Goal: Obtain resource: Download file/media

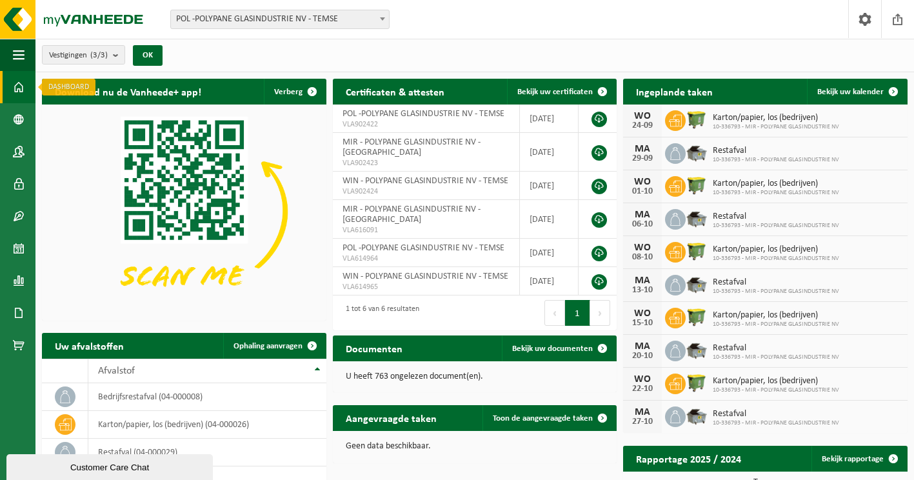
click at [19, 85] on span at bounding box center [19, 87] width 12 height 32
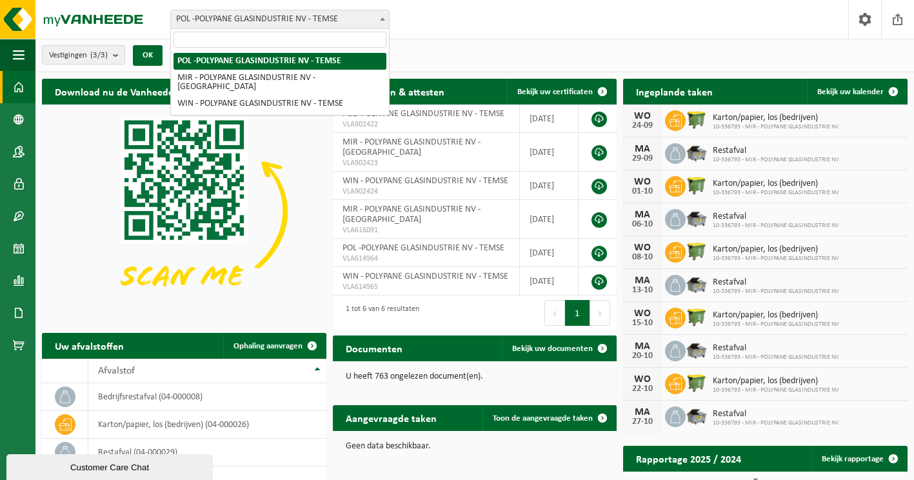
click at [383, 15] on span at bounding box center [382, 18] width 13 height 17
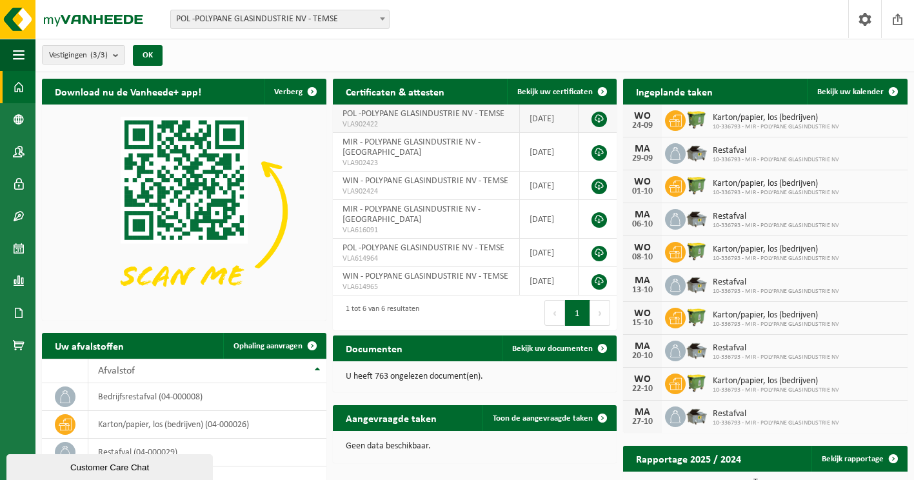
click at [401, 121] on span "VLA902422" at bounding box center [426, 124] width 168 height 10
click at [399, 139] on span "MIR - POLYPANE GLASINDUSTRIE NV - [GEOGRAPHIC_DATA]" at bounding box center [411, 147] width 138 height 20
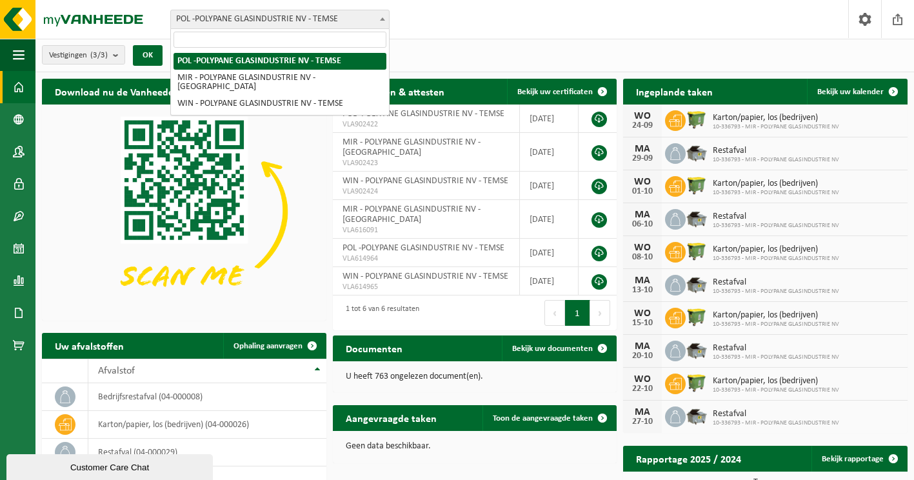
click at [382, 20] on b at bounding box center [382, 18] width 5 height 3
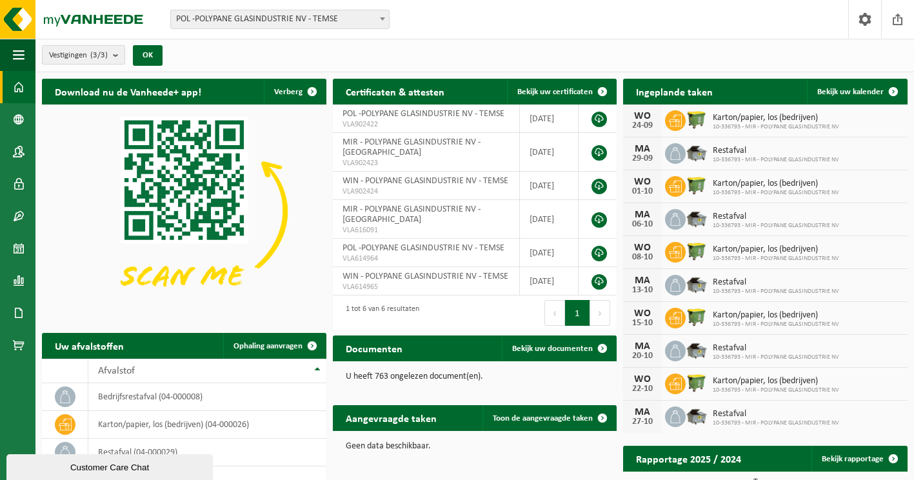
click at [121, 54] on b "submit" at bounding box center [119, 55] width 12 height 18
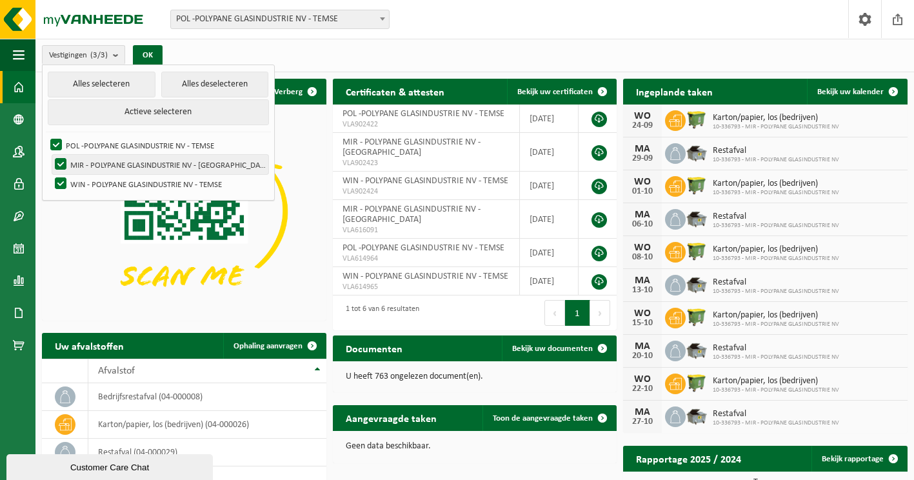
click at [60, 163] on label "MIR - POLYPANE GLASINDUSTRIE NV - [GEOGRAPHIC_DATA]" at bounding box center [160, 164] width 216 height 19
click at [50, 155] on input "MIR - POLYPANE GLASINDUSTRIE NV - [GEOGRAPHIC_DATA]" at bounding box center [50, 154] width 1 height 1
checkbox input "false"
click at [63, 177] on label "WIN - POLYPANE GLASINDUSTRIE NV - TEMSE" at bounding box center [160, 183] width 216 height 19
click at [50, 174] on input "WIN - POLYPANE GLASINDUSTRIE NV - TEMSE" at bounding box center [50, 173] width 1 height 1
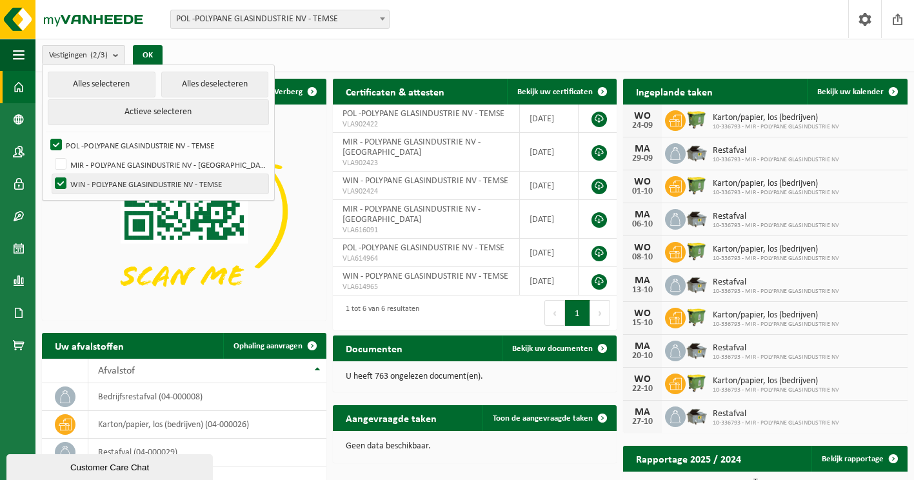
checkbox input "false"
click at [93, 83] on button "Alles selecteren" at bounding box center [101, 85] width 107 height 26
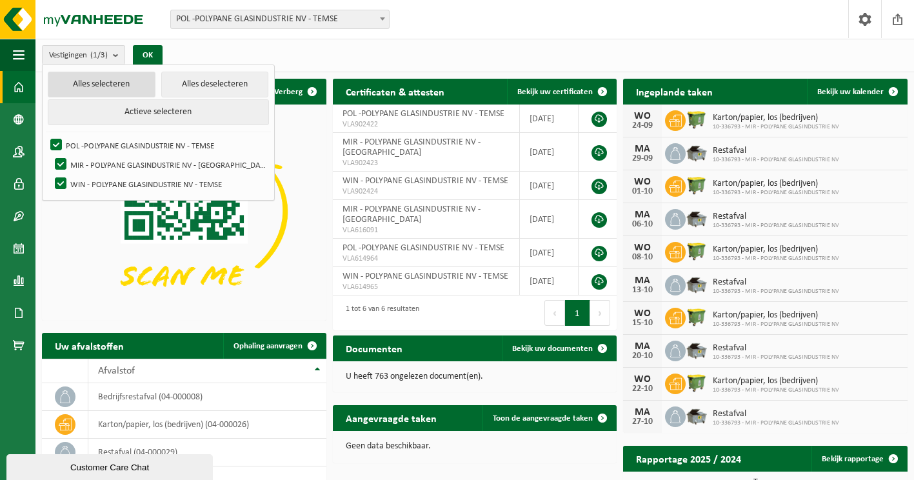
checkbox input "true"
click at [63, 163] on label "MIR - POLYPANE GLASINDUSTRIE NV - [GEOGRAPHIC_DATA]" at bounding box center [160, 164] width 216 height 19
click at [50, 155] on input "MIR - POLYPANE GLASINDUSTRIE NV - [GEOGRAPHIC_DATA]" at bounding box center [50, 154] width 1 height 1
checkbox input "false"
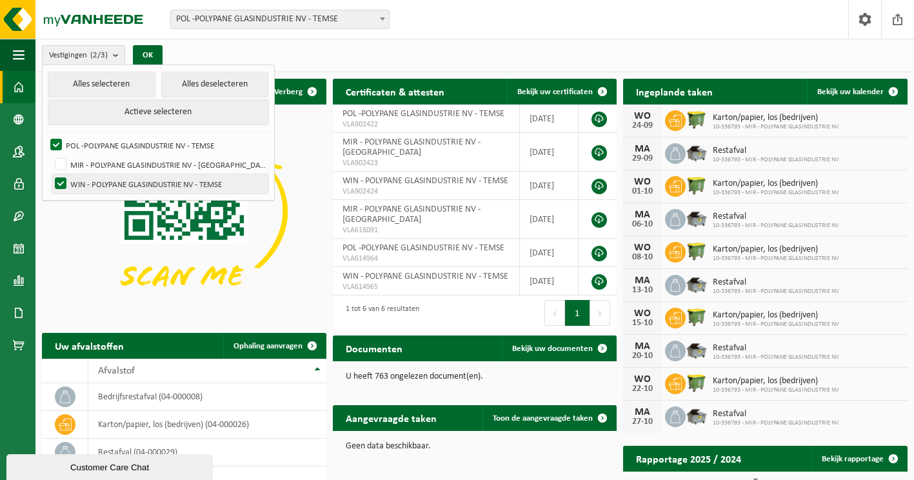
click at [64, 179] on label "WIN - POLYPANE GLASINDUSTRIE NV - TEMSE" at bounding box center [160, 183] width 216 height 19
click at [50, 174] on input "WIN - POLYPANE GLASINDUSTRIE NV - TEMSE" at bounding box center [50, 173] width 1 height 1
checkbox input "false"
click at [156, 52] on button "OK" at bounding box center [148, 55] width 30 height 21
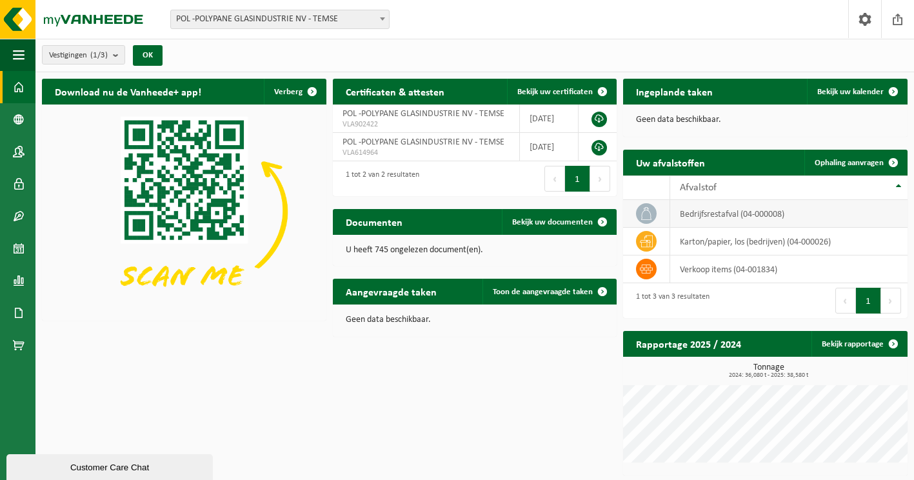
click at [717, 215] on td "bedrijfsrestafval (04-000008)" at bounding box center [788, 214] width 237 height 28
click at [858, 346] on link "Bekijk rapportage" at bounding box center [858, 344] width 95 height 26
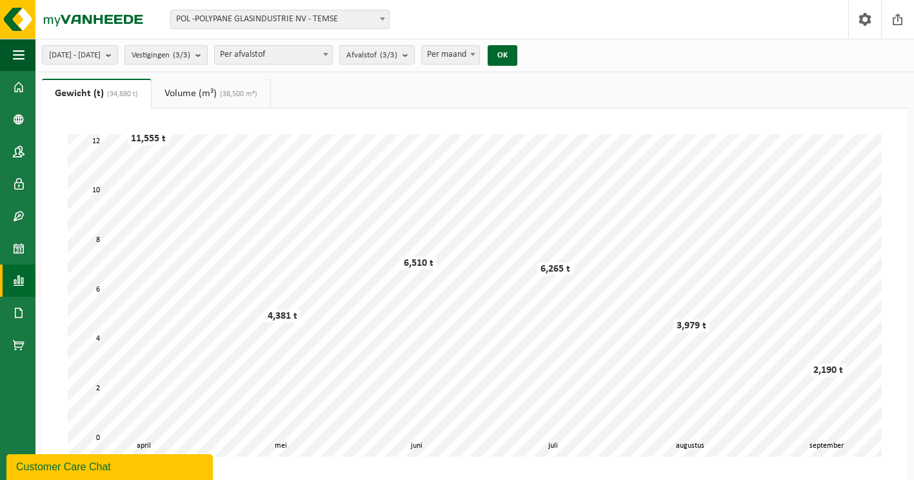
click at [207, 54] on b "submit" at bounding box center [201, 55] width 12 height 18
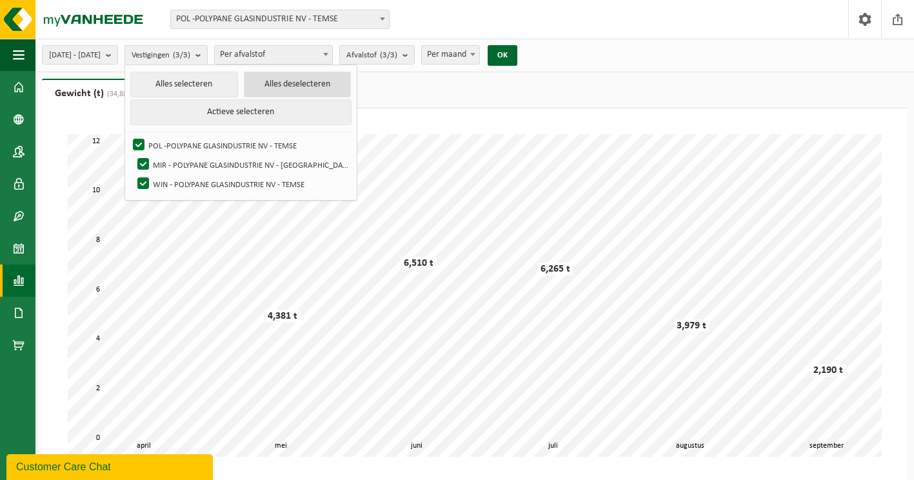
click at [286, 82] on button "Alles deselecteren" at bounding box center [297, 85] width 107 height 26
checkbox input "false"
click at [412, 81] on ul "Gewicht (t) (34,880 t) Volume (m³) (38,500 m³)" at bounding box center [475, 94] width 866 height 30
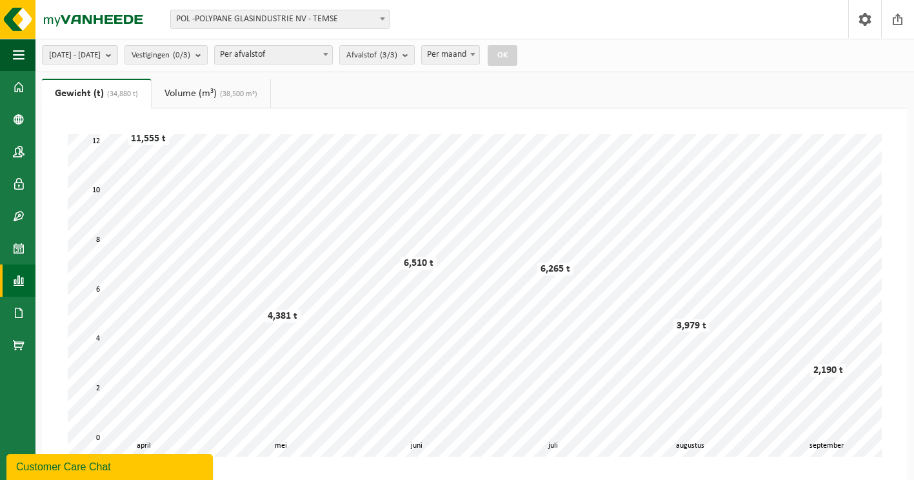
click at [277, 54] on span "Per afvalstof" at bounding box center [273, 55] width 117 height 18
click at [414, 52] on b "submit" at bounding box center [408, 55] width 12 height 18
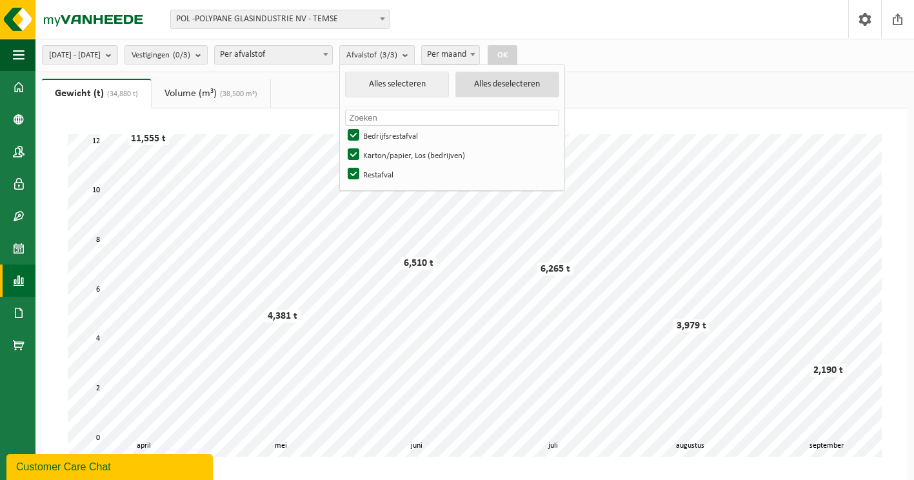
click at [559, 74] on button "Alles deselecteren" at bounding box center [507, 85] width 104 height 26
checkbox input "false"
click at [628, 53] on div "2025-04-01 - 2025-09-23 Huidige maand Vorige maand Laatste 6 maanden Huidig jaa…" at bounding box center [474, 56] width 878 height 34
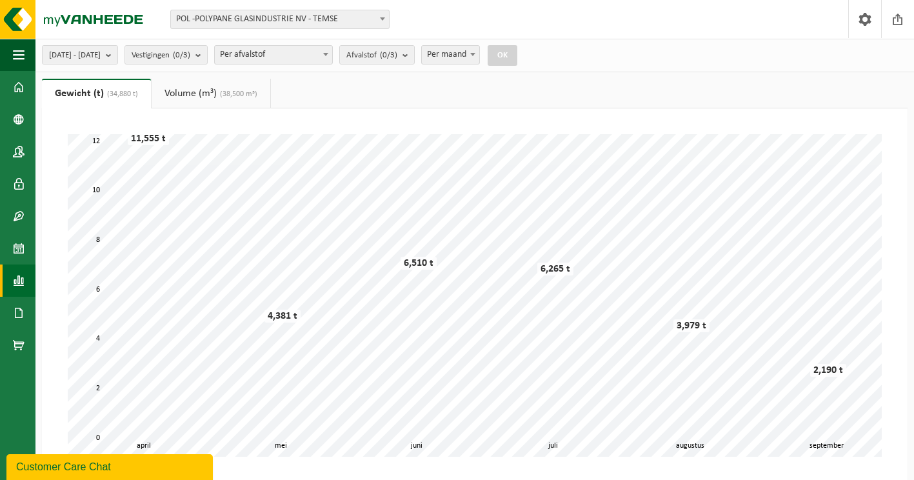
click at [479, 59] on span "Per maand" at bounding box center [450, 55] width 57 height 18
select select "3"
click at [324, 54] on span "Per afvalstof" at bounding box center [273, 55] width 117 height 18
click at [190, 54] on count "(0/3)" at bounding box center [181, 55] width 17 height 8
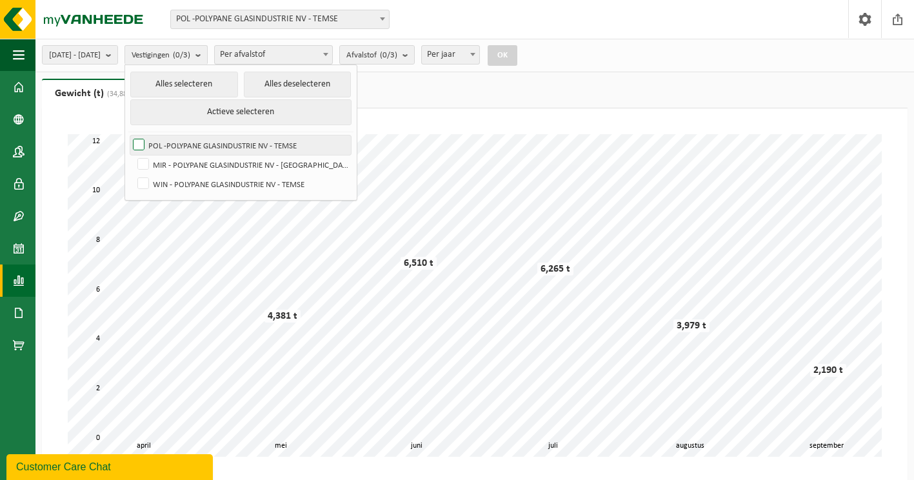
click at [174, 144] on label "POL -POLYPANE GLASINDUSTRIE NV - TEMSE" at bounding box center [240, 144] width 221 height 19
click at [128, 135] on input "POL -POLYPANE GLASINDUSTRIE NV - TEMSE" at bounding box center [128, 135] width 1 height 1
checkbox input "true"
click at [517, 59] on button "OK" at bounding box center [503, 55] width 30 height 21
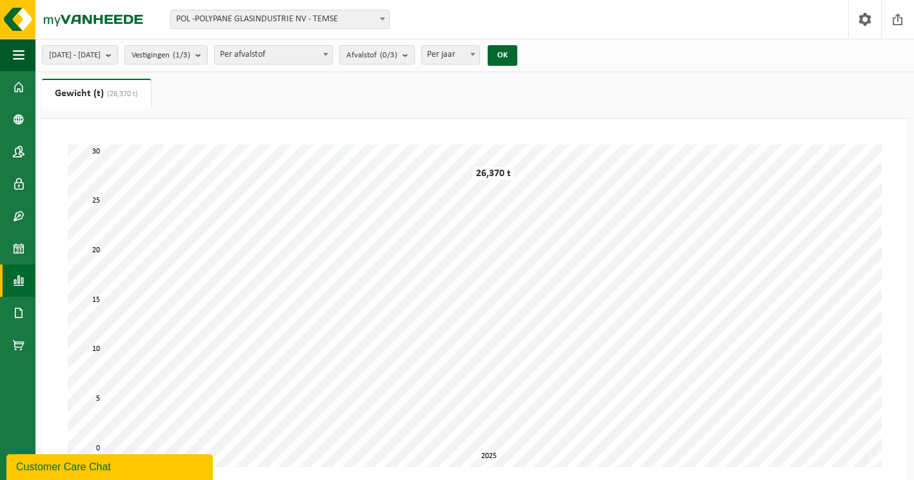
click at [414, 55] on b "submit" at bounding box center [408, 55] width 12 height 18
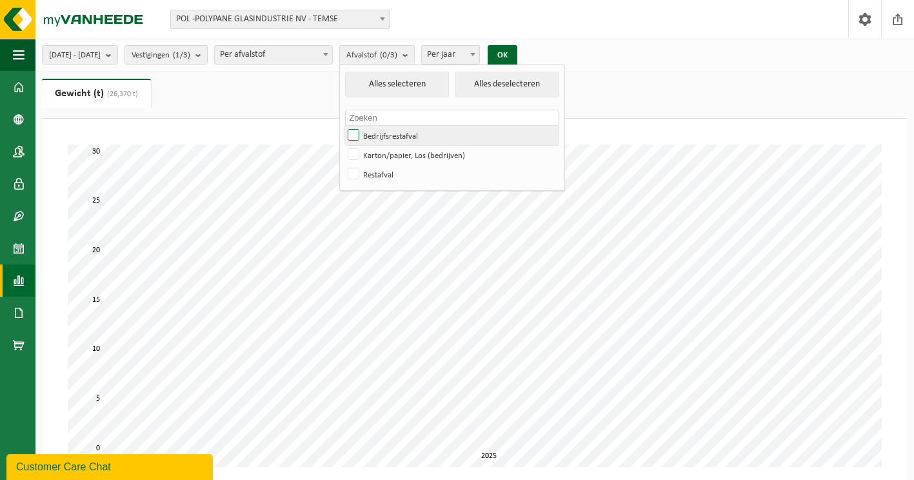
click at [388, 134] on label "Bedrijfsrestafval" at bounding box center [451, 135] width 213 height 19
click at [343, 126] on input "Bedrijfsrestafval" at bounding box center [342, 125] width 1 height 1
checkbox input "true"
click at [517, 46] on button "OK" at bounding box center [503, 55] width 30 height 21
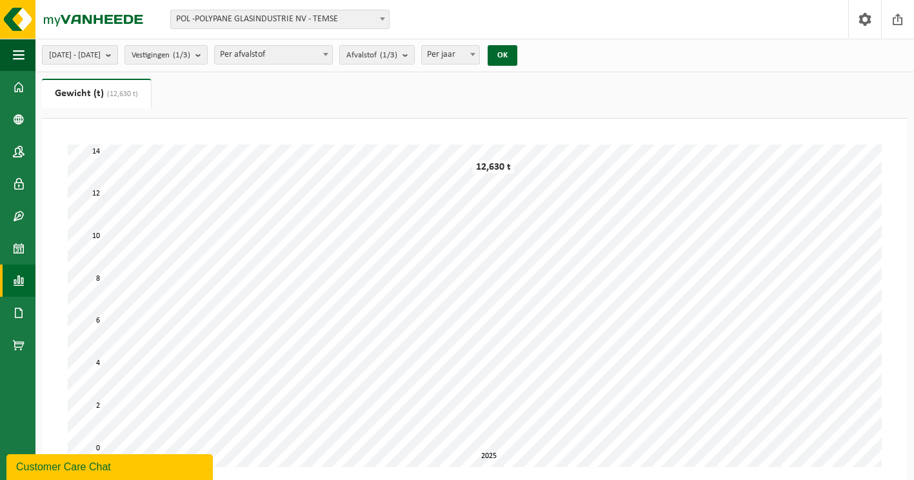
click at [117, 55] on b "submit" at bounding box center [112, 55] width 12 height 18
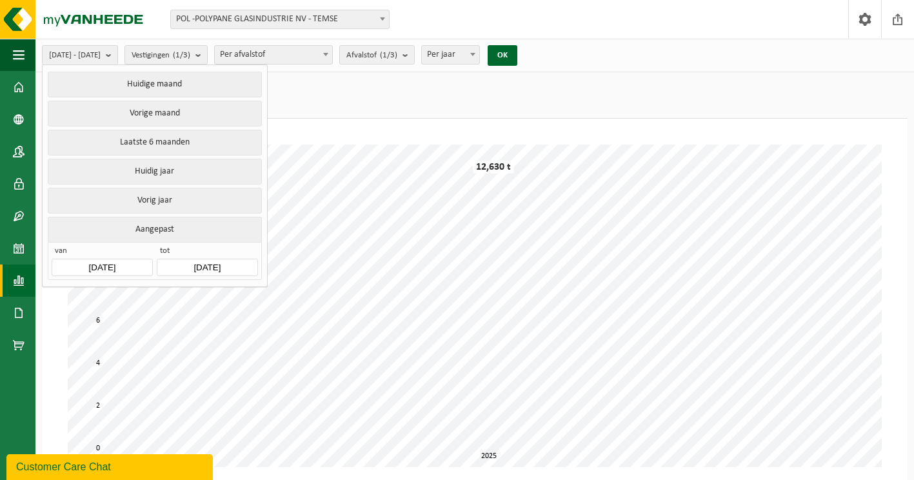
click at [137, 264] on input "2025-04-01" at bounding box center [102, 267] width 101 height 17
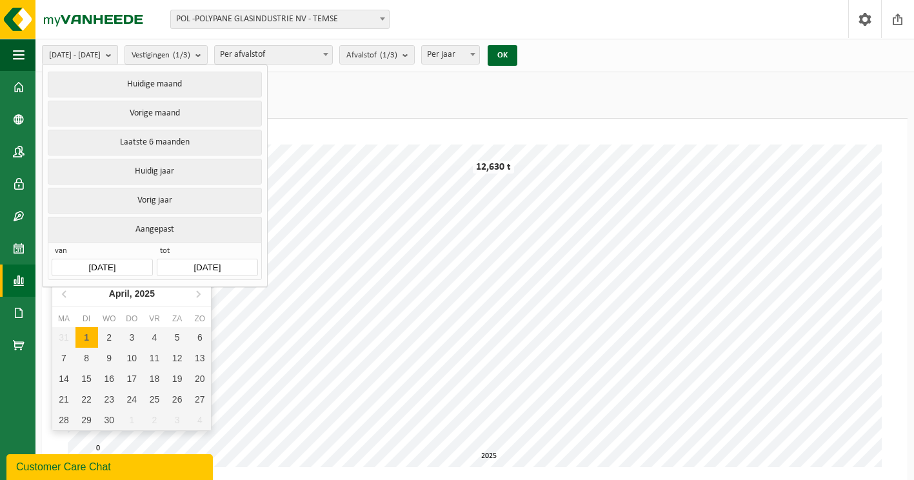
click at [124, 264] on input "2025-04-01" at bounding box center [102, 267] width 101 height 17
click at [99, 260] on input "2025-04-01" at bounding box center [102, 267] width 101 height 17
click at [64, 293] on icon at bounding box center [64, 294] width 3 height 6
click at [64, 293] on icon at bounding box center [65, 293] width 21 height 21
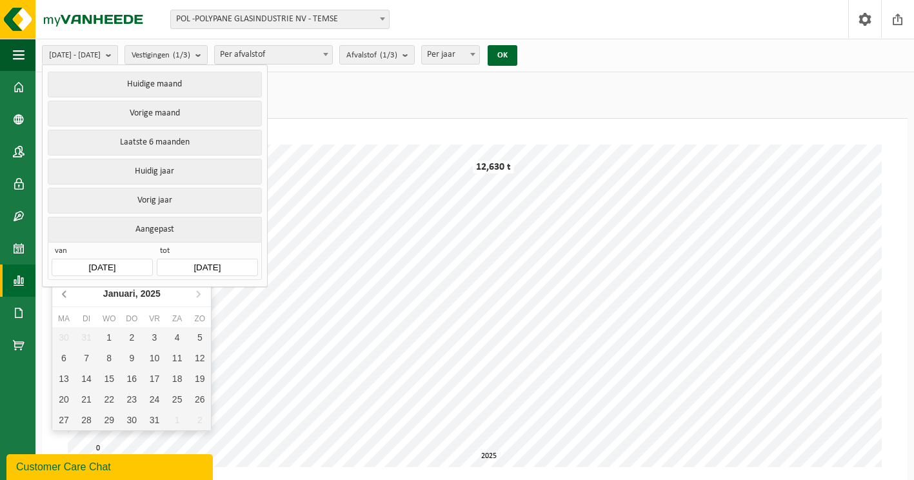
click at [64, 293] on icon at bounding box center [65, 293] width 21 height 21
click at [65, 293] on icon at bounding box center [65, 293] width 21 height 21
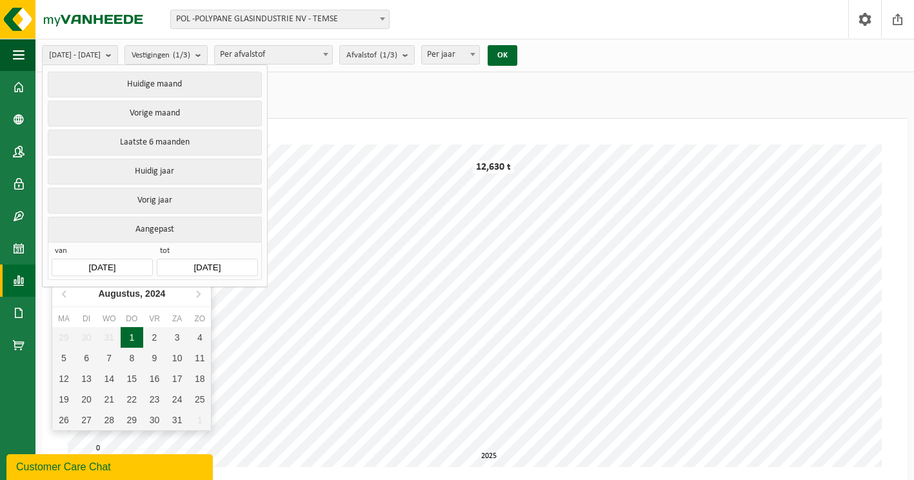
click at [126, 335] on div "1" at bounding box center [132, 337] width 23 height 21
type input "2024-08-01"
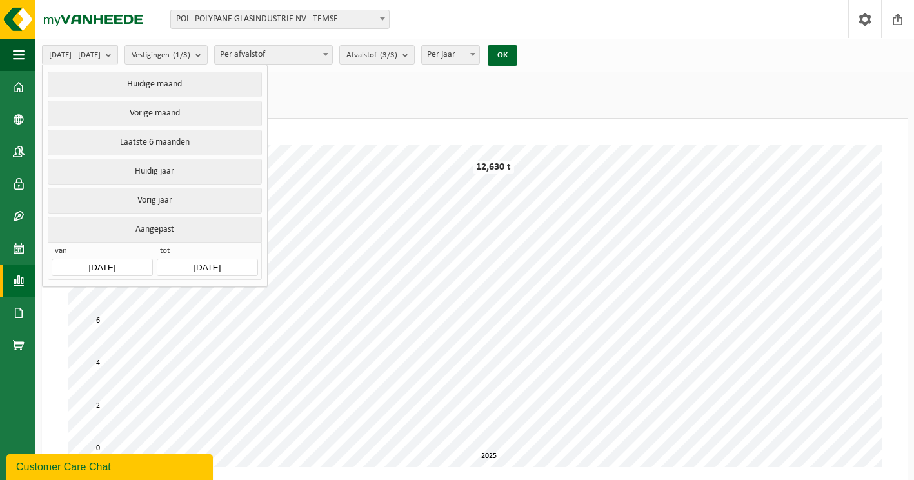
click at [195, 266] on input "2025-09-23" at bounding box center [207, 267] width 101 height 17
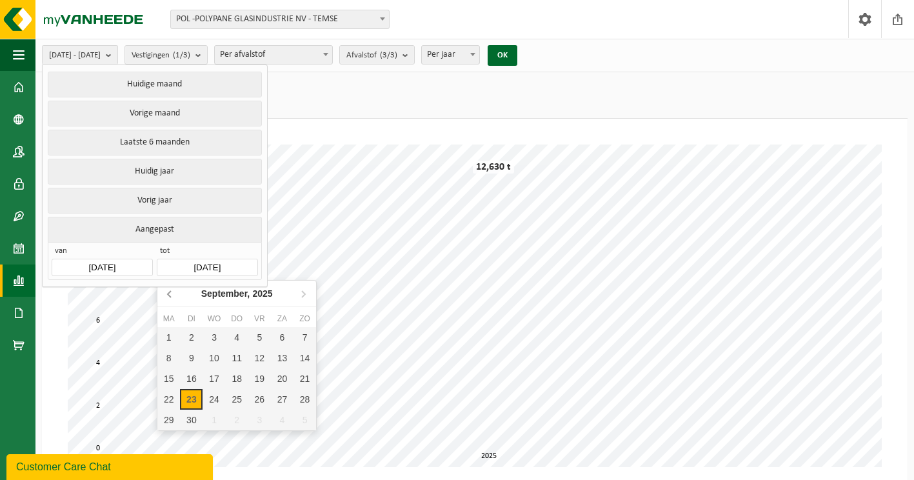
click at [171, 295] on icon at bounding box center [170, 293] width 21 height 21
click at [302, 421] on div "31" at bounding box center [304, 420] width 23 height 21
type input "2025-08-31"
type input "2024-08-01"
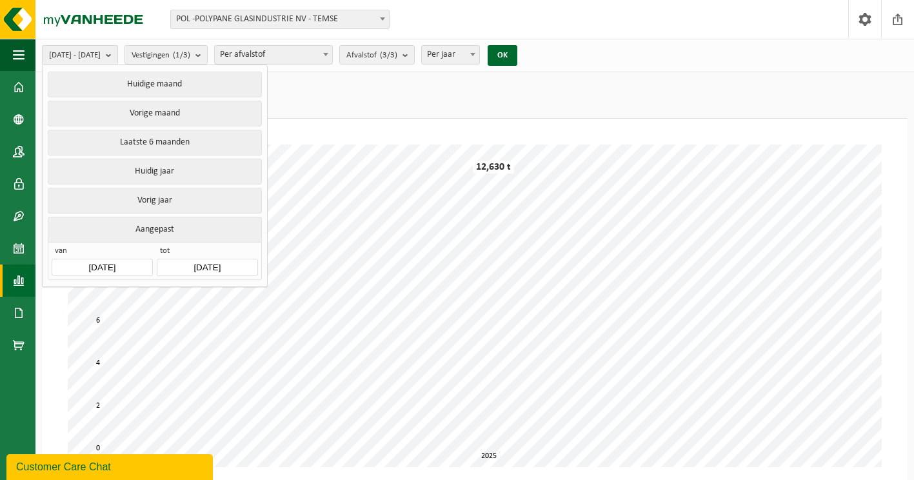
click at [212, 265] on input "2025-08-31" at bounding box center [207, 267] width 101 height 17
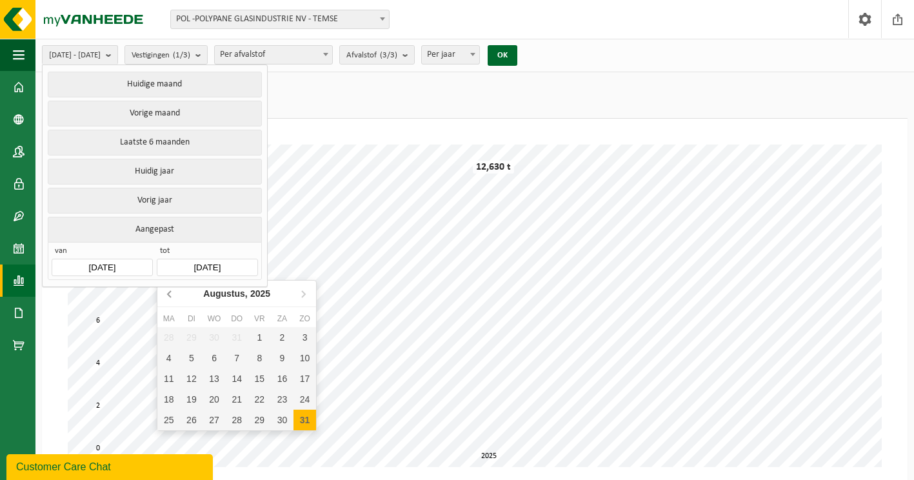
click at [172, 293] on icon at bounding box center [170, 293] width 21 height 21
click at [230, 421] on div "31" at bounding box center [237, 420] width 23 height 21
type input "2025-07-31"
type input "2024-08-01"
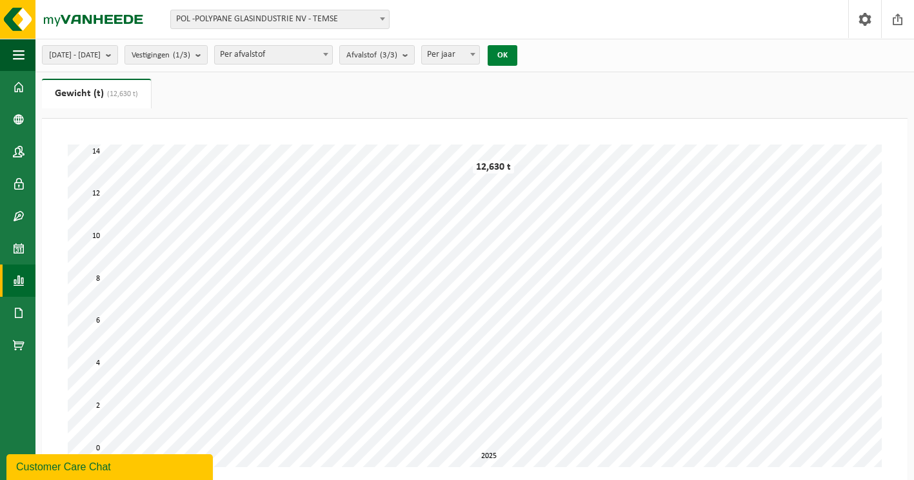
click at [517, 52] on button "OK" at bounding box center [503, 55] width 30 height 21
click at [414, 55] on b "submit" at bounding box center [408, 55] width 12 height 18
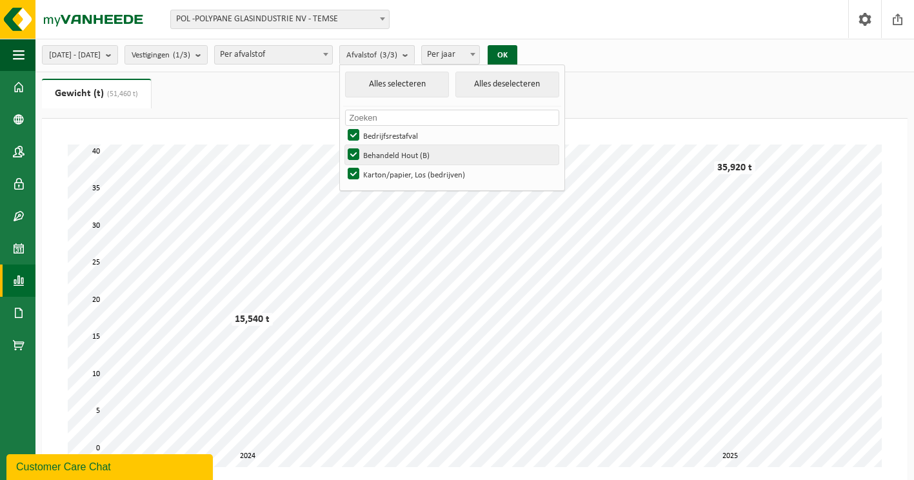
click at [392, 151] on label "Behandeld Hout (B)" at bounding box center [451, 154] width 213 height 19
click at [343, 145] on input "Behandeld Hout (B)" at bounding box center [342, 144] width 1 height 1
checkbox input "false"
click at [390, 173] on label "Karton/papier, Los (bedrijven)" at bounding box center [451, 173] width 213 height 19
click at [343, 164] on input "Karton/papier, Los (bedrijven)" at bounding box center [342, 164] width 1 height 1
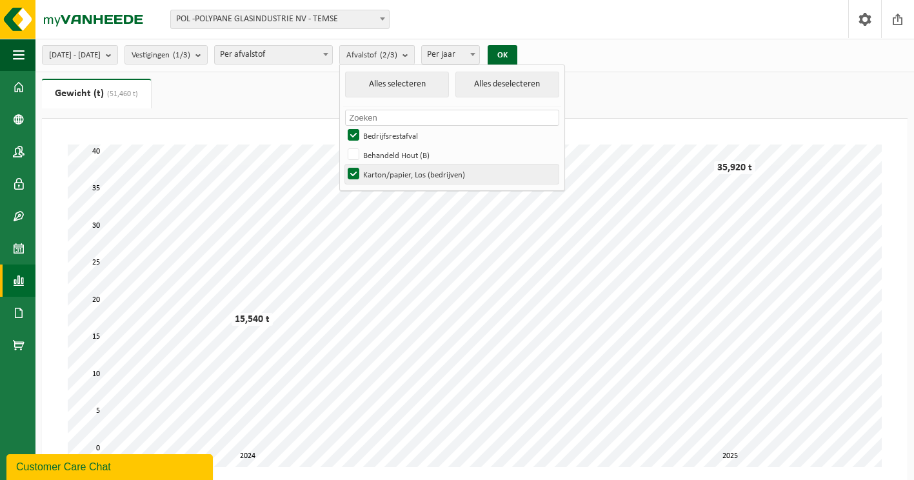
checkbox input "false"
click at [517, 52] on button "OK" at bounding box center [503, 55] width 30 height 21
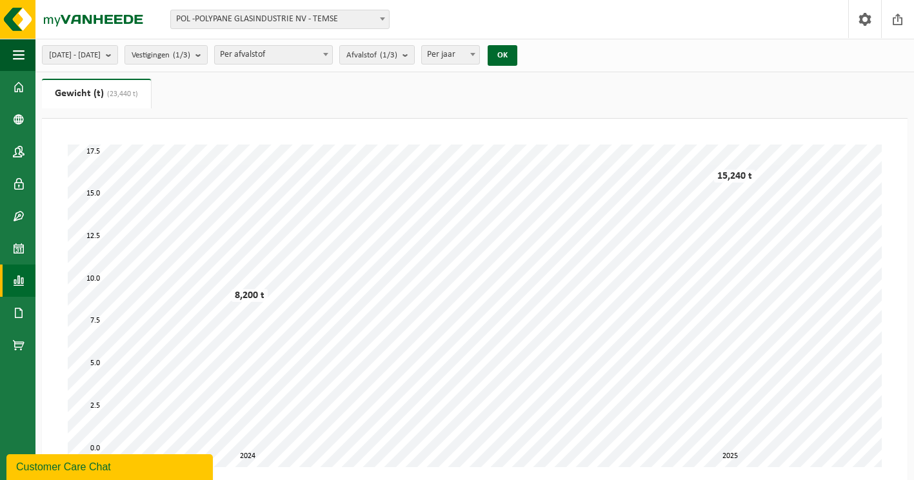
click at [296, 57] on span "Per afvalstof" at bounding box center [273, 55] width 117 height 18
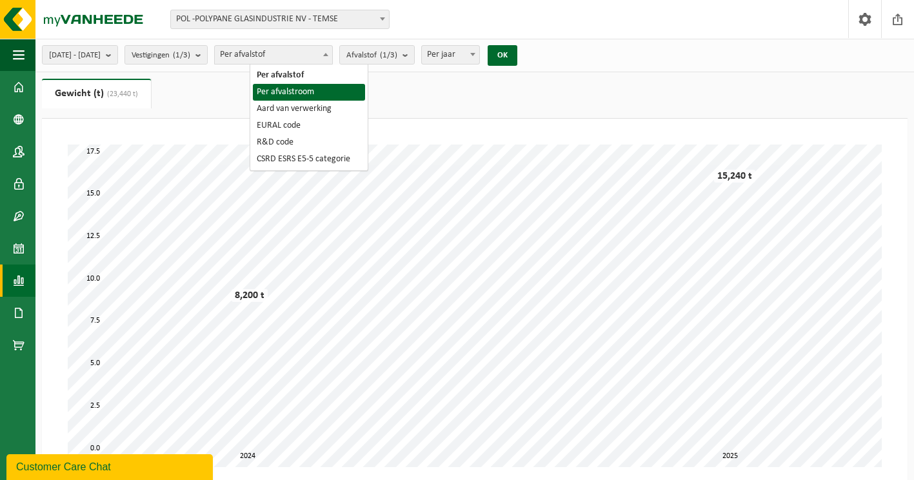
select select "2"
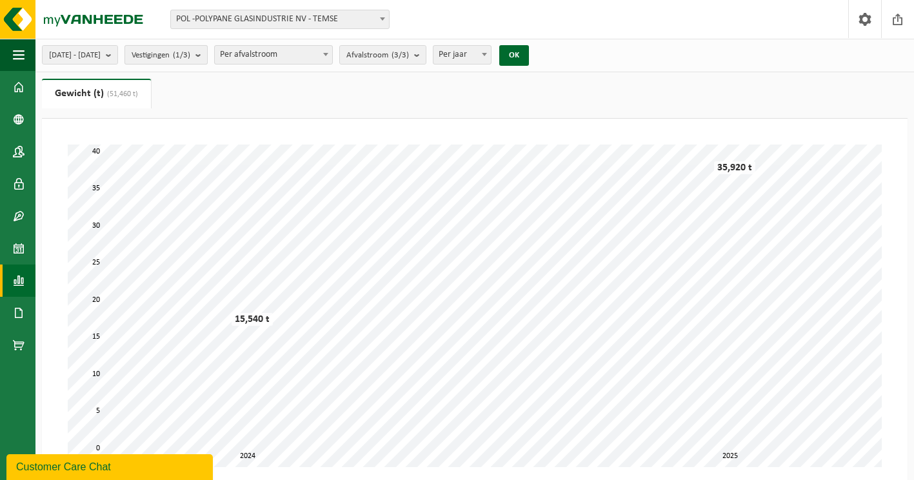
click at [190, 61] on span "Vestigingen (1/3)" at bounding box center [161, 55] width 59 height 19
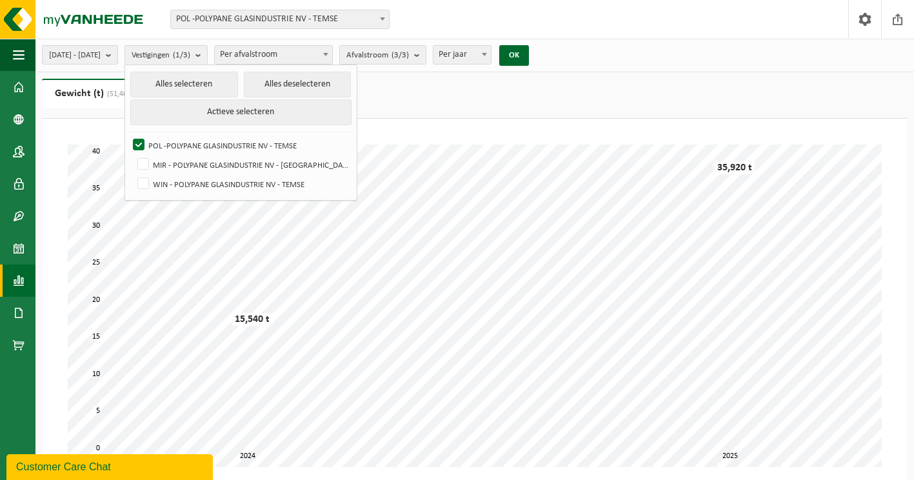
click at [118, 46] on button "2024-08-01 - 2025-07-31" at bounding box center [80, 54] width 76 height 19
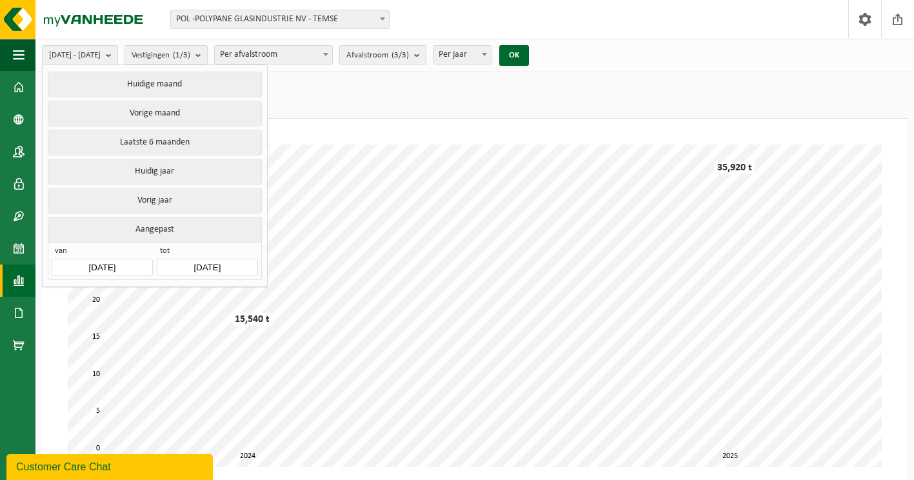
click at [409, 54] on span "Afvalstroom (3/3)" at bounding box center [377, 55] width 63 height 19
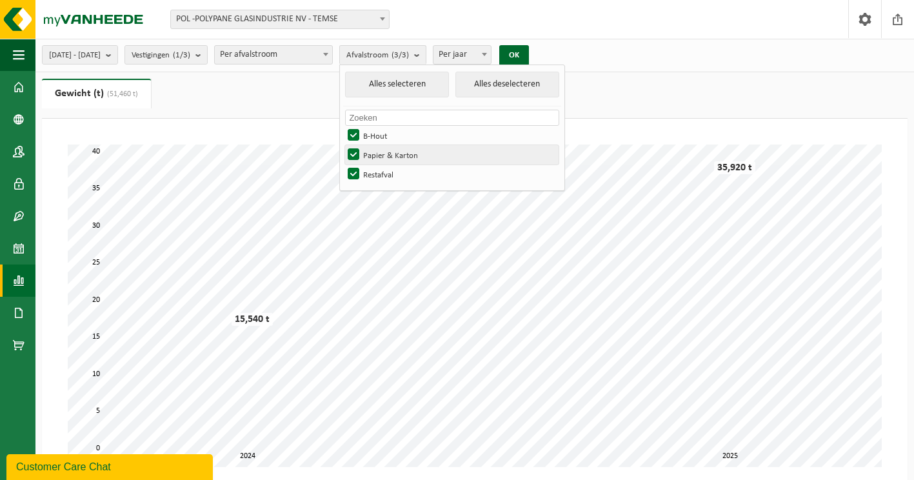
click at [390, 151] on label "Papier & Karton" at bounding box center [451, 154] width 213 height 19
click at [343, 145] on input "Papier & Karton" at bounding box center [342, 144] width 1 height 1
checkbox input "false"
click at [391, 133] on label "B-Hout" at bounding box center [451, 135] width 213 height 19
click at [343, 126] on input "B-Hout" at bounding box center [342, 125] width 1 height 1
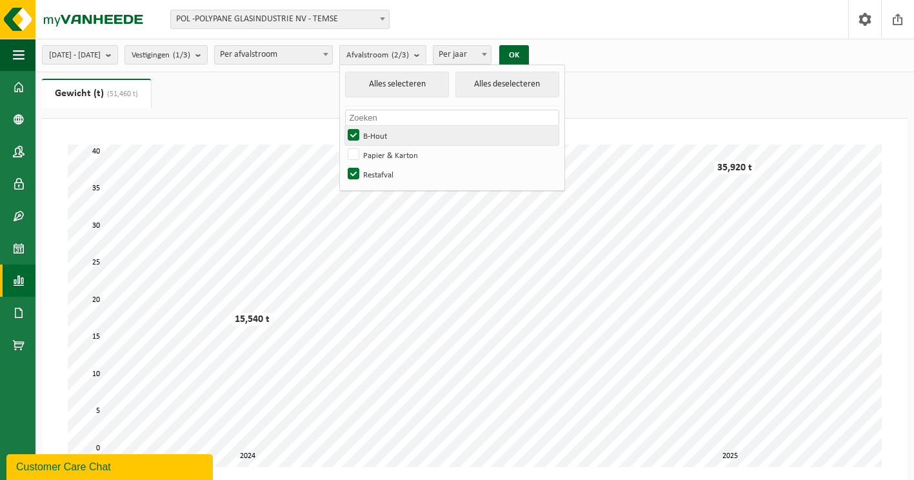
checkbox input "false"
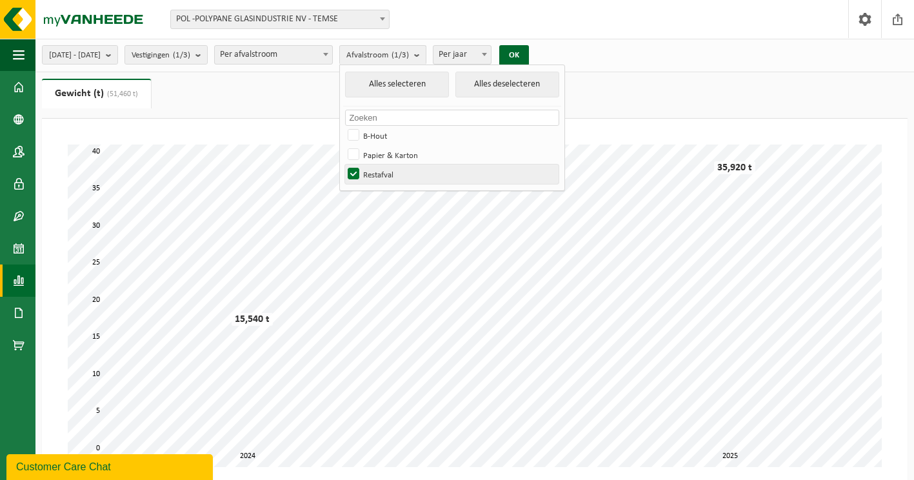
click at [390, 173] on label "Restafval" at bounding box center [451, 173] width 213 height 19
click at [343, 164] on input "Restafval" at bounding box center [342, 164] width 1 height 1
checkbox input "false"
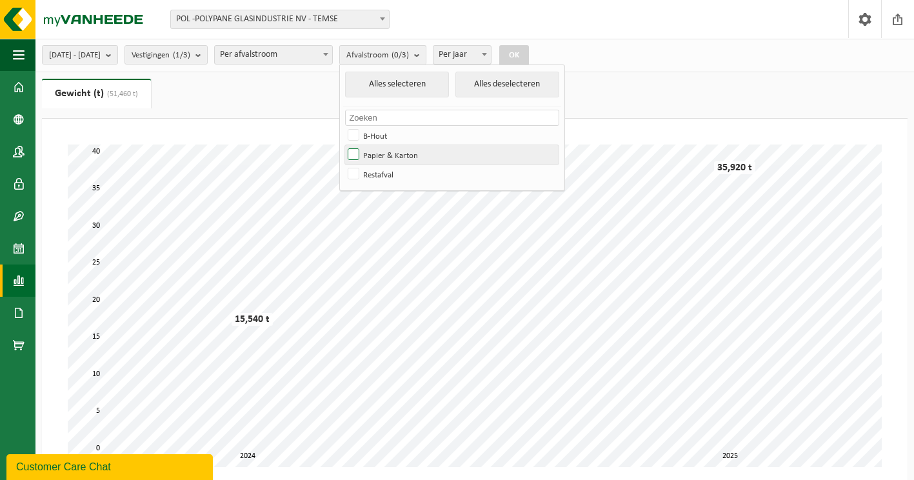
click at [391, 156] on label "Papier & Karton" at bounding box center [451, 154] width 213 height 19
click at [343, 145] on input "Papier & Karton" at bounding box center [342, 144] width 1 height 1
click at [529, 59] on button "OK" at bounding box center [514, 55] width 30 height 21
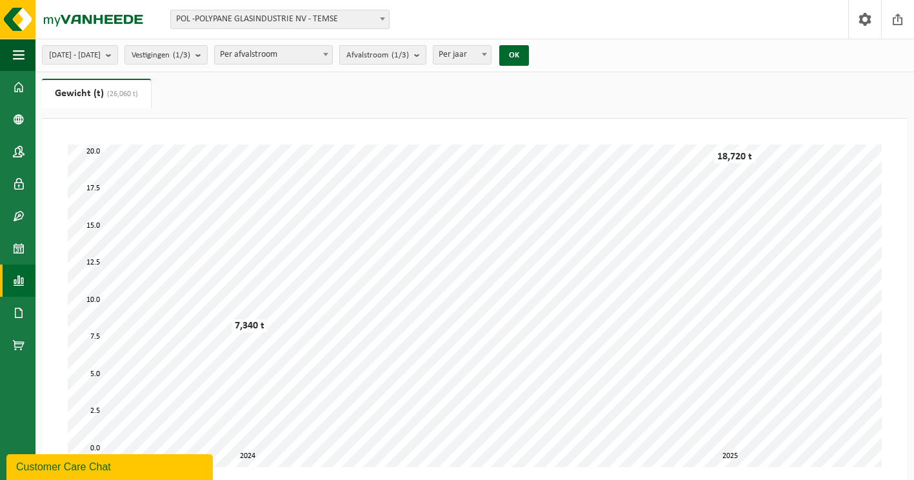
click at [426, 57] on b "submit" at bounding box center [420, 55] width 12 height 18
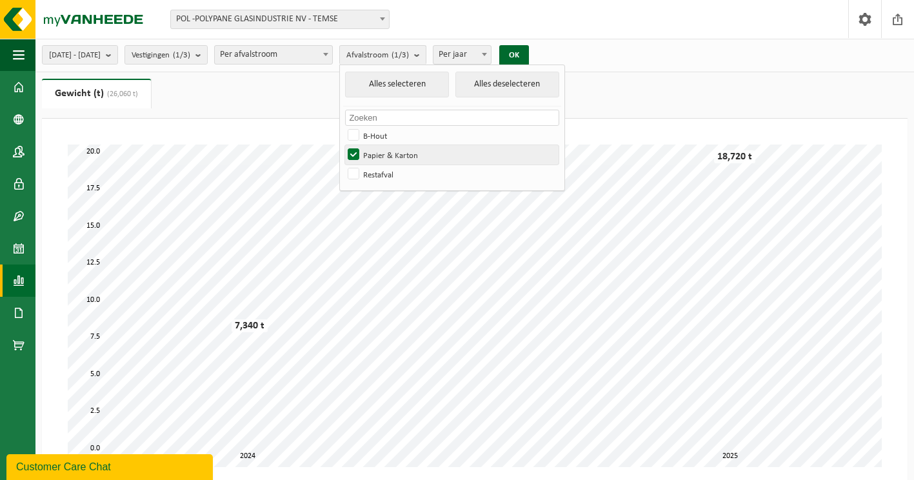
click at [390, 152] on label "Papier & Karton" at bounding box center [451, 154] width 213 height 19
click at [343, 145] on input "Papier & Karton" at bounding box center [342, 144] width 1 height 1
checkbox input "false"
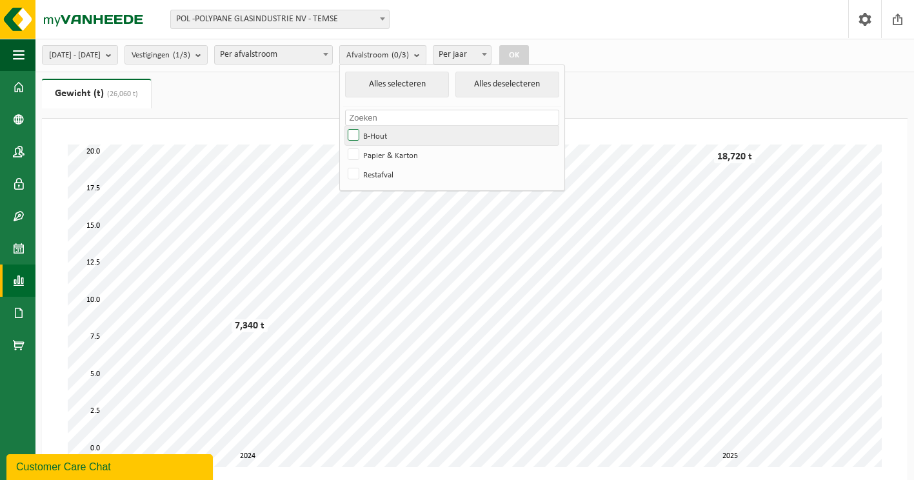
click at [390, 137] on label "B-Hout" at bounding box center [451, 135] width 213 height 19
click at [343, 126] on input "B-Hout" at bounding box center [342, 125] width 1 height 1
checkbox input "true"
click at [529, 53] on button "OK" at bounding box center [514, 55] width 30 height 21
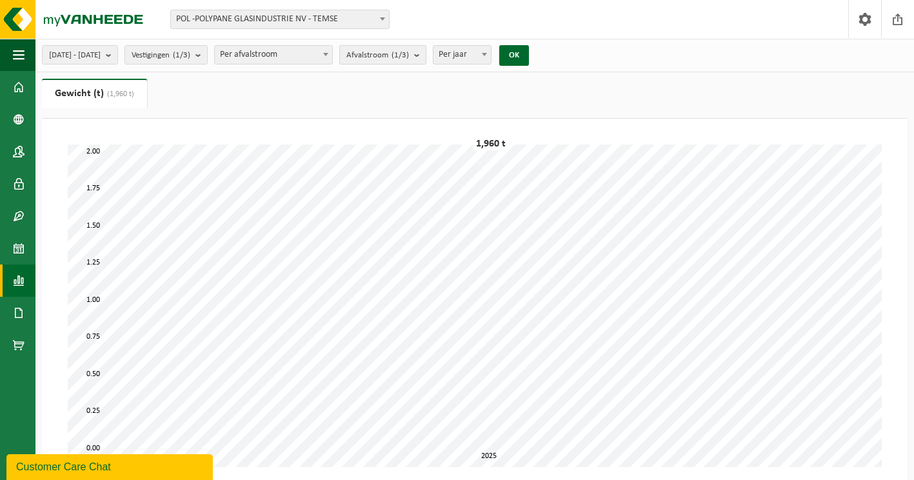
click at [426, 52] on b "submit" at bounding box center [420, 55] width 12 height 18
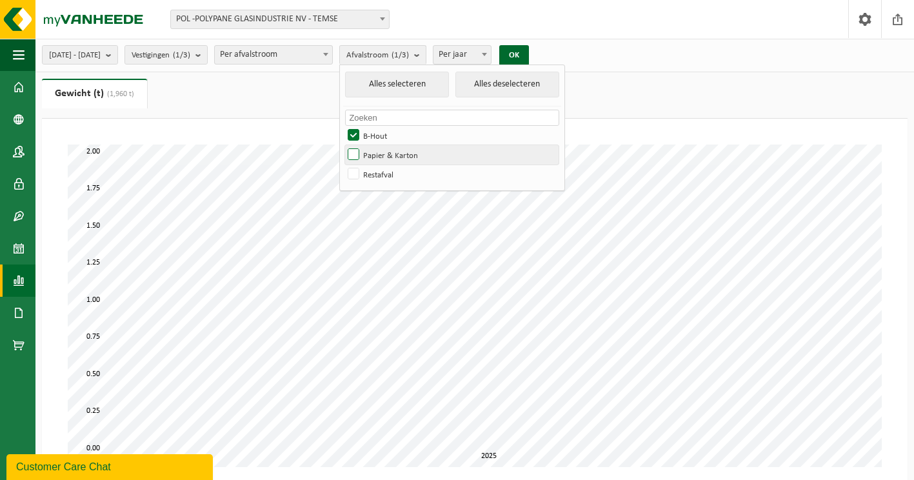
click at [390, 157] on label "Papier & Karton" at bounding box center [451, 154] width 213 height 19
click at [343, 145] on input "Papier & Karton" at bounding box center [342, 144] width 1 height 1
checkbox input "true"
click at [394, 133] on label "B-Hout" at bounding box center [451, 135] width 213 height 19
click at [343, 126] on input "B-Hout" at bounding box center [342, 125] width 1 height 1
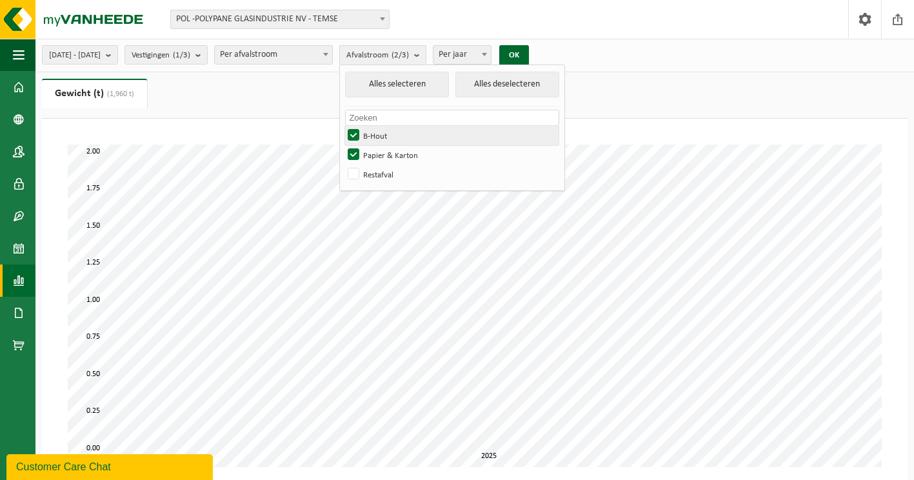
checkbox input "false"
click at [529, 54] on button "OK" at bounding box center [514, 55] width 30 height 21
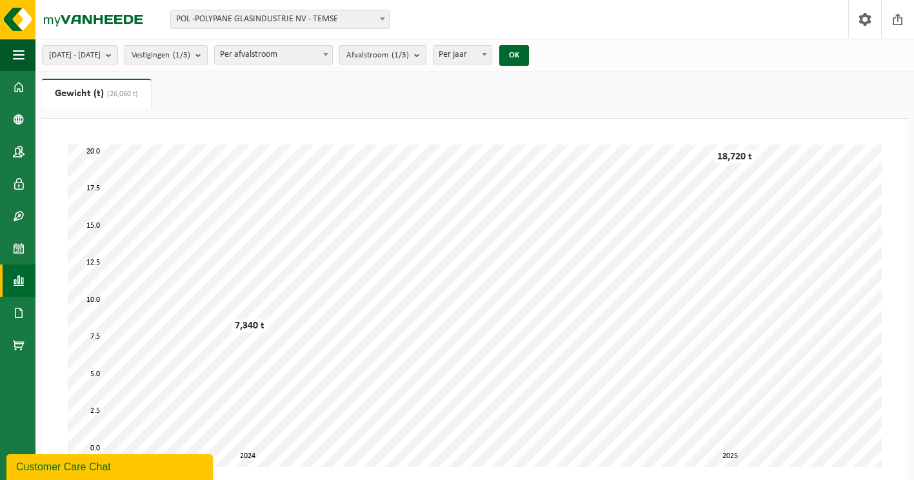
click at [426, 58] on button "Afvalstroom (1/3)" at bounding box center [382, 54] width 87 height 19
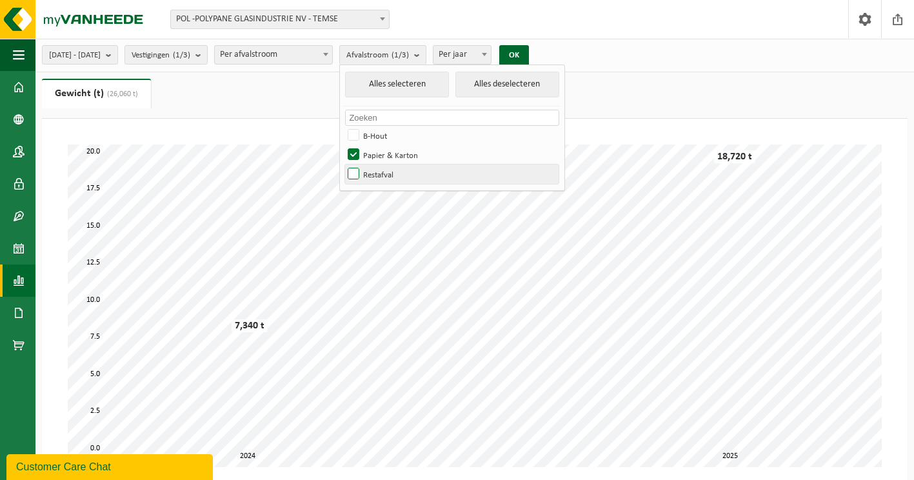
click at [392, 175] on label "Restafval" at bounding box center [451, 173] width 213 height 19
click at [343, 164] on input "Restafval" at bounding box center [342, 164] width 1 height 1
checkbox input "true"
click at [392, 156] on label "Papier & Karton" at bounding box center [451, 154] width 213 height 19
click at [343, 145] on input "Papier & Karton" at bounding box center [342, 144] width 1 height 1
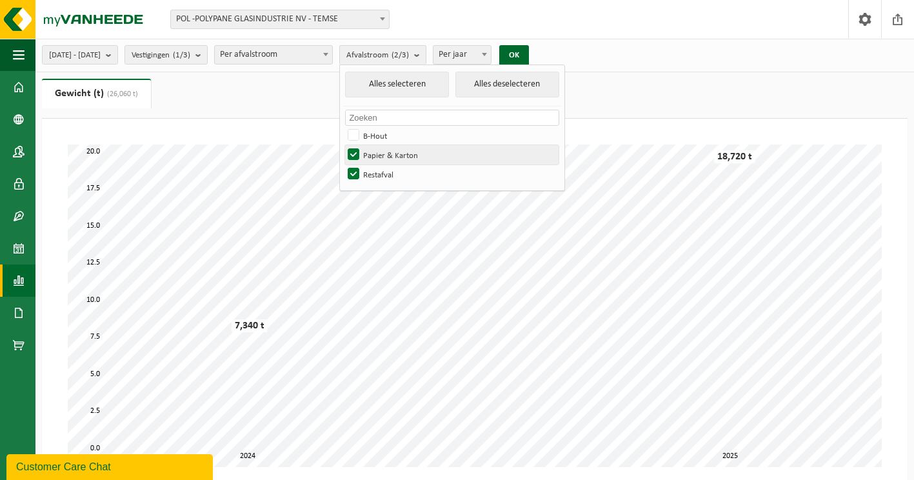
checkbox input "false"
click at [529, 54] on button "OK" at bounding box center [514, 55] width 30 height 21
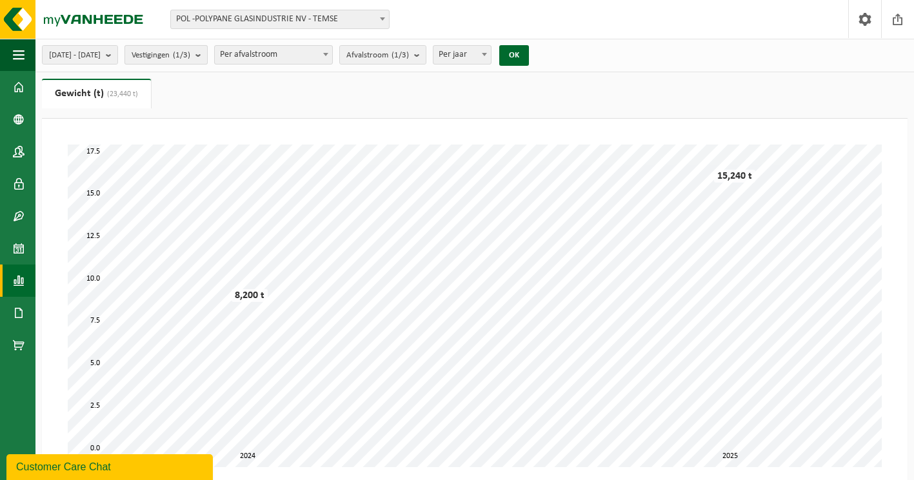
click at [207, 52] on b "submit" at bounding box center [201, 55] width 12 height 18
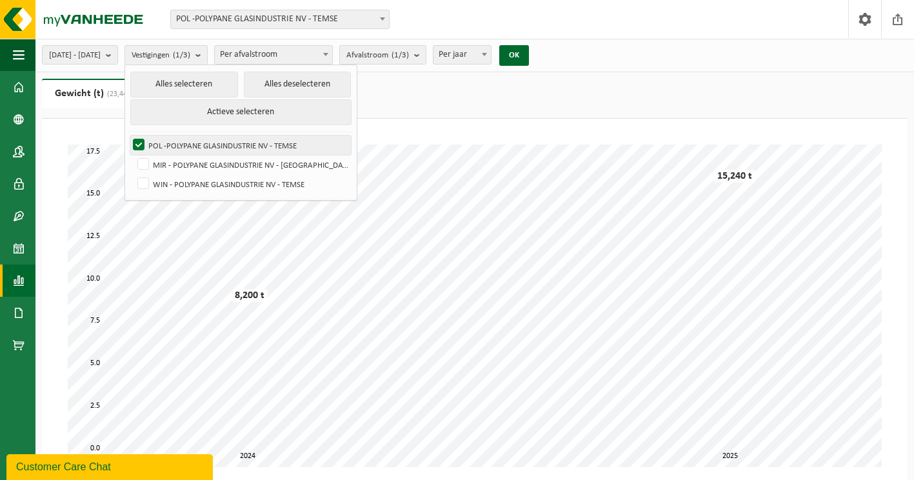
click at [173, 143] on label "POL -POLYPANE GLASINDUSTRIE NV - TEMSE" at bounding box center [240, 144] width 221 height 19
click at [128, 135] on input "POL -POLYPANE GLASINDUSTRIE NV - TEMSE" at bounding box center [128, 135] width 1 height 1
checkbox input "false"
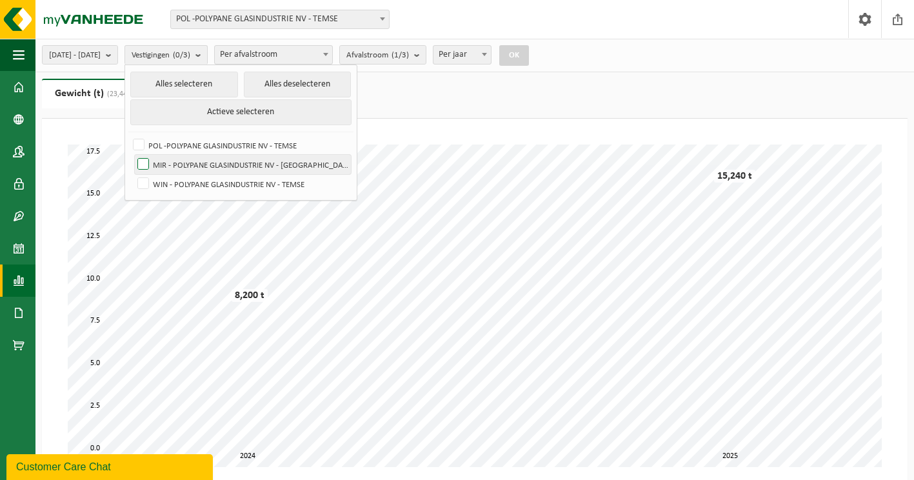
click at [175, 165] on label "MIR - POLYPANE GLASINDUSTRIE NV - [GEOGRAPHIC_DATA]" at bounding box center [243, 164] width 216 height 19
click at [133, 155] on input "MIR - POLYPANE GLASINDUSTRIE NV - [GEOGRAPHIC_DATA]" at bounding box center [132, 154] width 1 height 1
checkbox input "true"
click at [529, 57] on button "OK" at bounding box center [514, 55] width 30 height 21
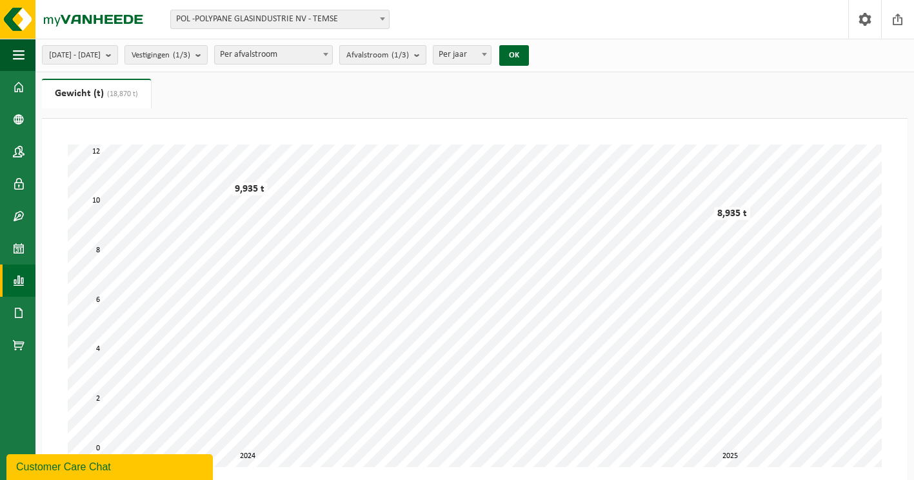
click at [426, 54] on b "submit" at bounding box center [420, 55] width 12 height 18
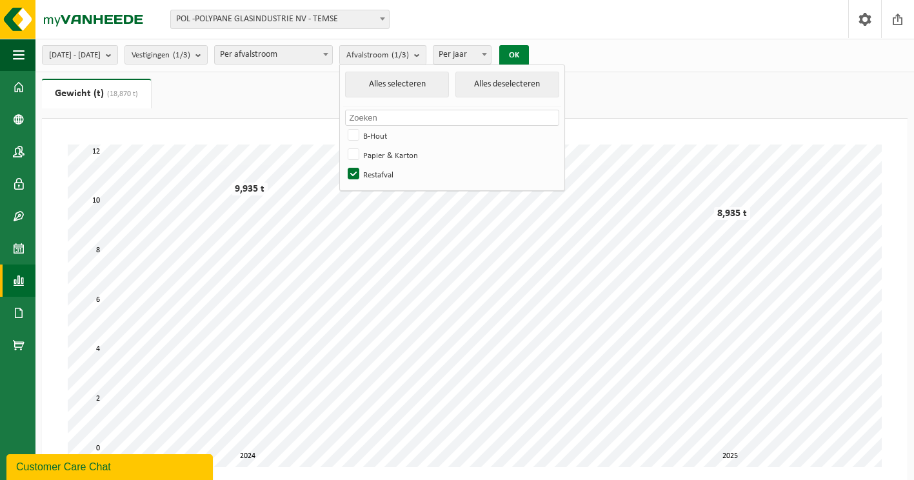
click at [529, 52] on button "OK" at bounding box center [514, 55] width 30 height 21
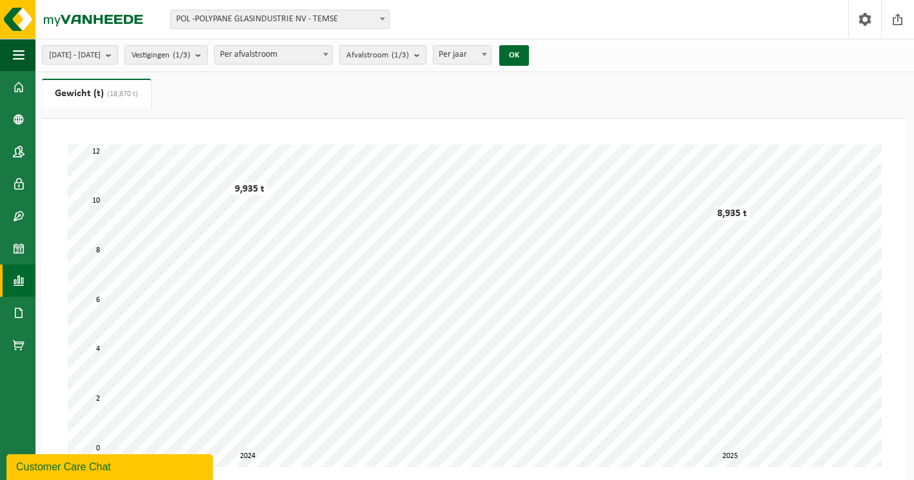
click at [426, 56] on b "submit" at bounding box center [420, 55] width 12 height 18
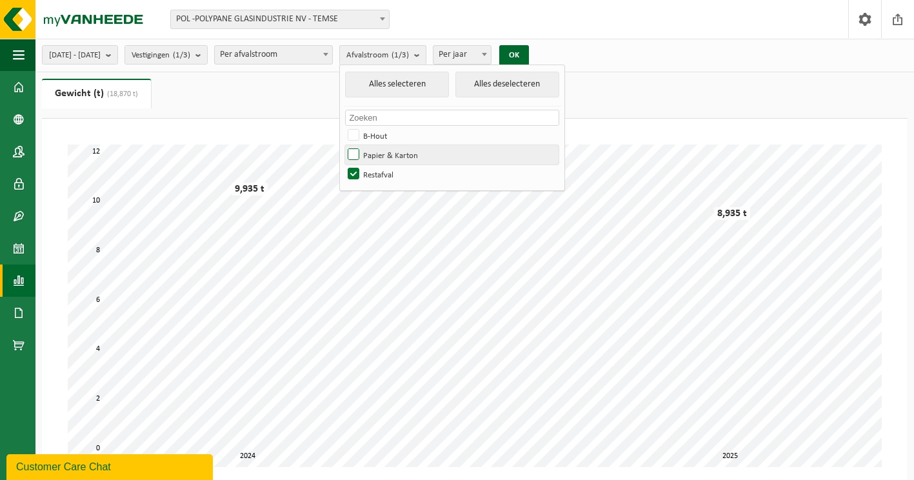
click at [392, 154] on label "Papier & Karton" at bounding box center [451, 154] width 213 height 19
click at [343, 145] on input "Papier & Karton" at bounding box center [342, 144] width 1 height 1
checkbox input "true"
click at [391, 166] on label "Restafval" at bounding box center [451, 173] width 213 height 19
click at [343, 164] on input "Restafval" at bounding box center [342, 164] width 1 height 1
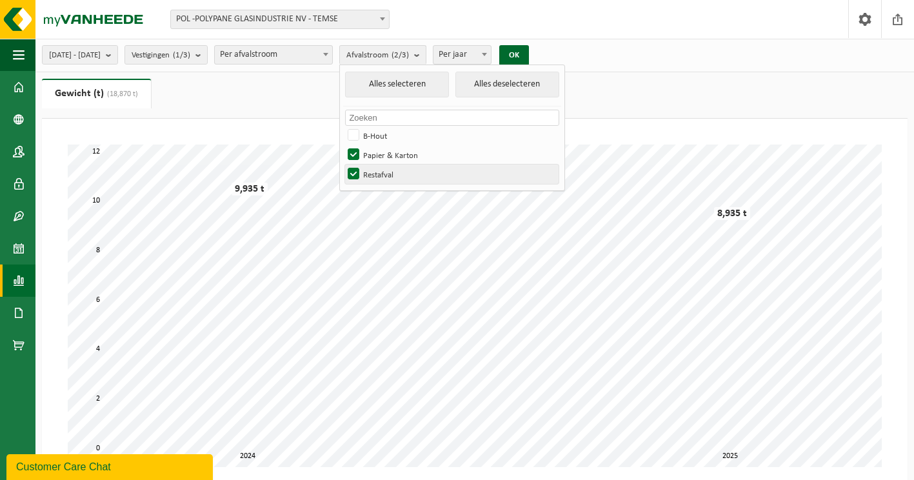
checkbox input "false"
click at [529, 55] on button "OK" at bounding box center [514, 55] width 30 height 21
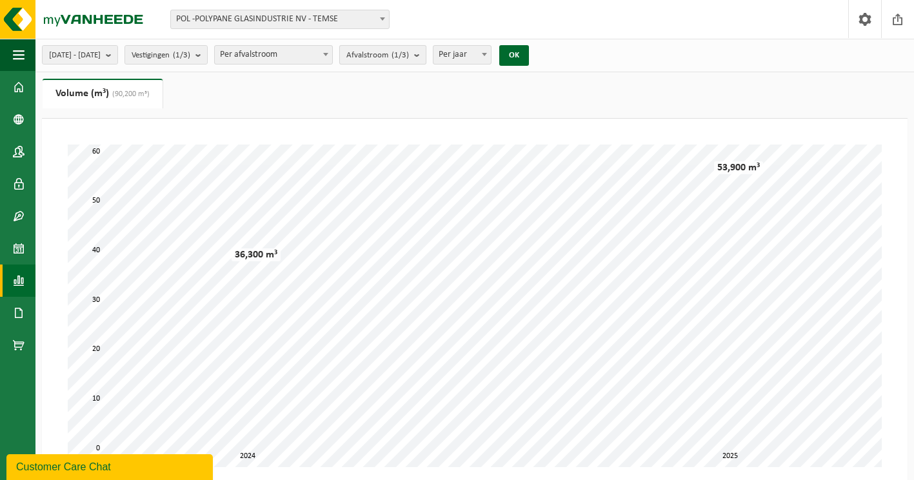
click at [426, 55] on b "submit" at bounding box center [420, 55] width 12 height 18
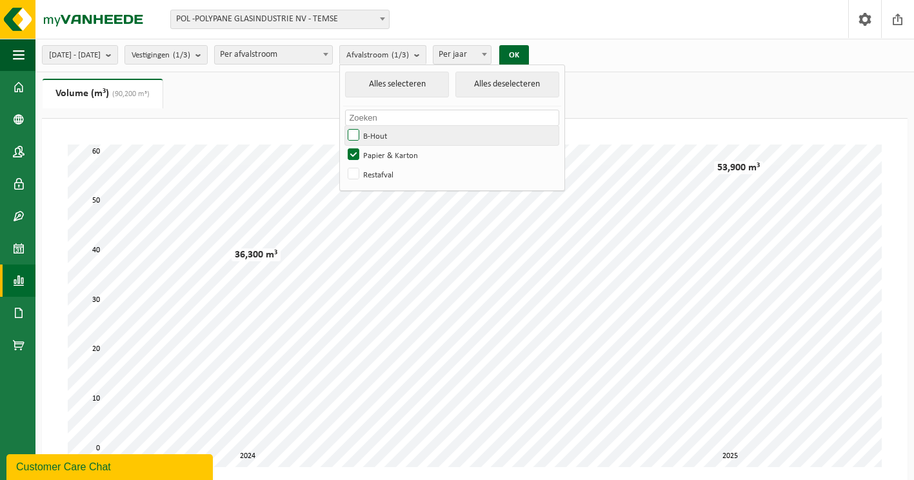
click at [386, 135] on label "B-Hout" at bounding box center [451, 135] width 213 height 19
click at [343, 126] on input "B-Hout" at bounding box center [342, 125] width 1 height 1
checkbox input "true"
click at [388, 155] on label "Papier & Karton" at bounding box center [451, 154] width 213 height 19
click at [343, 145] on input "Papier & Karton" at bounding box center [342, 144] width 1 height 1
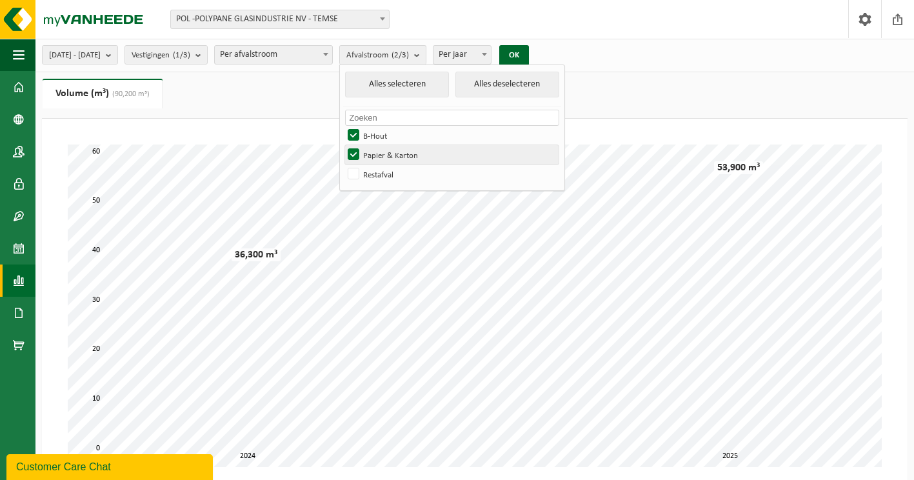
checkbox input "false"
click at [529, 52] on button "OK" at bounding box center [514, 55] width 30 height 21
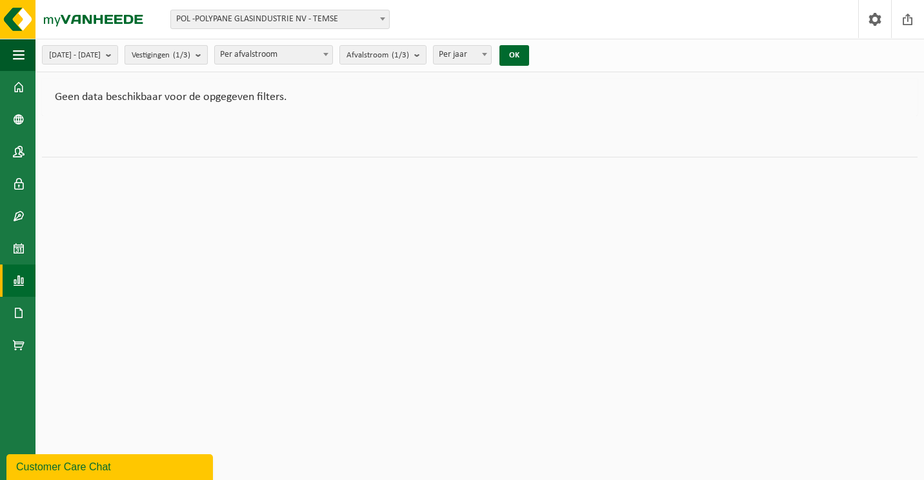
click at [207, 57] on b "submit" at bounding box center [201, 55] width 12 height 18
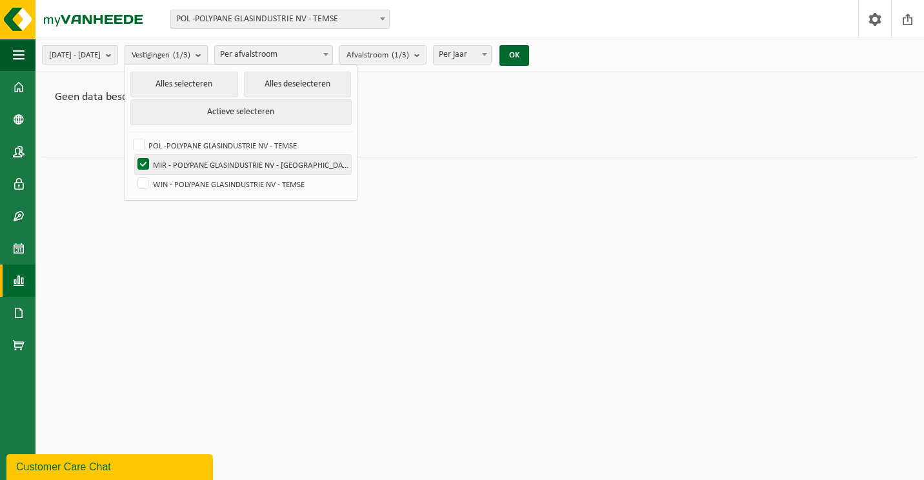
click at [181, 161] on label "MIR - POLYPANE GLASINDUSTRIE NV - [GEOGRAPHIC_DATA]" at bounding box center [243, 164] width 216 height 19
click at [133, 155] on input "MIR - POLYPANE GLASINDUSTRIE NV - [GEOGRAPHIC_DATA]" at bounding box center [132, 154] width 1 height 1
checkbox input "false"
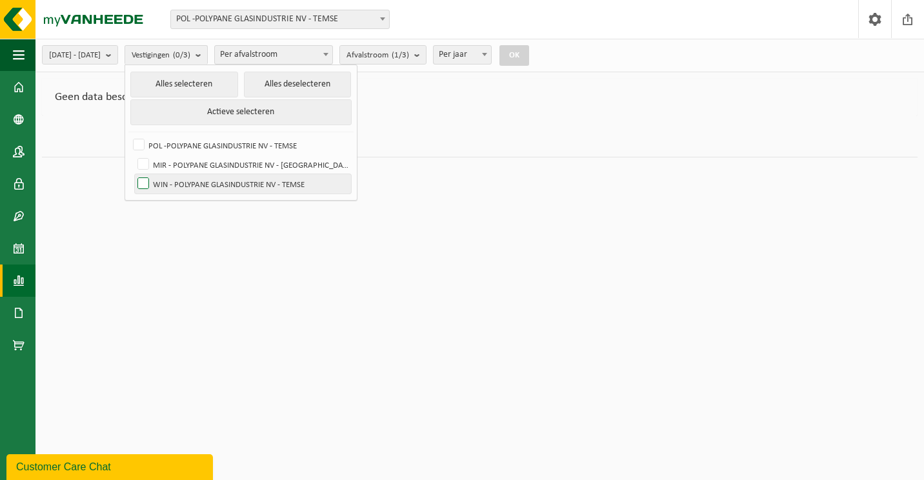
click at [180, 183] on label "WIN - POLYPANE GLASINDUSTRIE NV - TEMSE" at bounding box center [243, 183] width 216 height 19
click at [133, 174] on input "WIN - POLYPANE GLASINDUSTRIE NV - TEMSE" at bounding box center [132, 173] width 1 height 1
checkbox input "true"
click at [426, 55] on b "submit" at bounding box center [420, 55] width 12 height 18
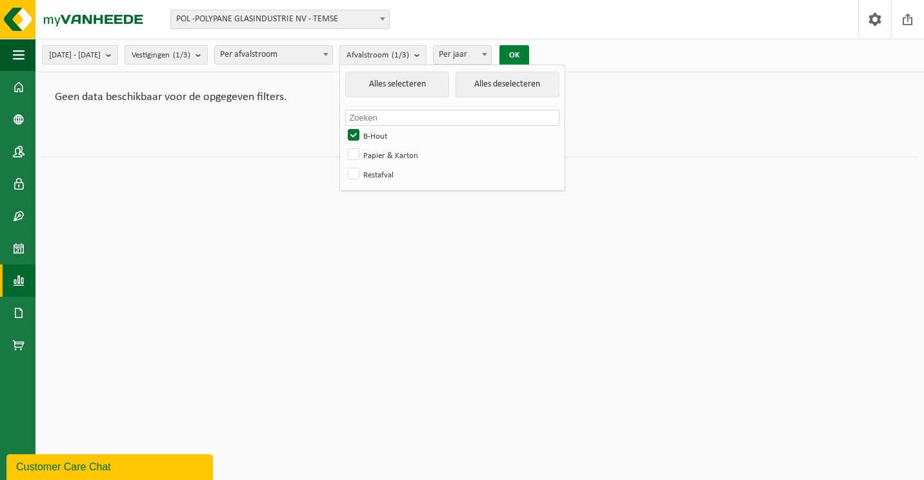
click at [529, 54] on button "OK" at bounding box center [514, 55] width 30 height 21
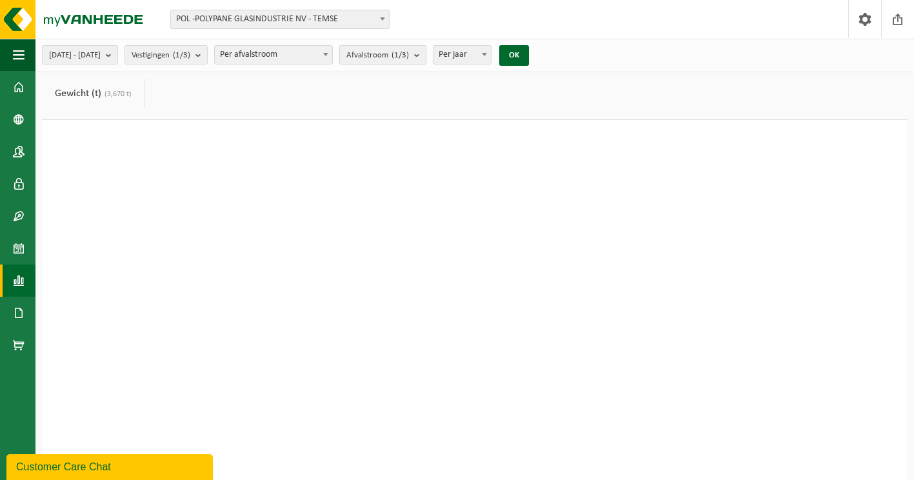
click at [426, 54] on b "submit" at bounding box center [420, 55] width 12 height 18
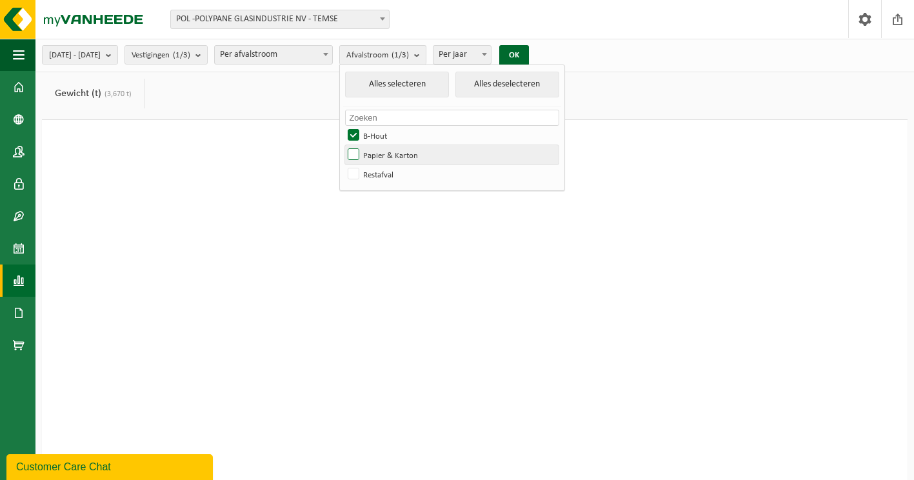
click at [409, 154] on label "Papier & Karton" at bounding box center [451, 154] width 213 height 19
click at [343, 145] on input "Papier & Karton" at bounding box center [342, 144] width 1 height 1
checkbox input "true"
click at [392, 135] on label "B-Hout" at bounding box center [451, 135] width 213 height 19
click at [343, 126] on input "B-Hout" at bounding box center [342, 125] width 1 height 1
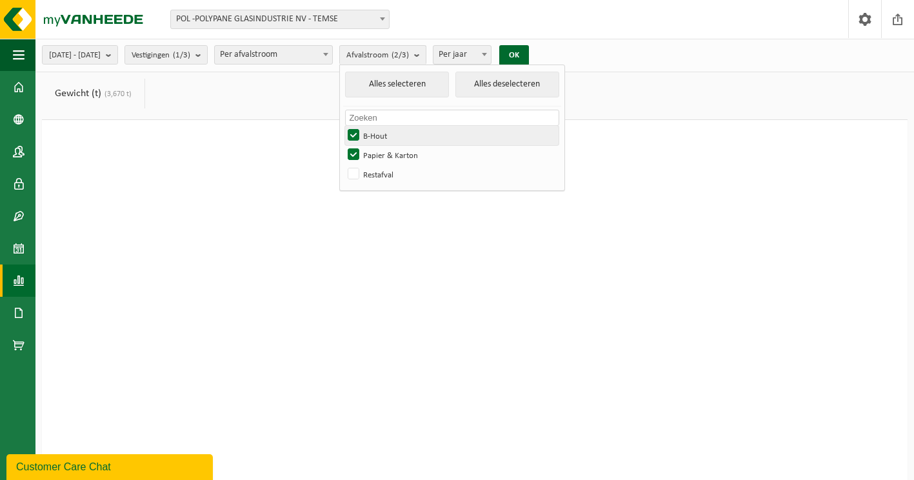
checkbox input "false"
click at [529, 48] on button "OK" at bounding box center [514, 55] width 30 height 21
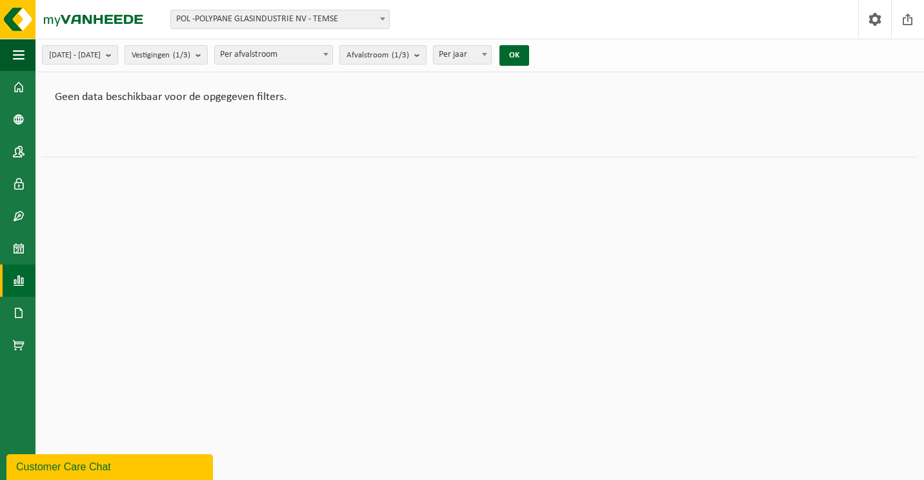
click at [426, 55] on b "submit" at bounding box center [420, 55] width 12 height 18
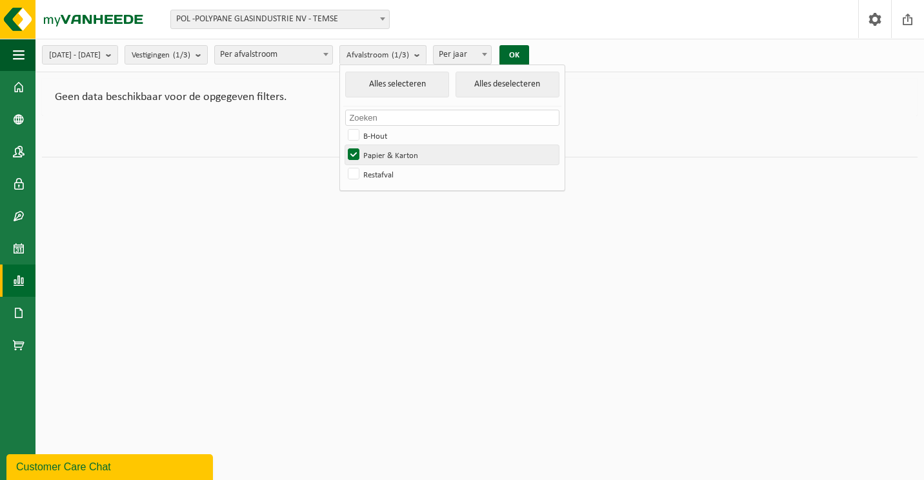
click at [392, 157] on label "Papier & Karton" at bounding box center [451, 154] width 213 height 19
click at [343, 145] on input "Papier & Karton" at bounding box center [342, 144] width 1 height 1
checkbox input "false"
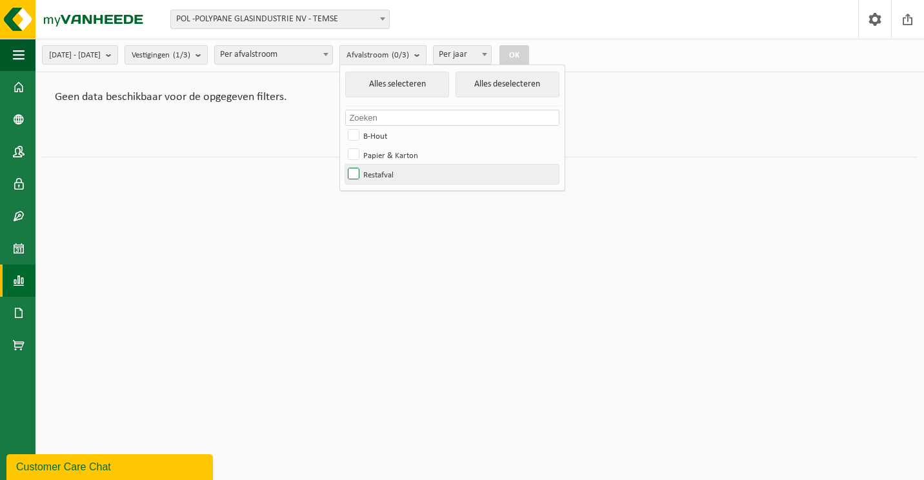
click at [394, 173] on label "Restafval" at bounding box center [451, 173] width 213 height 19
click at [343, 164] on input "Restafval" at bounding box center [342, 164] width 1 height 1
click at [529, 52] on button "OK" at bounding box center [514, 55] width 30 height 21
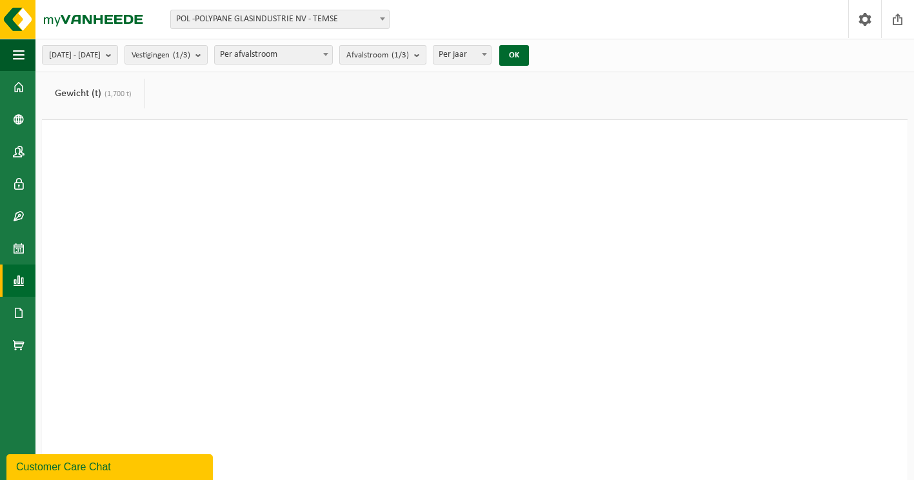
click at [426, 56] on b "submit" at bounding box center [420, 55] width 12 height 18
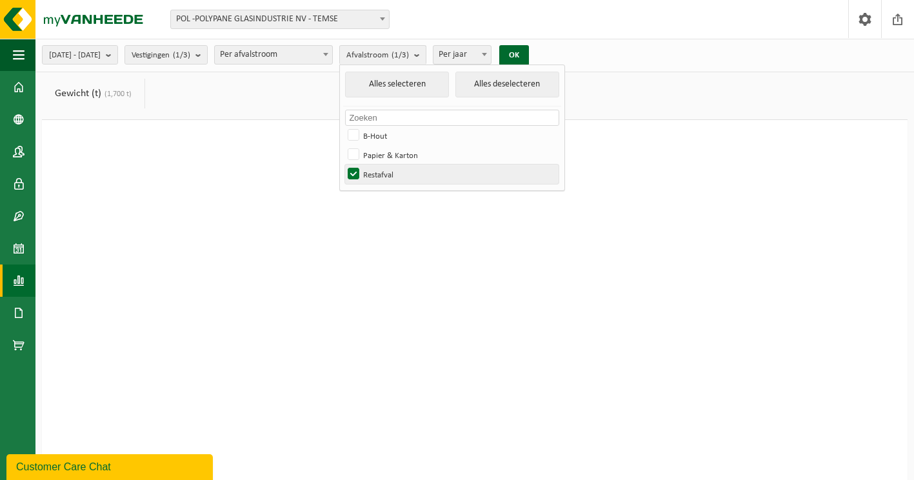
click at [391, 174] on label "Restafval" at bounding box center [451, 173] width 213 height 19
click at [343, 164] on input "Restafval" at bounding box center [342, 164] width 1 height 1
checkbox input "false"
click at [476, 54] on span "Per jaar" at bounding box center [461, 55] width 57 height 18
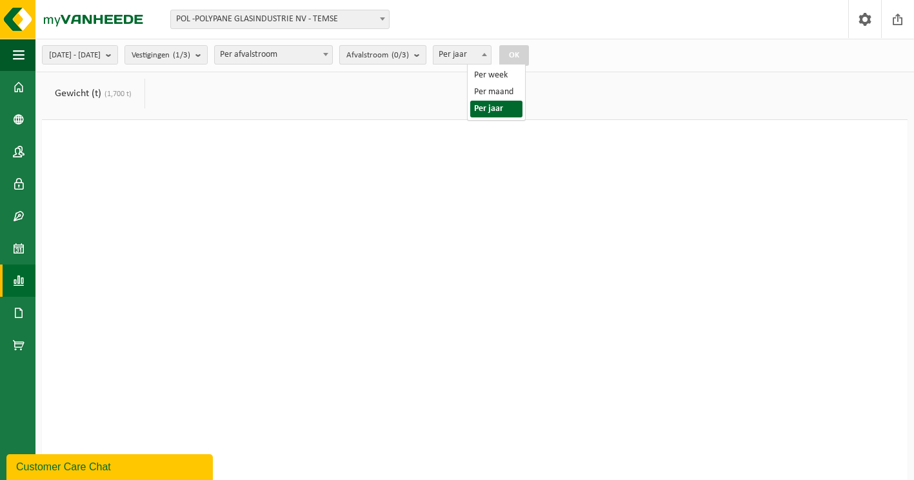
click at [409, 52] on count "(0/3)" at bounding box center [399, 55] width 17 height 8
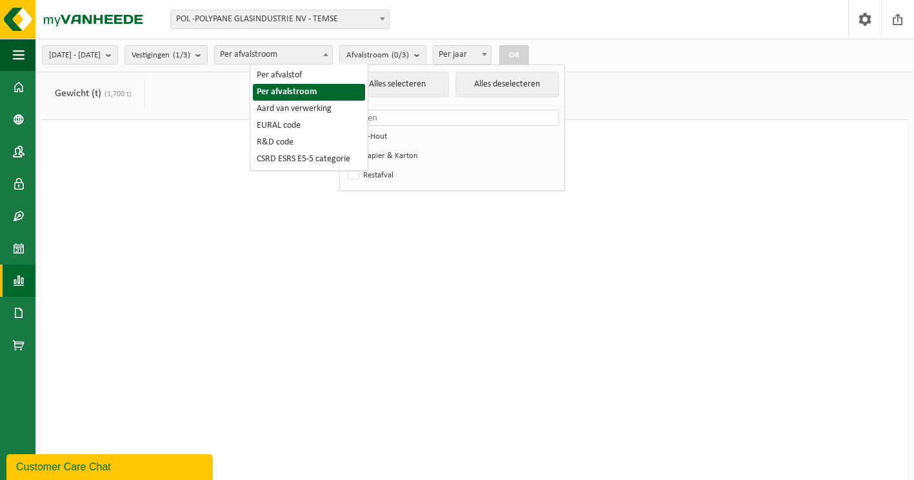
click at [302, 57] on span "Per afvalstroom" at bounding box center [273, 55] width 117 height 18
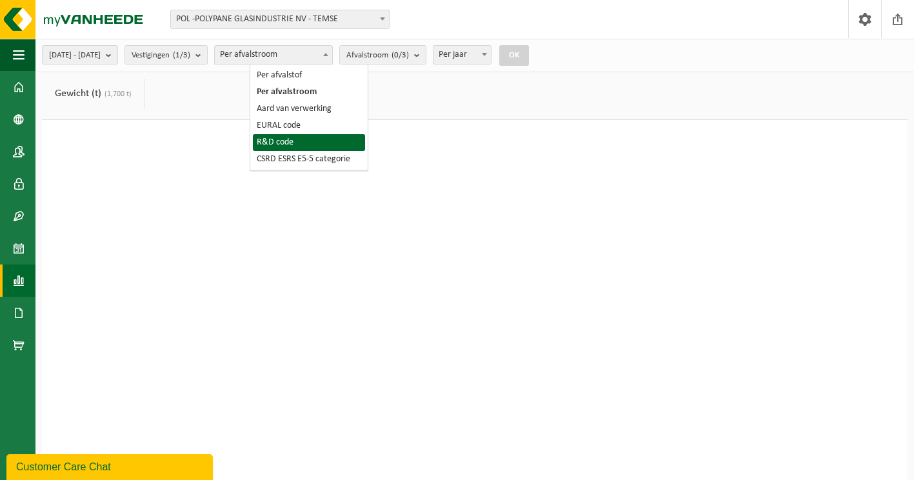
click at [433, 210] on div at bounding box center [475, 307] width 814 height 322
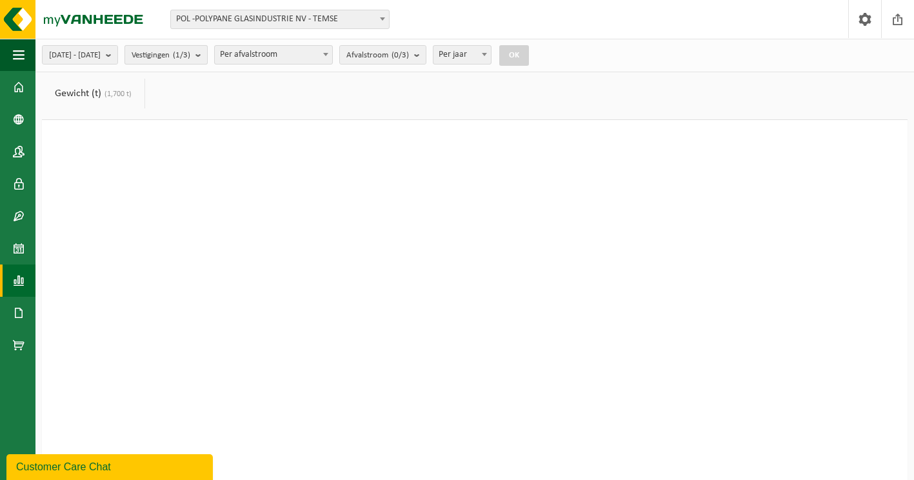
click at [207, 54] on b "submit" at bounding box center [201, 55] width 12 height 18
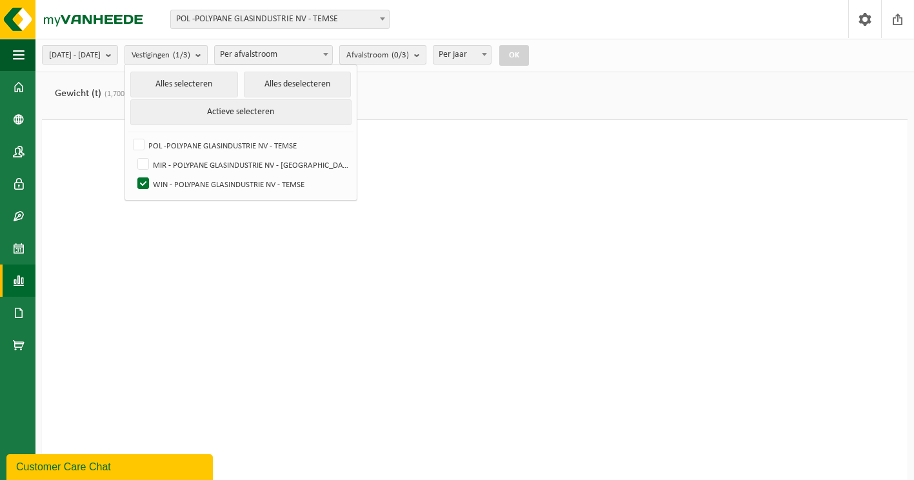
click at [426, 55] on b "submit" at bounding box center [420, 55] width 12 height 18
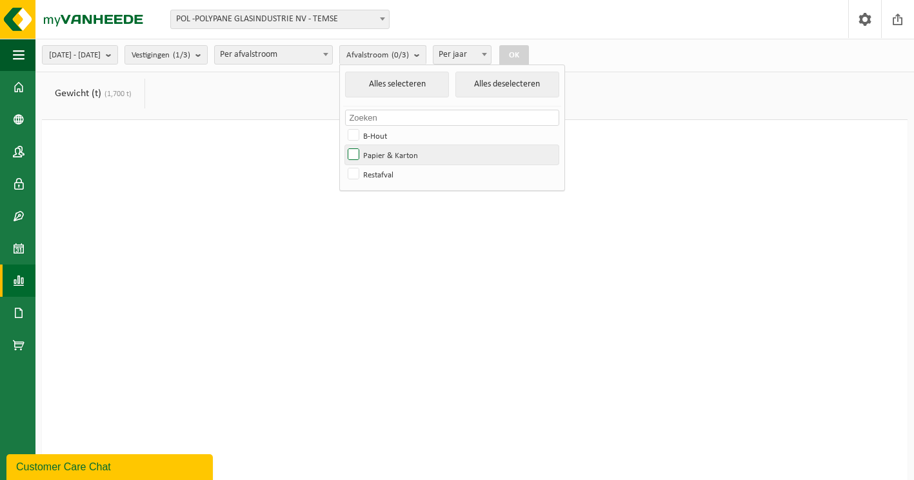
click at [416, 157] on label "Papier & Karton" at bounding box center [451, 154] width 213 height 19
click at [343, 145] on input "Papier & Karton" at bounding box center [342, 144] width 1 height 1
click at [529, 46] on button "OK" at bounding box center [514, 55] width 30 height 21
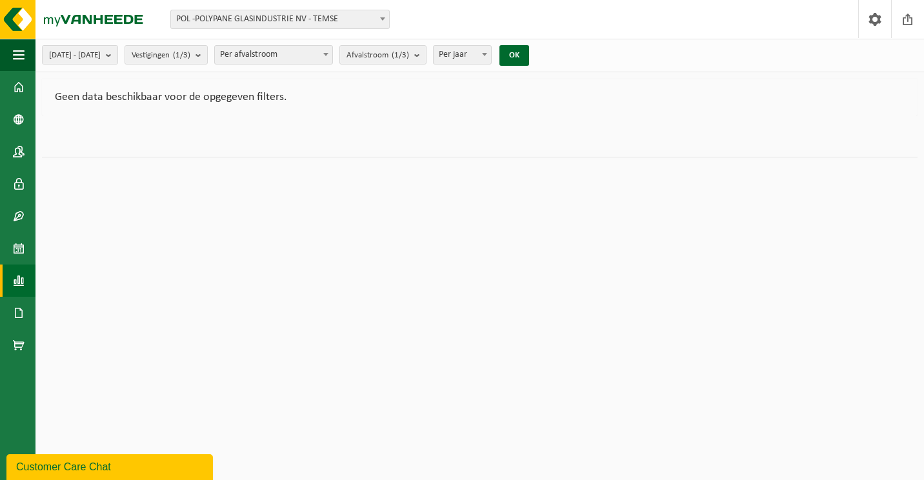
click at [487, 54] on b at bounding box center [484, 54] width 5 height 3
click at [426, 56] on b "submit" at bounding box center [420, 55] width 12 height 18
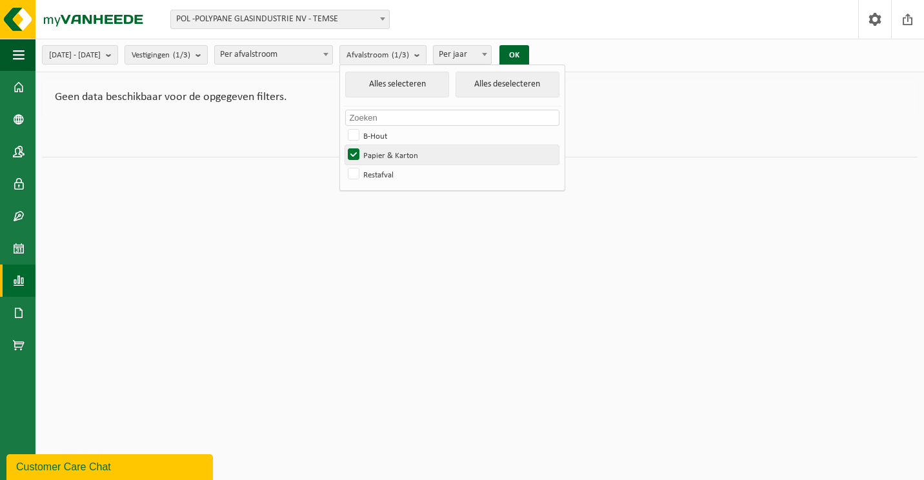
click at [391, 152] on label "Papier & Karton" at bounding box center [451, 154] width 213 height 19
click at [343, 145] on input "Papier & Karton" at bounding box center [342, 144] width 1 height 1
checkbox input "false"
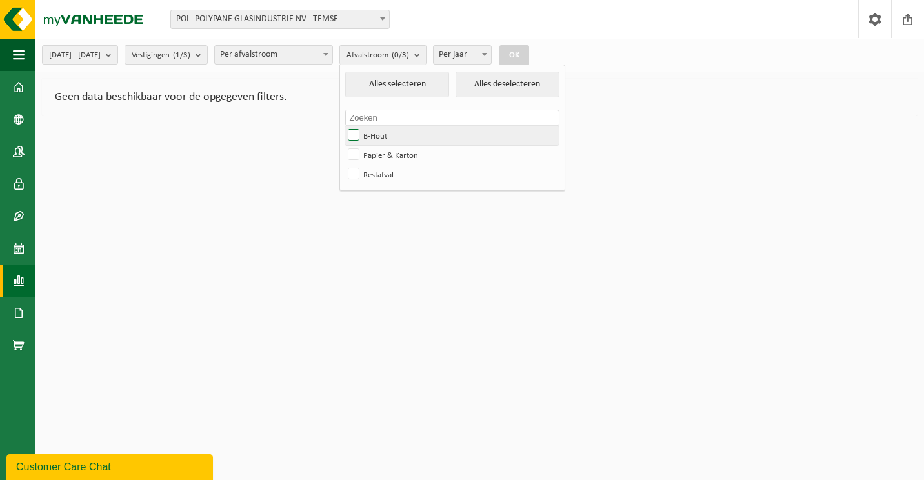
click at [391, 135] on label "B-Hout" at bounding box center [451, 135] width 213 height 19
click at [343, 126] on input "B-Hout" at bounding box center [342, 125] width 1 height 1
checkbox input "true"
click at [529, 55] on button "OK" at bounding box center [514, 55] width 30 height 21
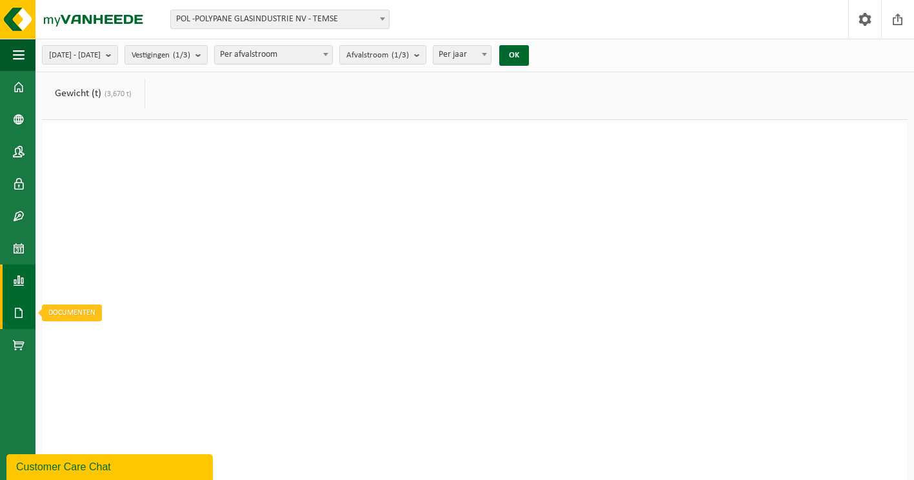
click at [13, 317] on span at bounding box center [19, 313] width 12 height 32
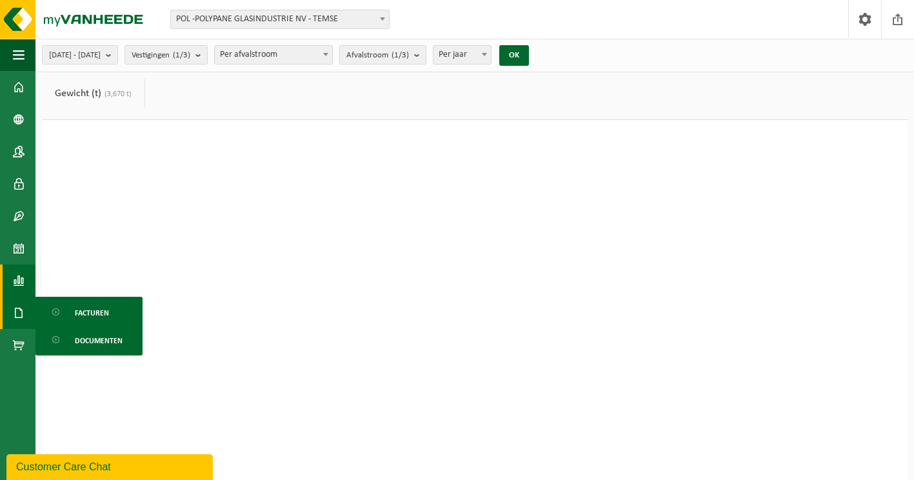
click at [95, 330] on span "Documenten" at bounding box center [99, 340] width 48 height 25
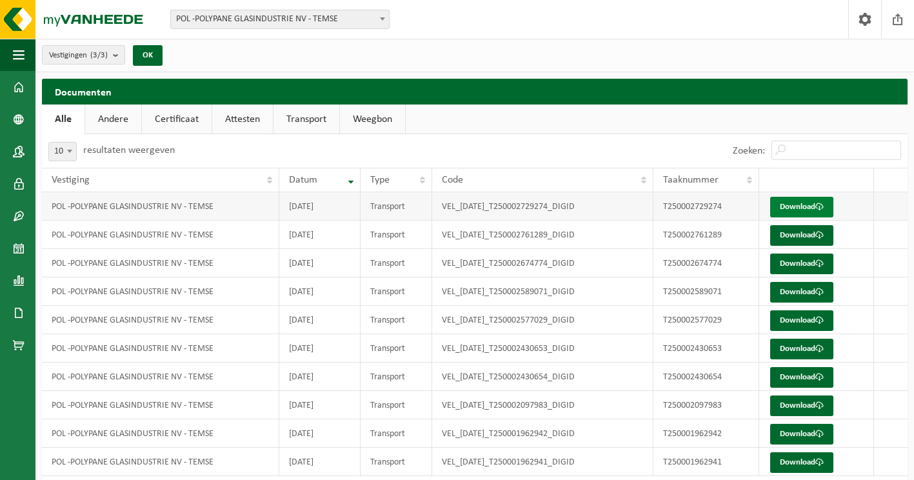
click at [816, 201] on link "Download" at bounding box center [801, 207] width 63 height 21
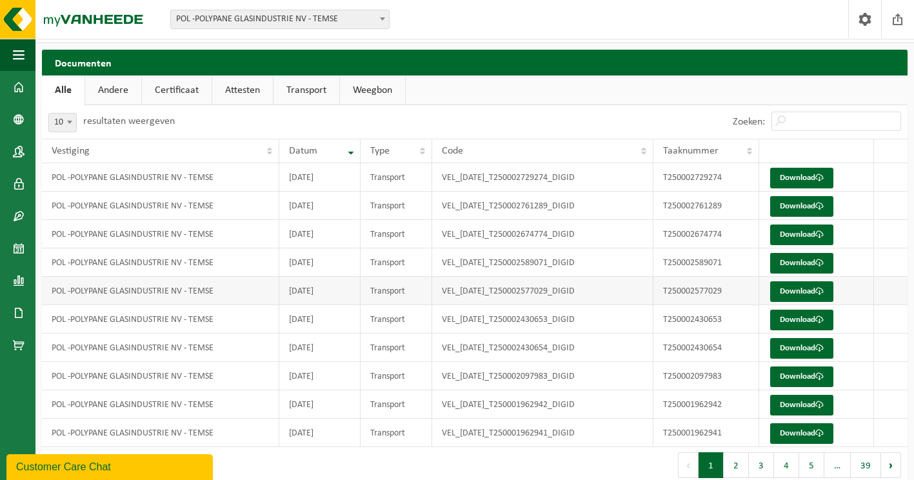
scroll to position [45, 0]
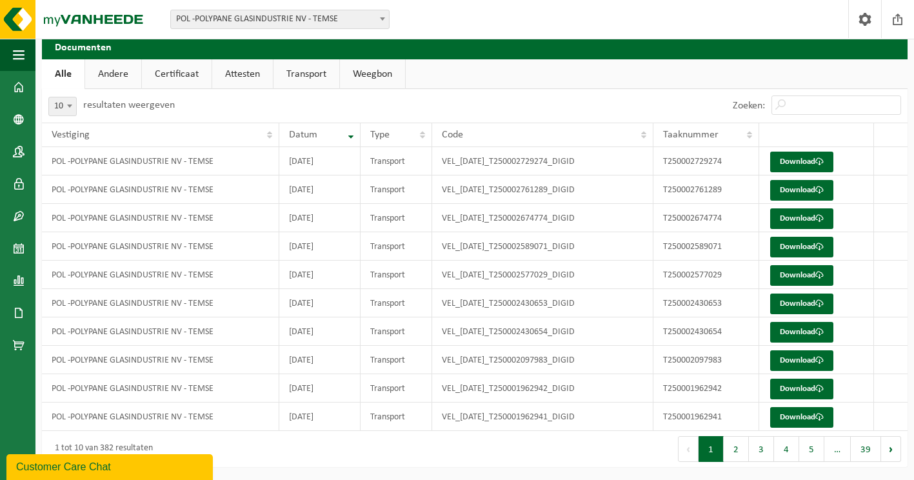
click at [121, 70] on link "Andere" at bounding box center [113, 74] width 56 height 30
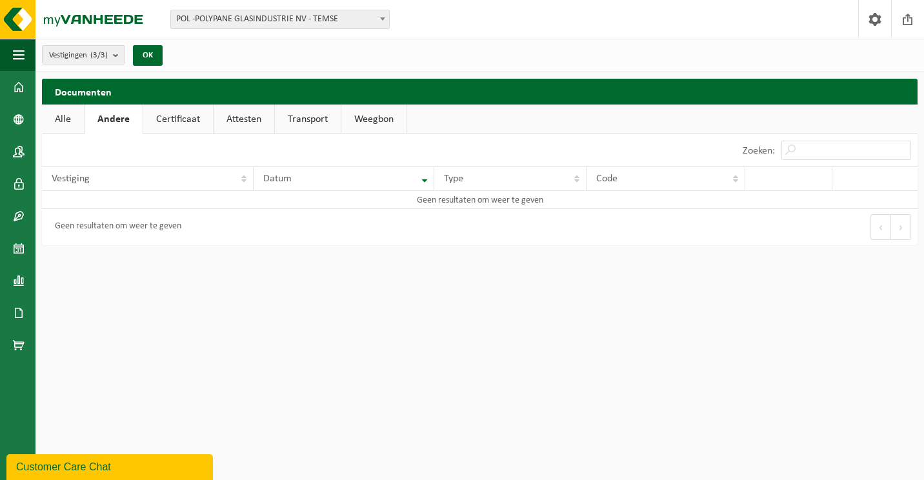
click at [181, 112] on link "Certificaat" at bounding box center [178, 119] width 70 height 30
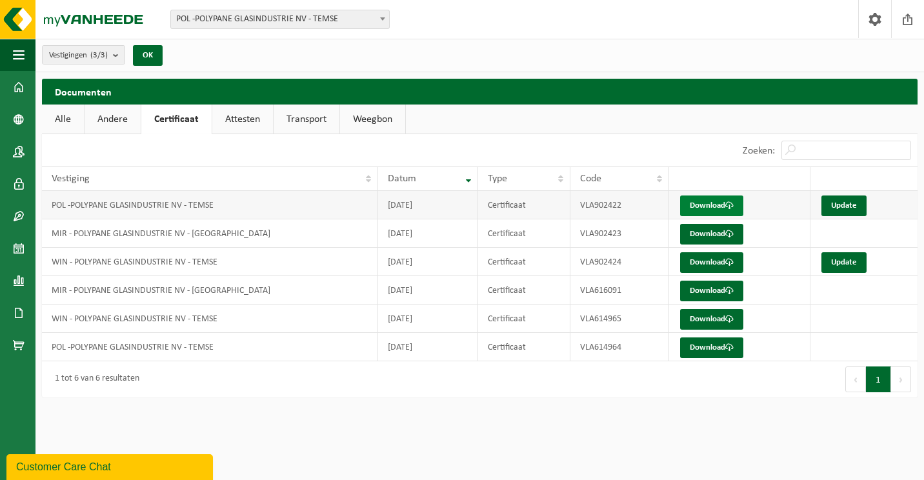
click at [718, 204] on link "Download" at bounding box center [711, 205] width 63 height 21
click at [242, 123] on link "Attesten" at bounding box center [242, 119] width 61 height 30
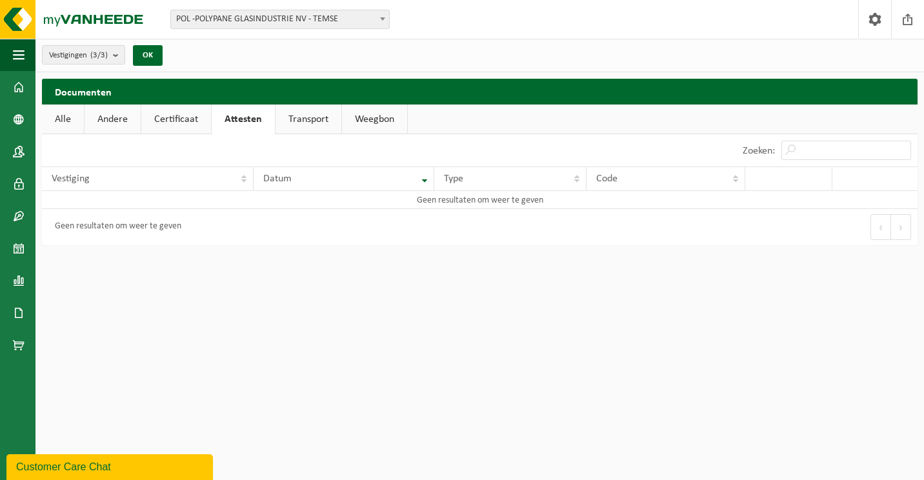
click at [312, 120] on link "Transport" at bounding box center [308, 119] width 66 height 30
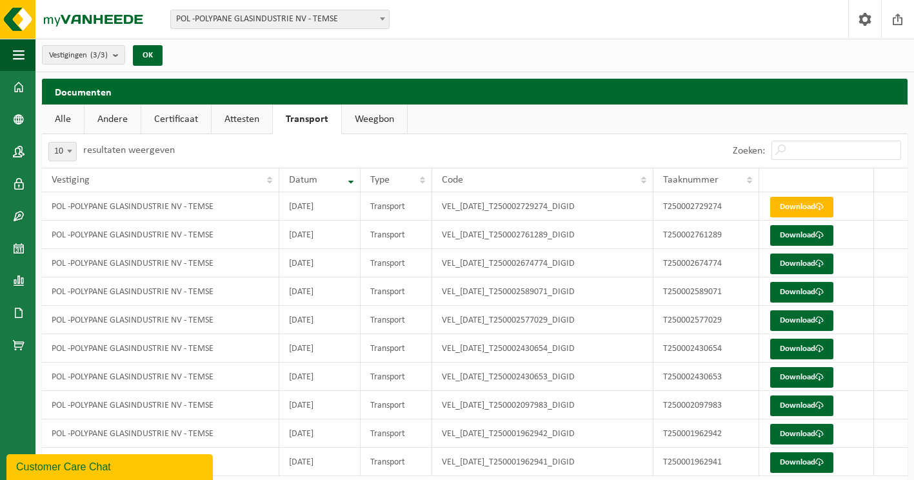
click at [377, 116] on link "Weegbon" at bounding box center [374, 119] width 65 height 30
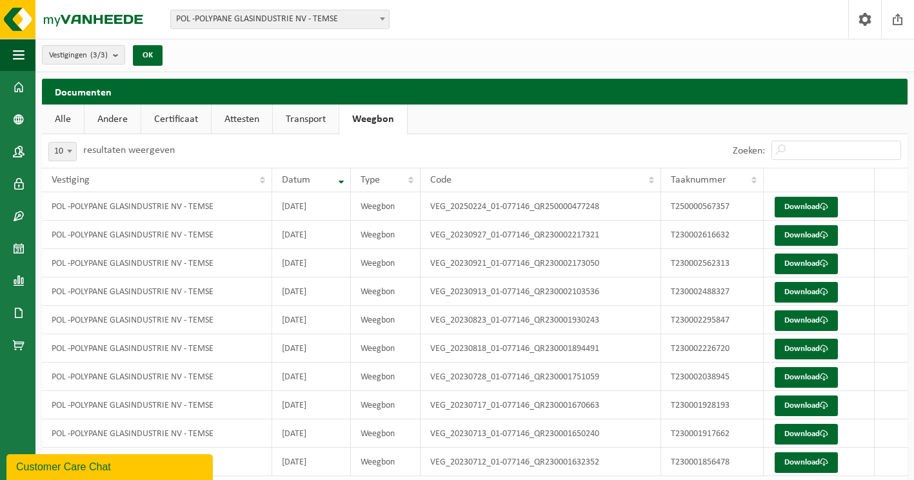
click at [114, 119] on link "Andere" at bounding box center [112, 119] width 56 height 30
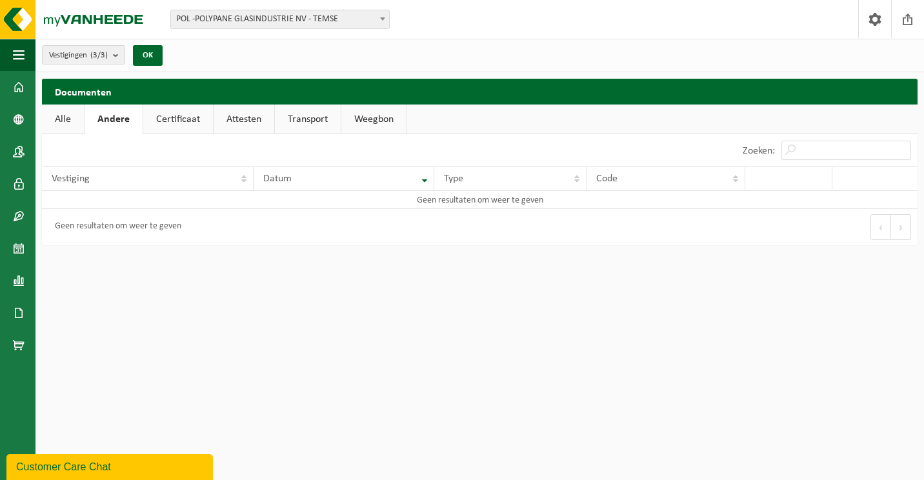
click at [61, 116] on link "Alle" at bounding box center [63, 119] width 42 height 30
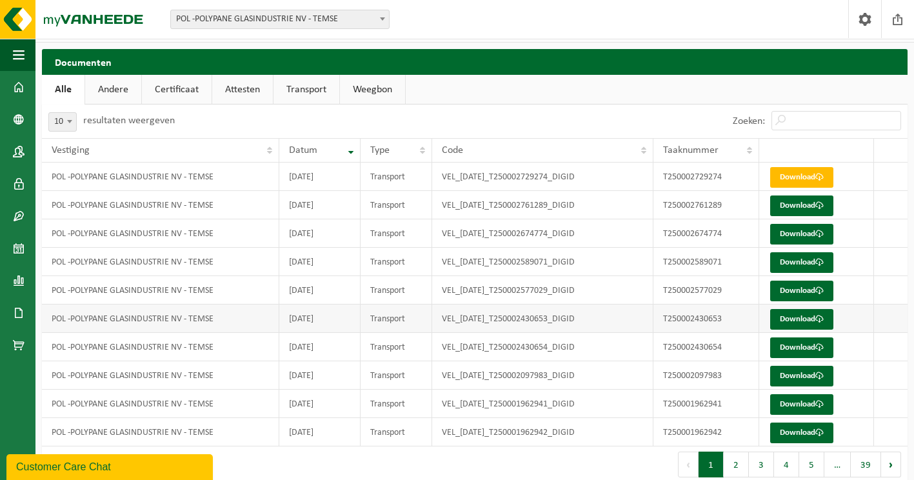
scroll to position [45, 0]
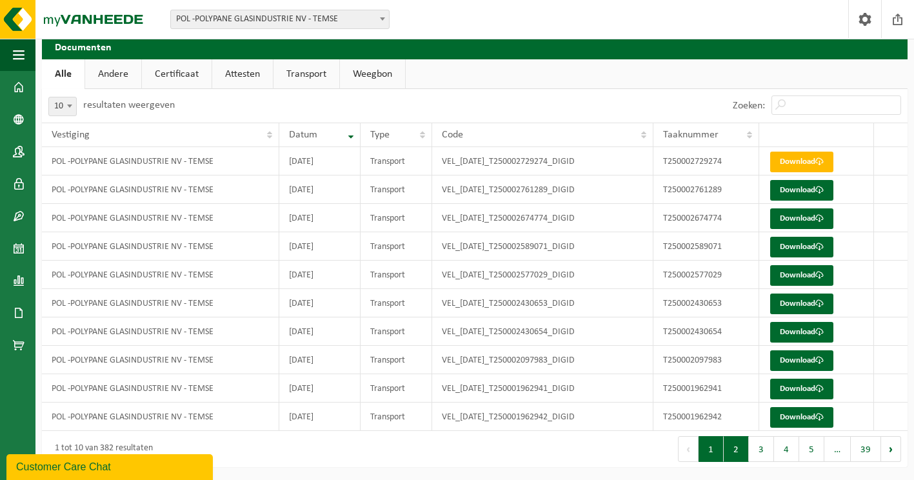
click at [735, 451] on button "2" at bounding box center [736, 449] width 25 height 26
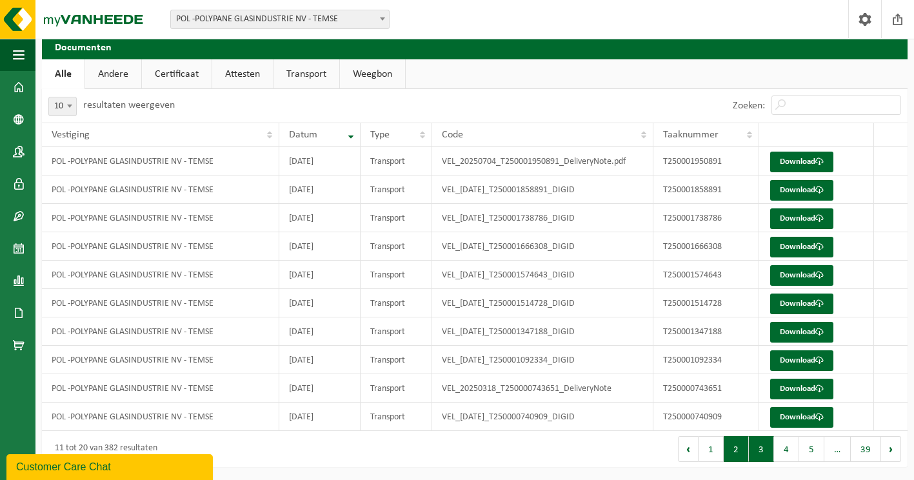
click at [755, 448] on button "3" at bounding box center [761, 449] width 25 height 26
click at [777, 448] on button "4" at bounding box center [786, 449] width 25 height 26
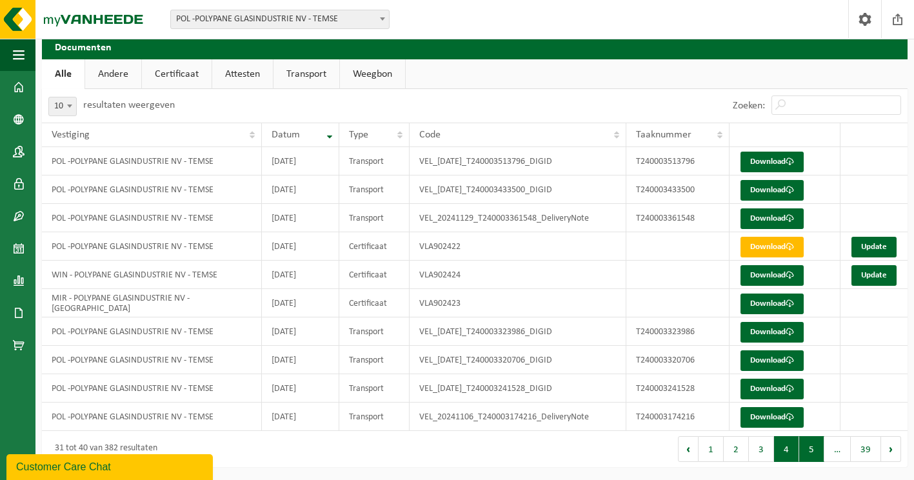
click at [809, 444] on button "5" at bounding box center [811, 449] width 25 height 26
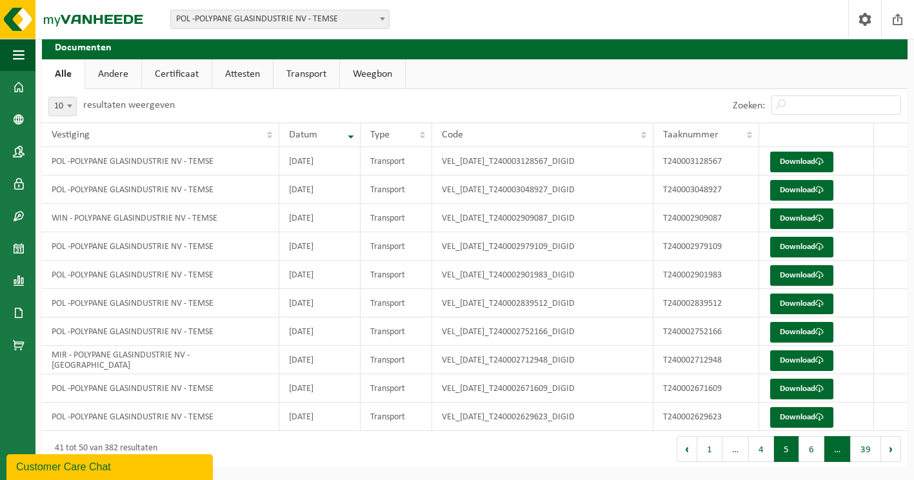
click at [837, 451] on span "…" at bounding box center [837, 449] width 26 height 26
click at [862, 448] on button "39" at bounding box center [866, 449] width 30 height 26
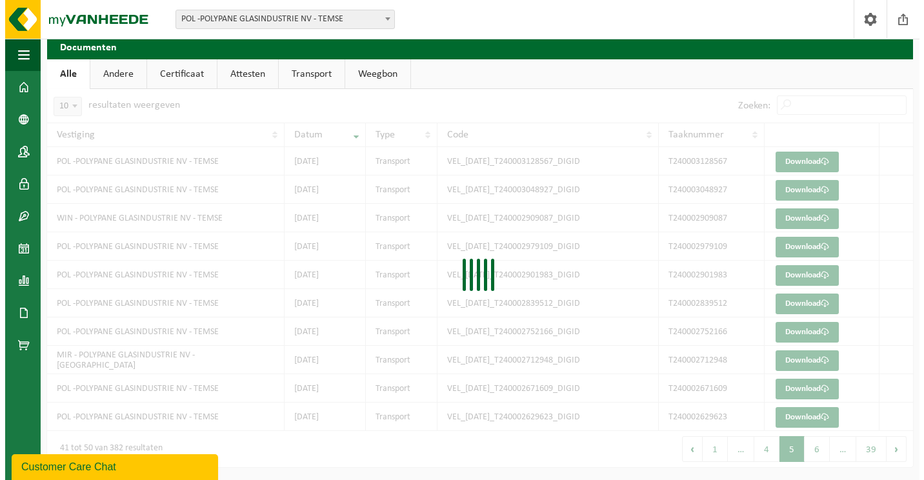
scroll to position [0, 0]
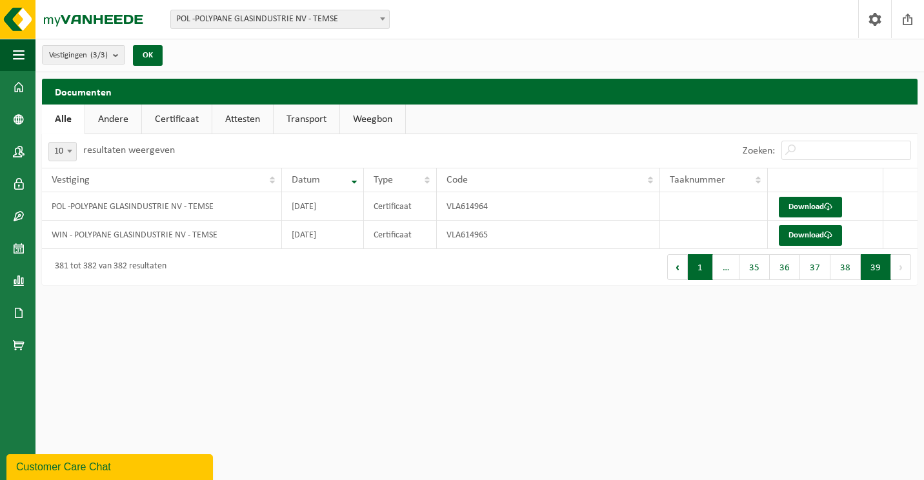
click at [704, 268] on button "1" at bounding box center [700, 267] width 25 height 26
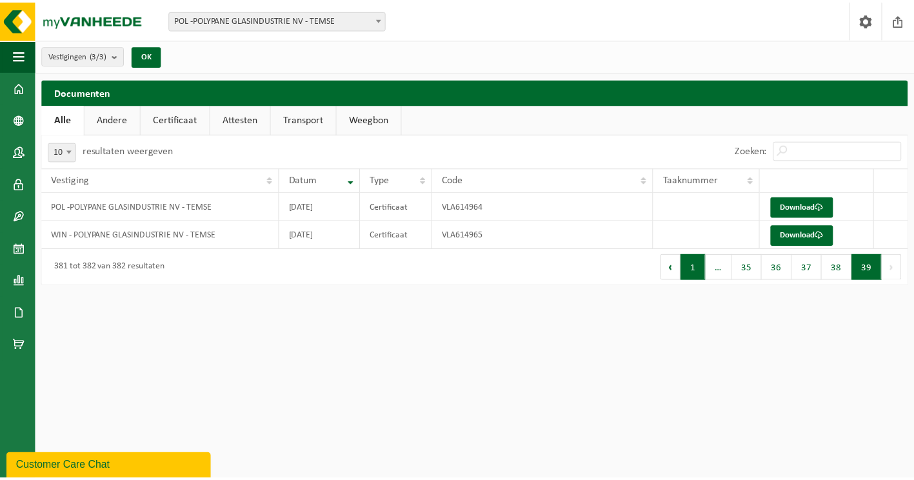
scroll to position [45, 0]
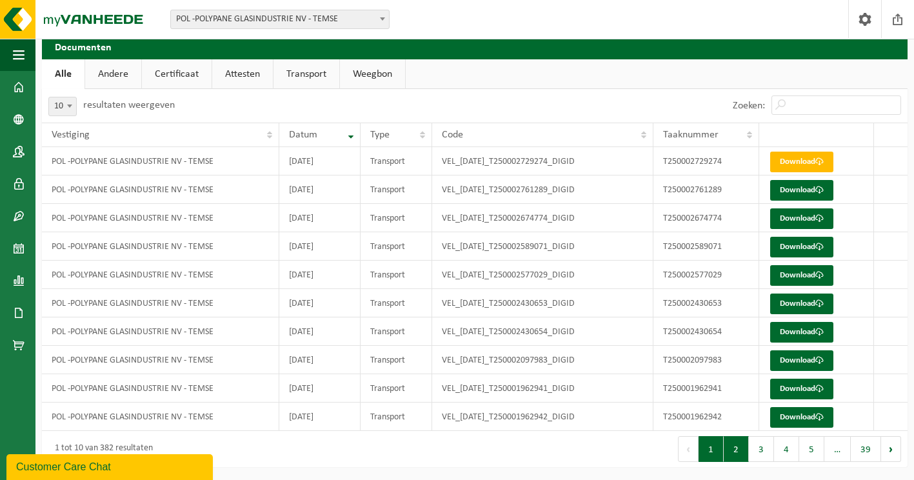
click at [733, 452] on button "2" at bounding box center [736, 449] width 25 height 26
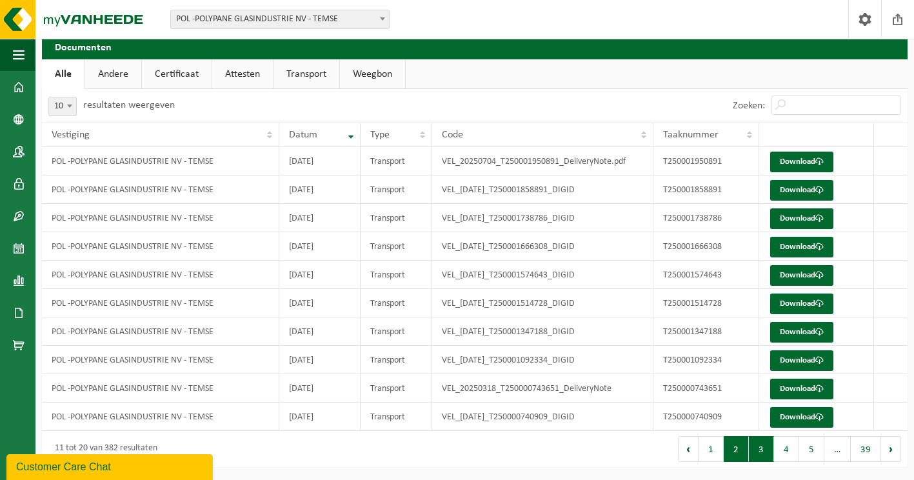
click at [754, 452] on button "3" at bounding box center [761, 449] width 25 height 26
click at [793, 451] on button "4" at bounding box center [786, 449] width 25 height 26
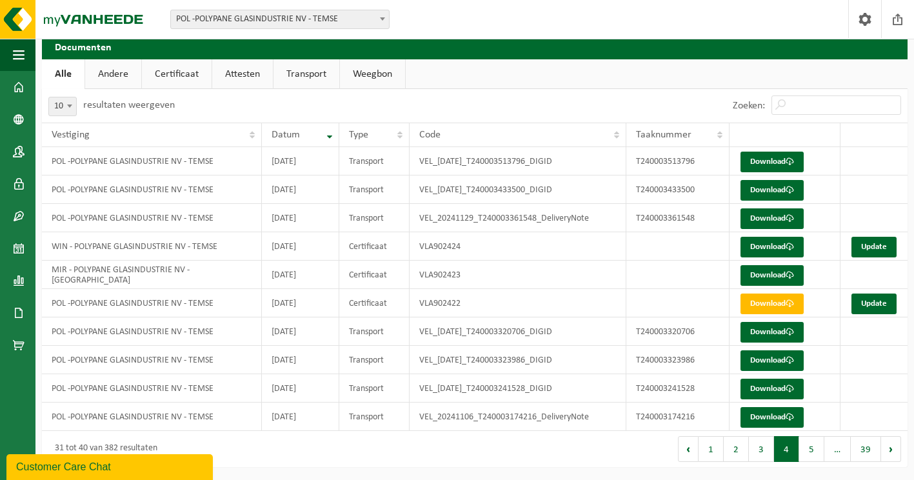
click at [805, 448] on button "5" at bounding box center [811, 449] width 25 height 26
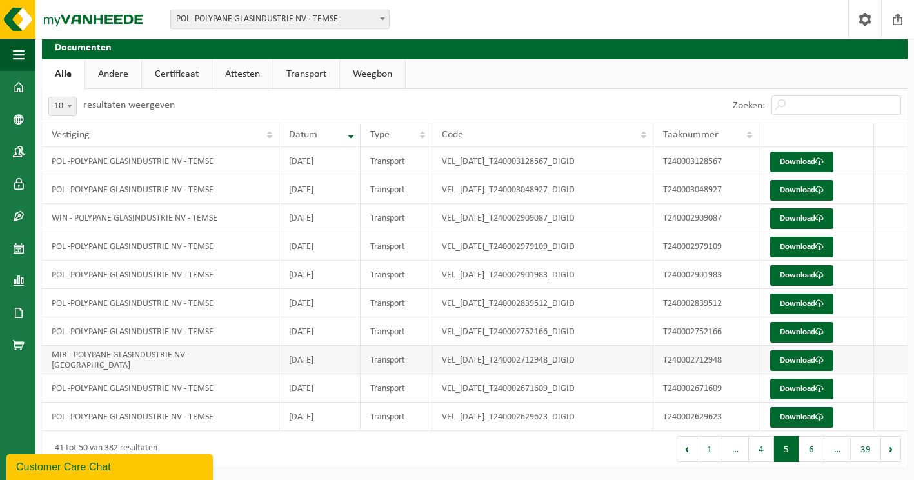
click at [88, 359] on td "MIR - POLYPANE GLASINDUSTRIE NV - [GEOGRAPHIC_DATA]" at bounding box center [160, 360] width 237 height 28
click at [814, 440] on button "6" at bounding box center [811, 449] width 25 height 26
click at [894, 447] on button "Volgende" at bounding box center [891, 449] width 20 height 26
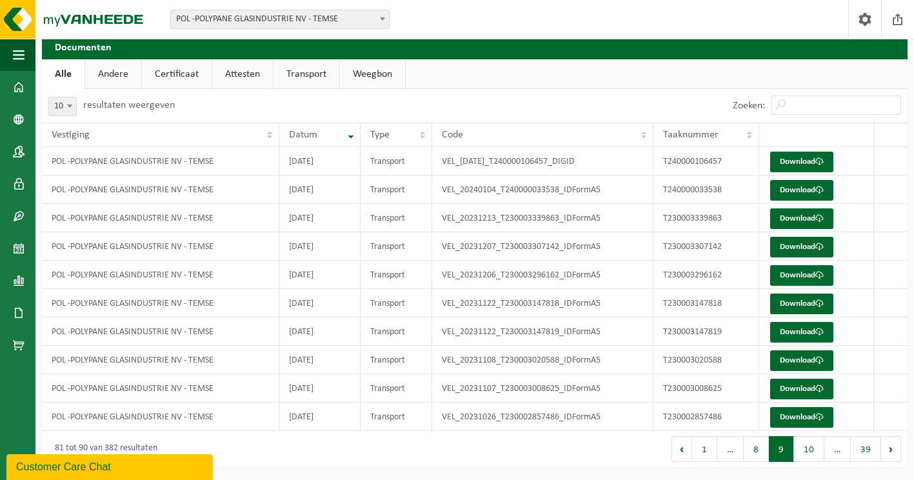
click at [894, 447] on button "Volgende" at bounding box center [891, 449] width 20 height 26
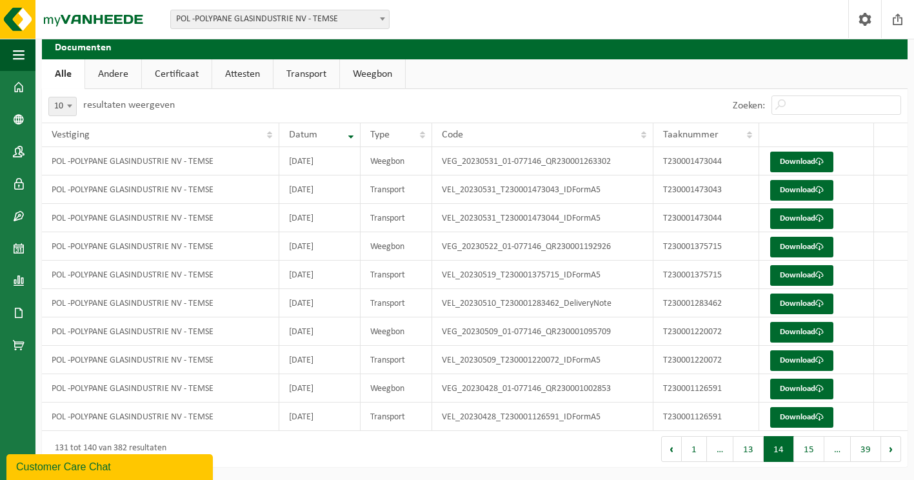
click at [894, 447] on button "Volgende" at bounding box center [891, 449] width 20 height 26
click at [889, 448] on button "Volgende" at bounding box center [891, 449] width 20 height 26
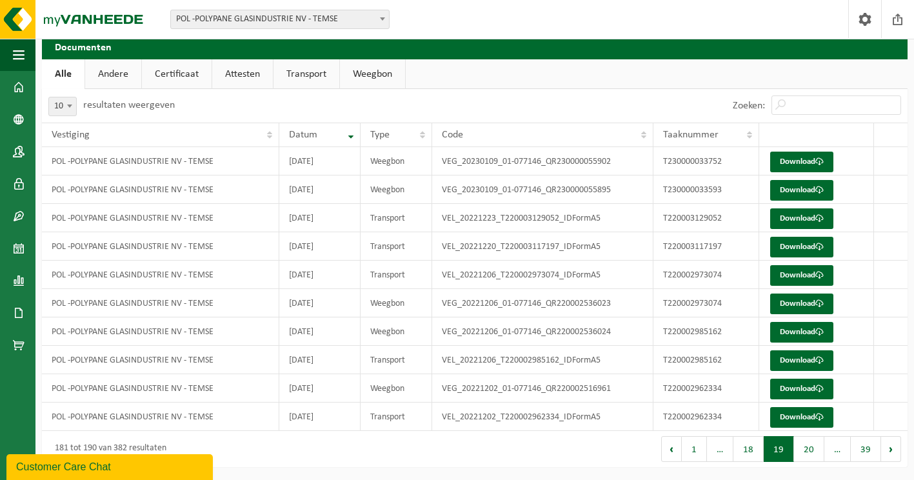
click at [889, 448] on button "Volgende" at bounding box center [891, 449] width 20 height 26
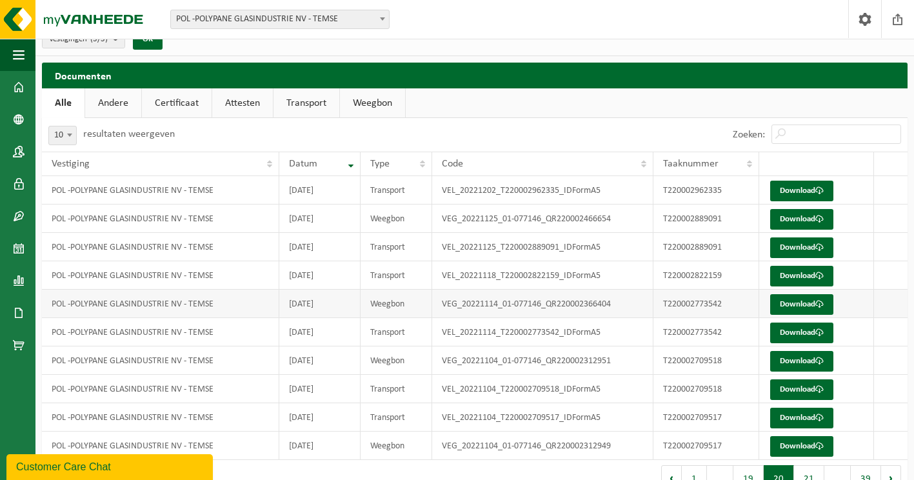
scroll to position [0, 0]
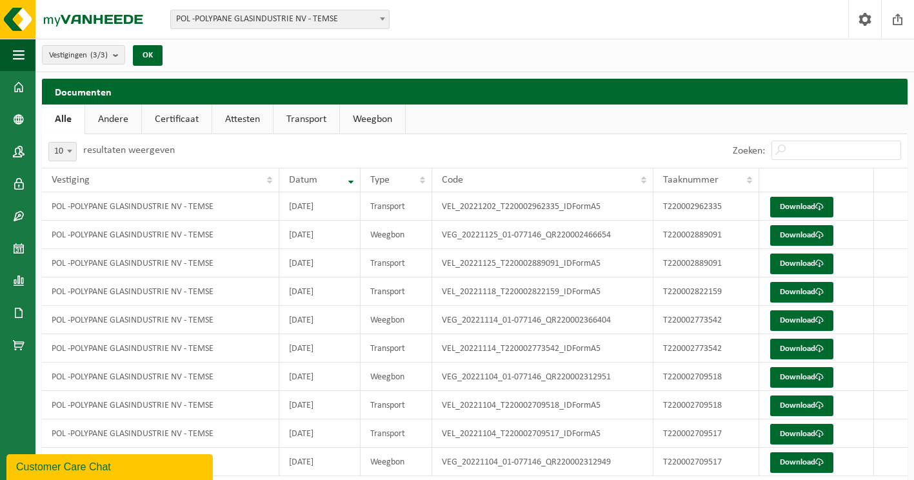
click at [299, 115] on link "Transport" at bounding box center [306, 119] width 66 height 30
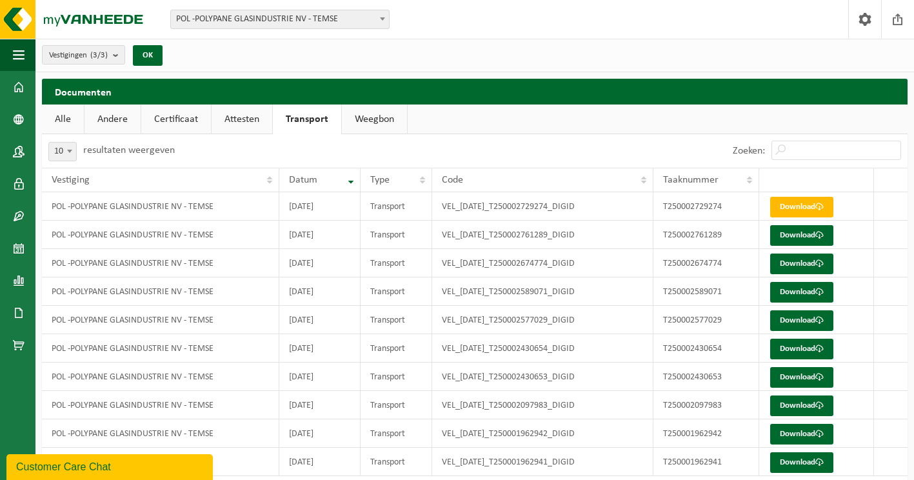
click at [379, 117] on link "Weegbon" at bounding box center [374, 119] width 65 height 30
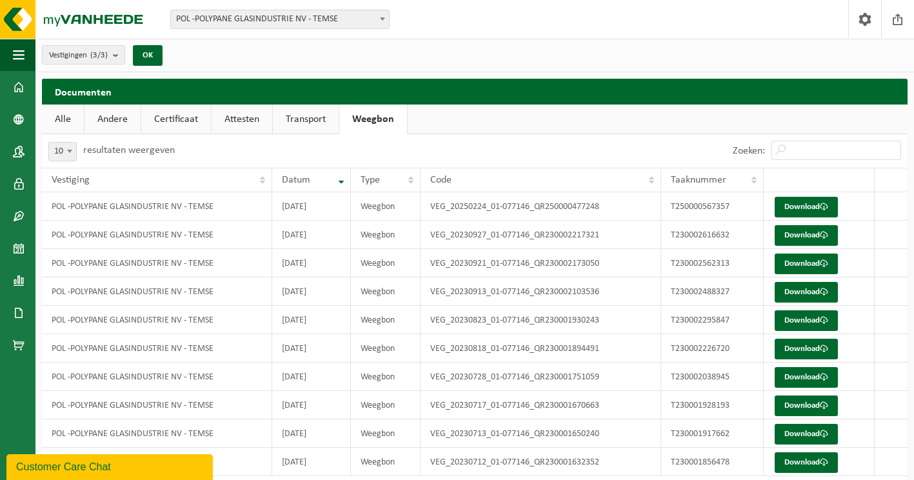
click at [295, 123] on link "Transport" at bounding box center [306, 119] width 66 height 30
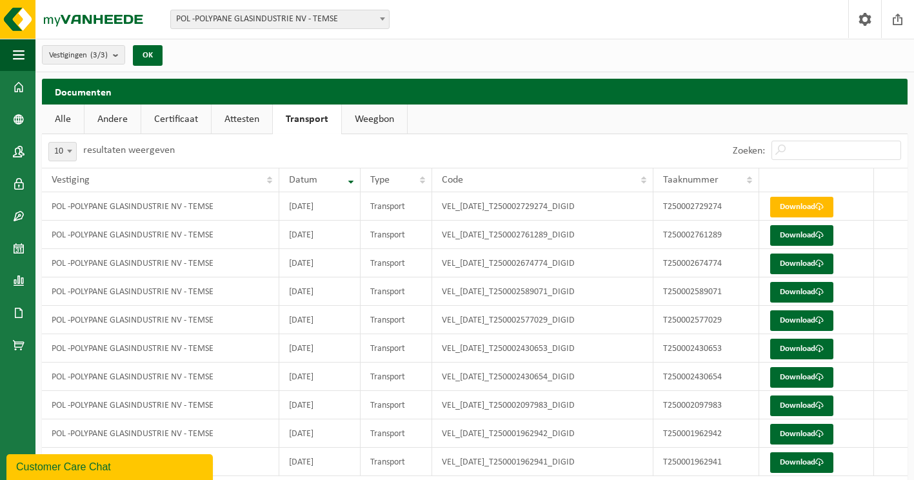
click at [249, 119] on link "Attesten" at bounding box center [242, 119] width 61 height 30
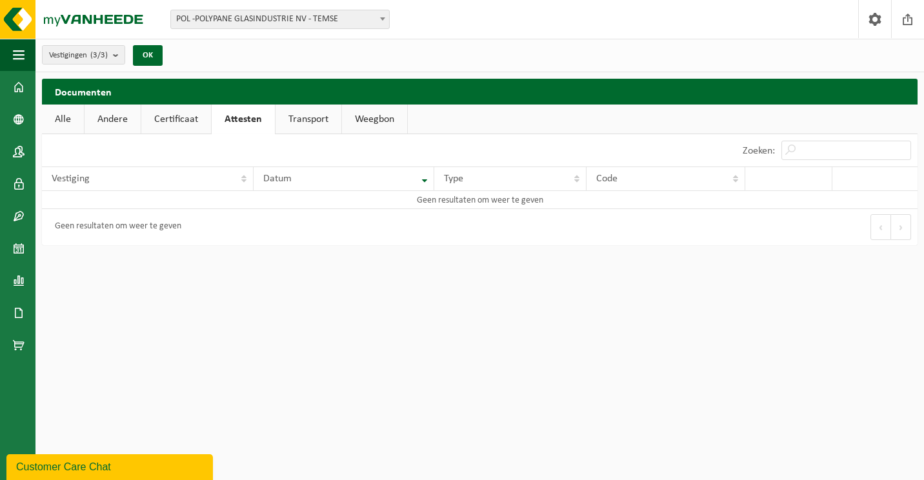
click at [184, 123] on link "Certificaat" at bounding box center [176, 119] width 70 height 30
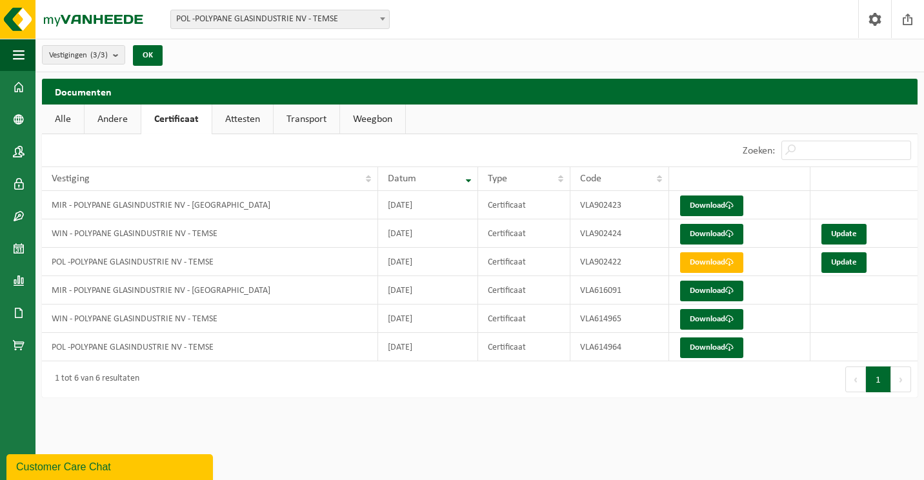
click at [243, 120] on link "Attesten" at bounding box center [242, 119] width 61 height 30
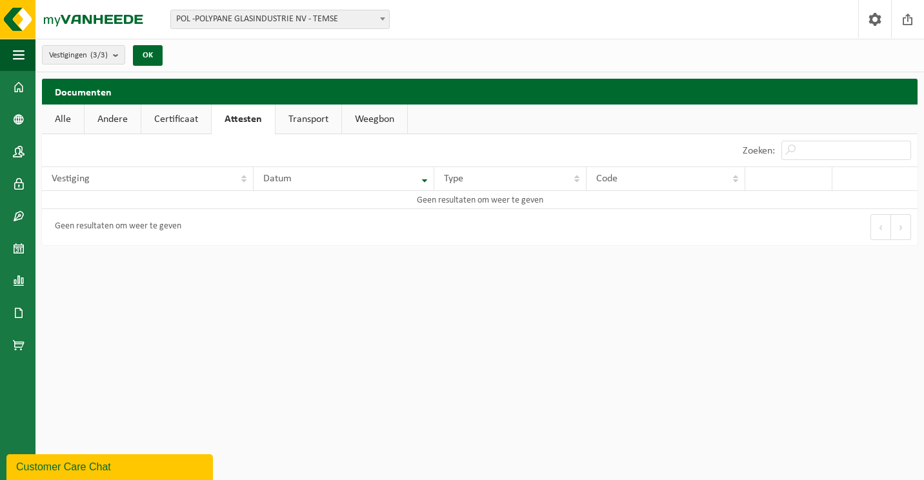
click at [310, 117] on link "Transport" at bounding box center [308, 119] width 66 height 30
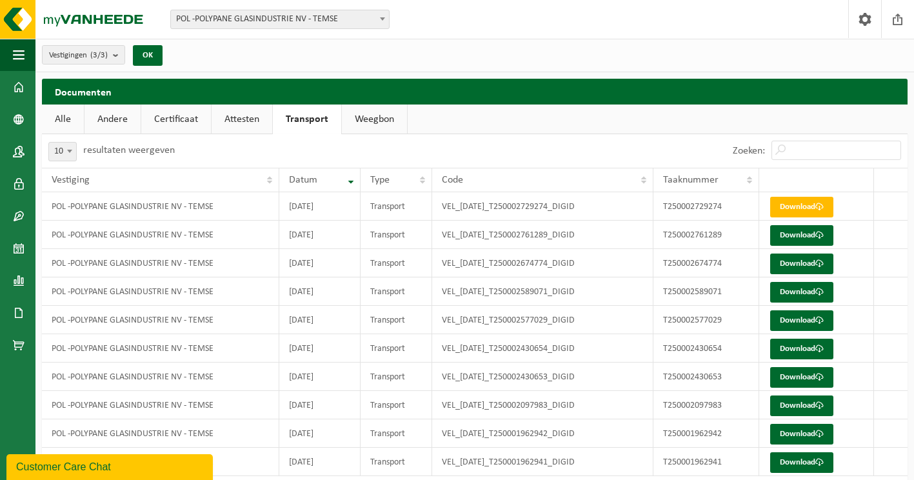
click at [377, 117] on link "Weegbon" at bounding box center [374, 119] width 65 height 30
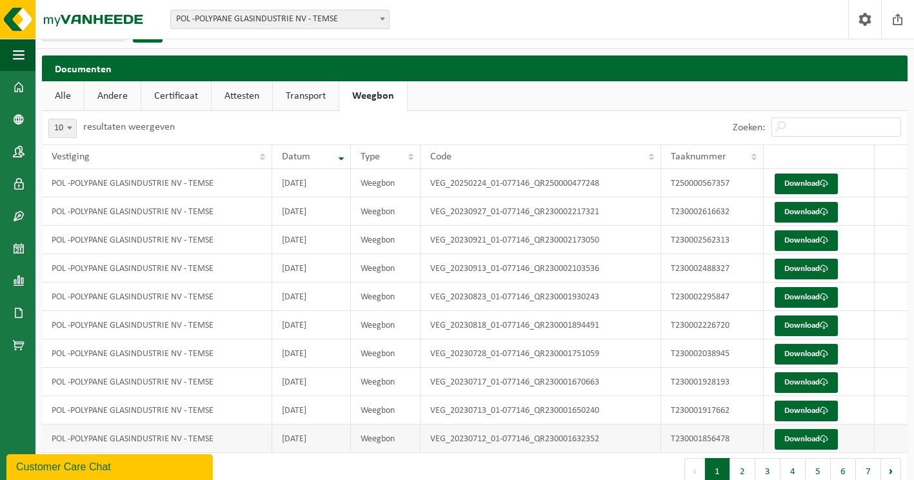
scroll to position [45, 0]
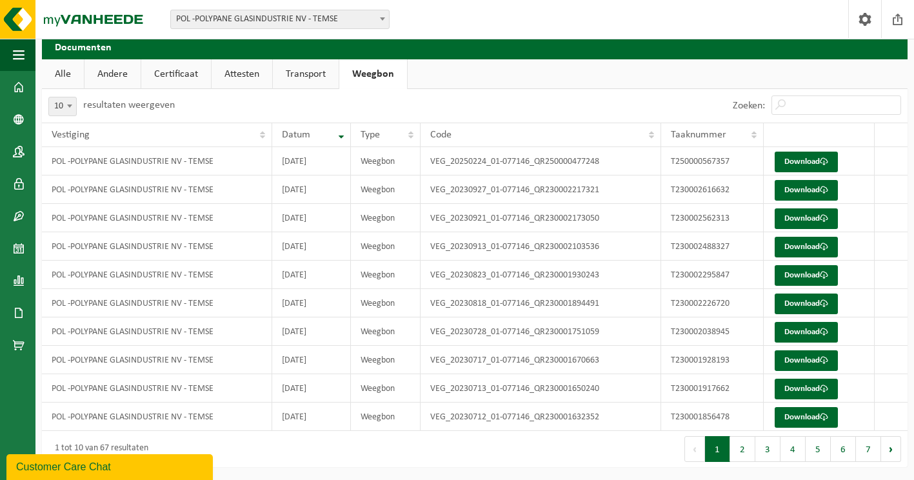
click at [56, 68] on link "Alle" at bounding box center [63, 74] width 42 height 30
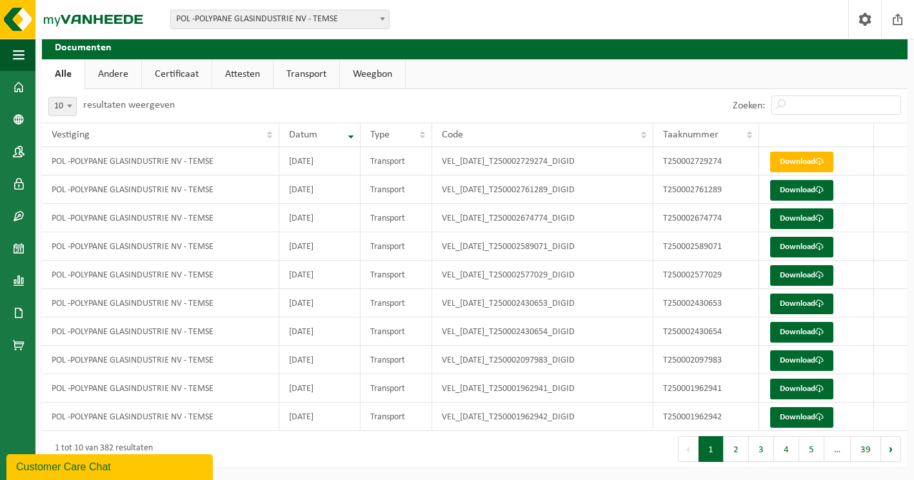
click at [104, 74] on link "Andere" at bounding box center [113, 74] width 56 height 30
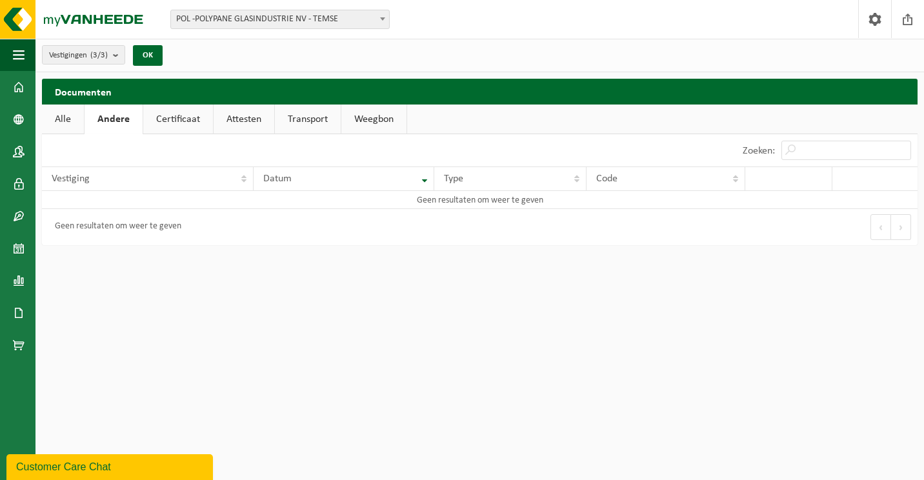
click at [179, 112] on link "Certificaat" at bounding box center [178, 119] width 70 height 30
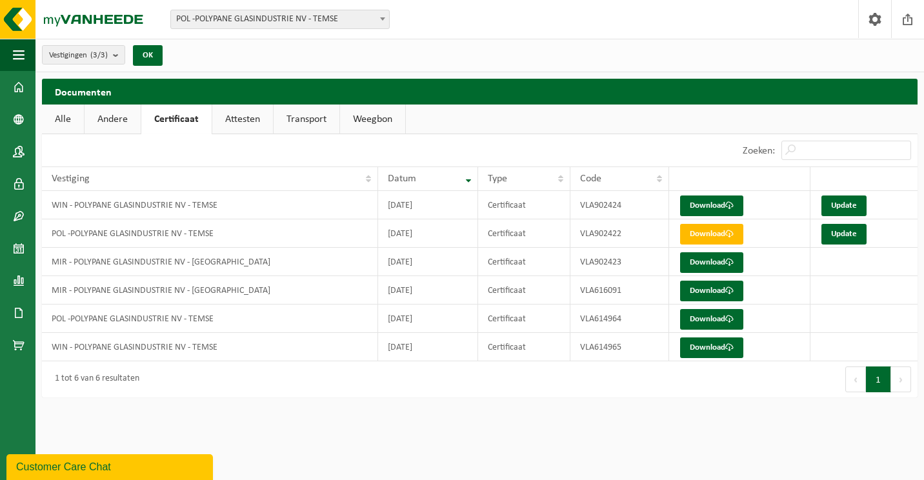
click at [233, 121] on link "Attesten" at bounding box center [242, 119] width 61 height 30
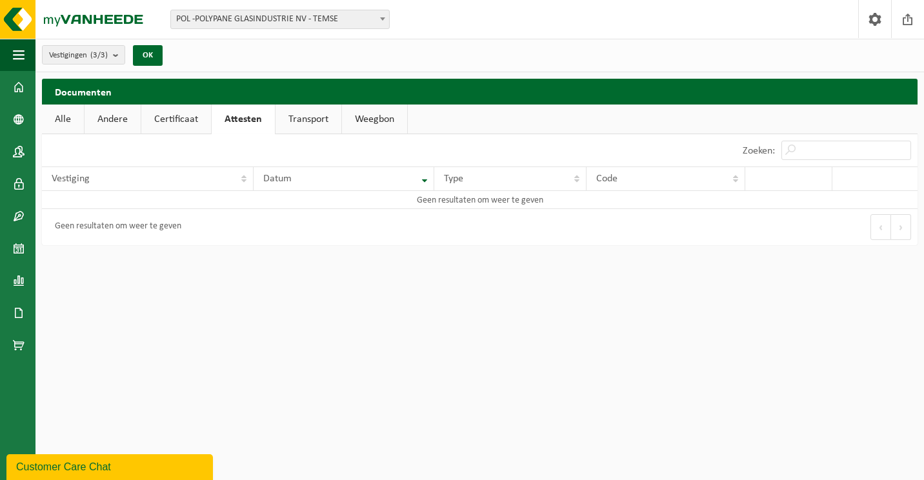
click at [313, 117] on link "Transport" at bounding box center [308, 119] width 66 height 30
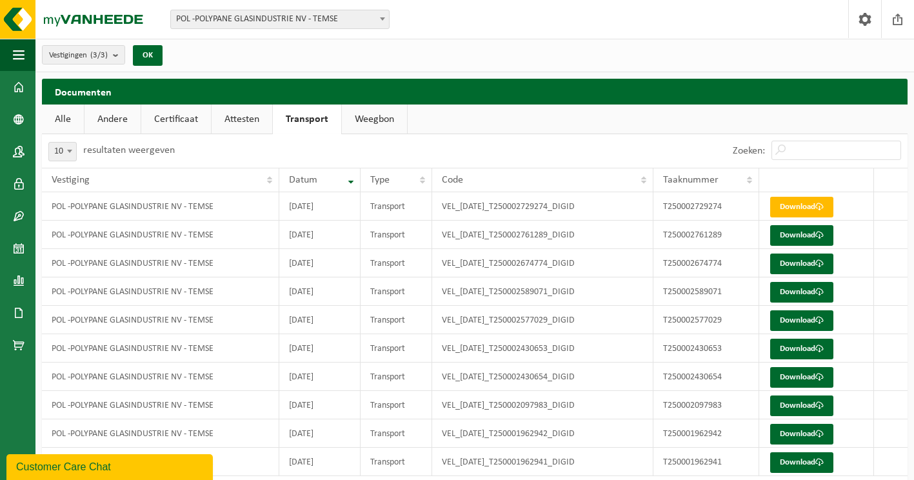
click at [379, 115] on link "Weegbon" at bounding box center [374, 119] width 65 height 30
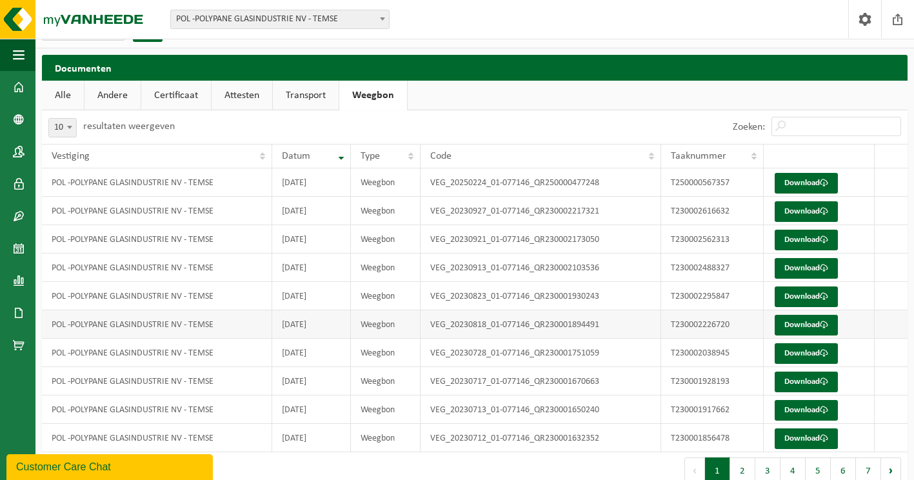
scroll to position [45, 0]
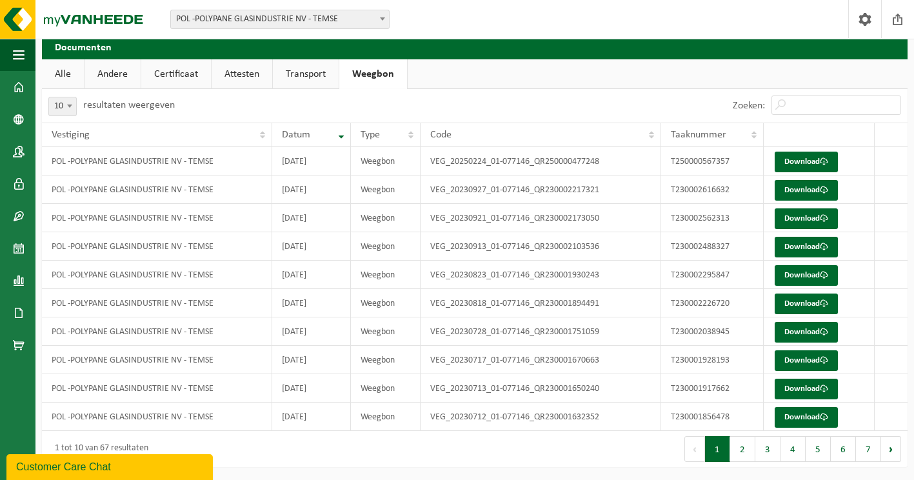
click at [121, 73] on link "Andere" at bounding box center [112, 74] width 56 height 30
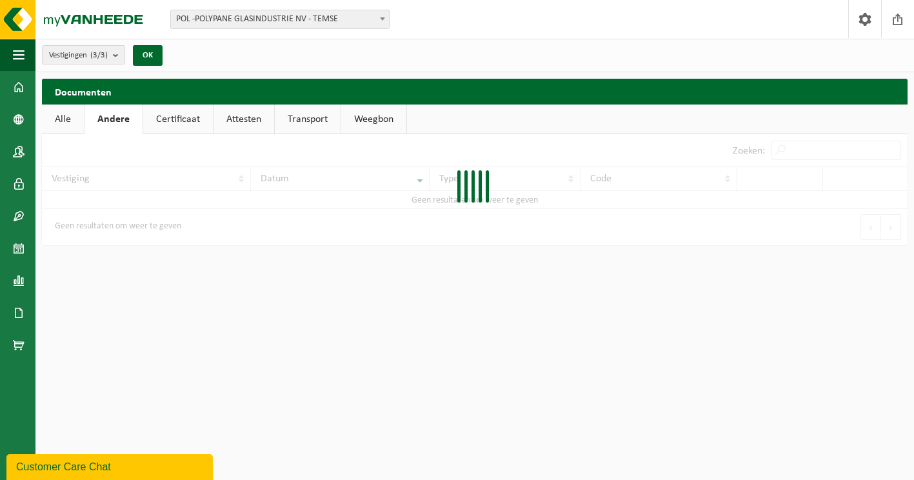
scroll to position [0, 0]
click at [186, 121] on link "Certificaat" at bounding box center [178, 119] width 70 height 30
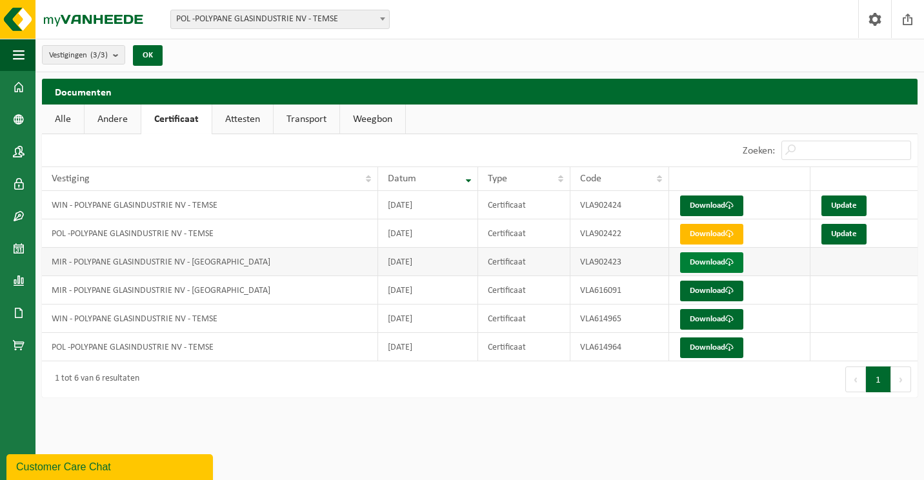
click at [717, 264] on link "Download" at bounding box center [711, 262] width 63 height 21
click at [117, 124] on link "Andere" at bounding box center [112, 119] width 56 height 30
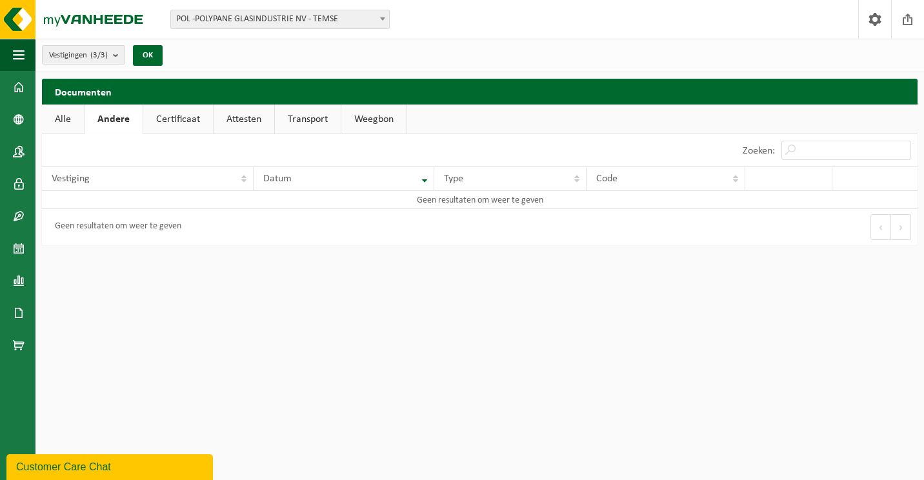
click at [60, 117] on link "Alle" at bounding box center [63, 119] width 42 height 30
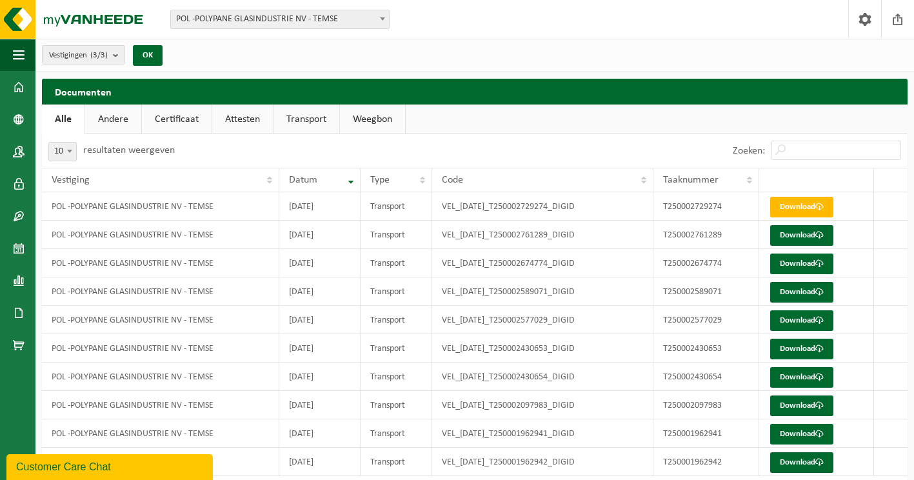
click at [309, 108] on link "Transport" at bounding box center [306, 119] width 66 height 30
click at [377, 114] on link "Weegbon" at bounding box center [374, 119] width 65 height 30
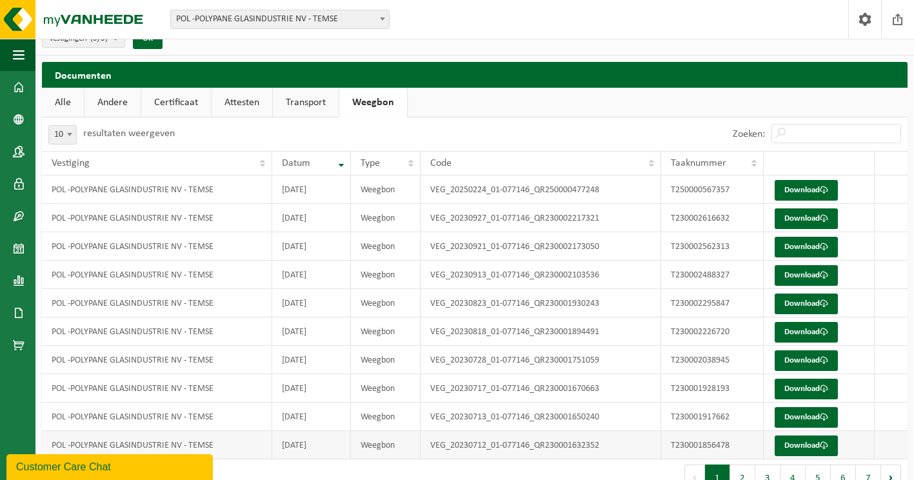
scroll to position [45, 0]
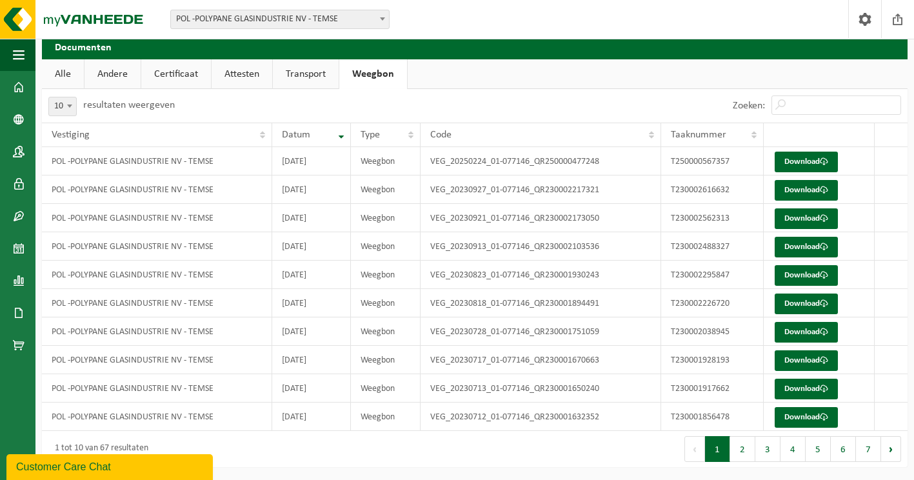
click at [384, 20] on b at bounding box center [382, 18] width 5 height 3
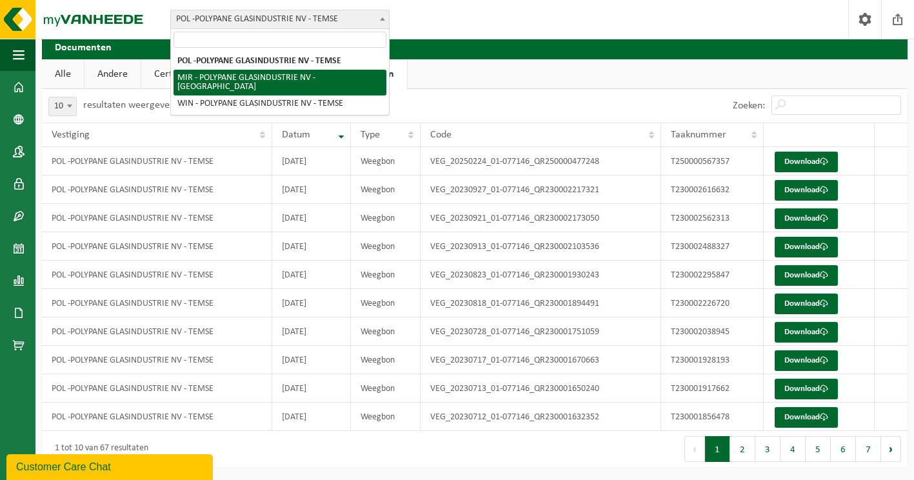
select select "17028"
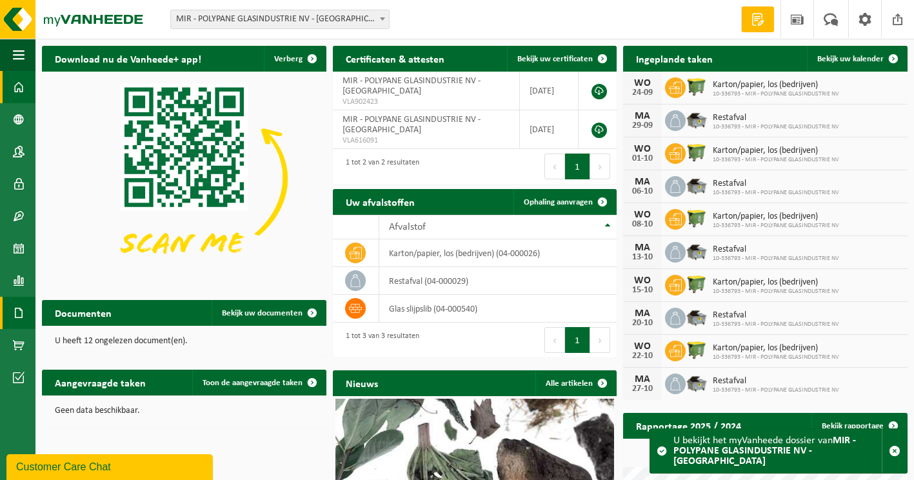
click at [22, 310] on span at bounding box center [19, 313] width 12 height 32
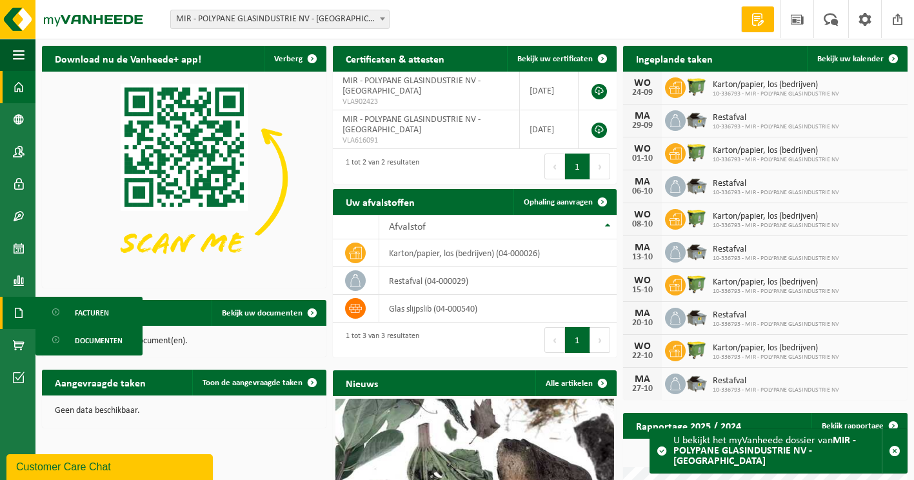
click at [105, 337] on span "Documenten" at bounding box center [99, 340] width 48 height 25
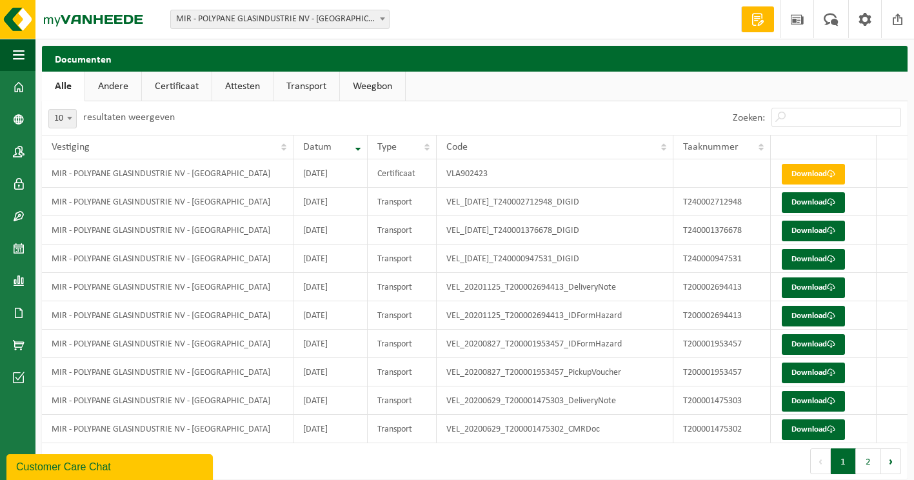
click at [402, 79] on link "Weegbon" at bounding box center [372, 87] width 65 height 30
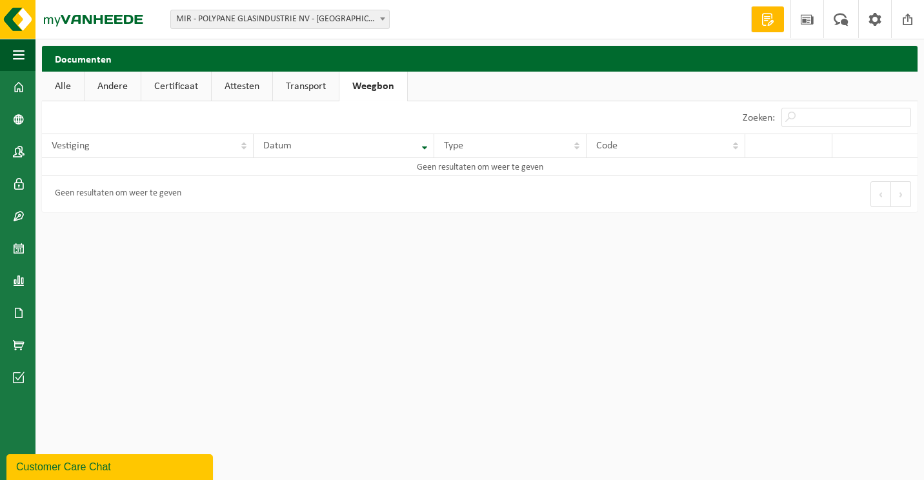
click at [299, 83] on link "Transport" at bounding box center [306, 87] width 66 height 30
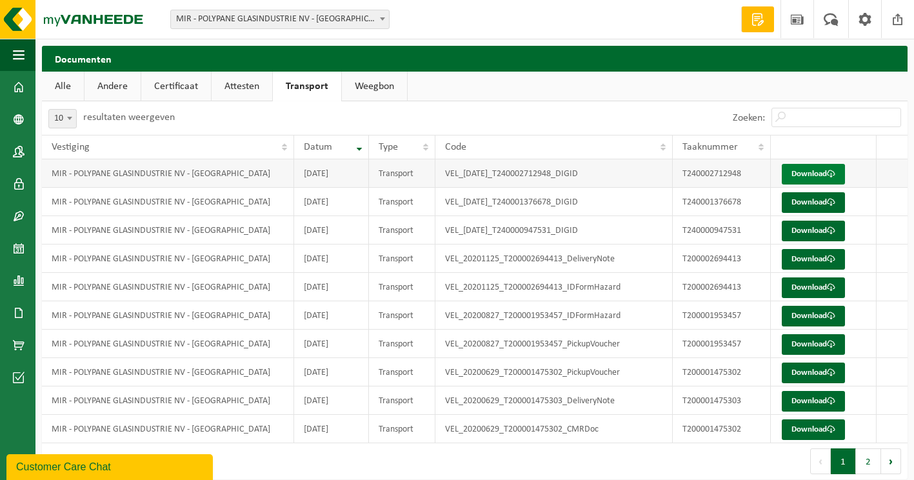
click at [795, 174] on link "Download" at bounding box center [813, 174] width 63 height 21
click at [59, 86] on link "Alle" at bounding box center [63, 87] width 42 height 30
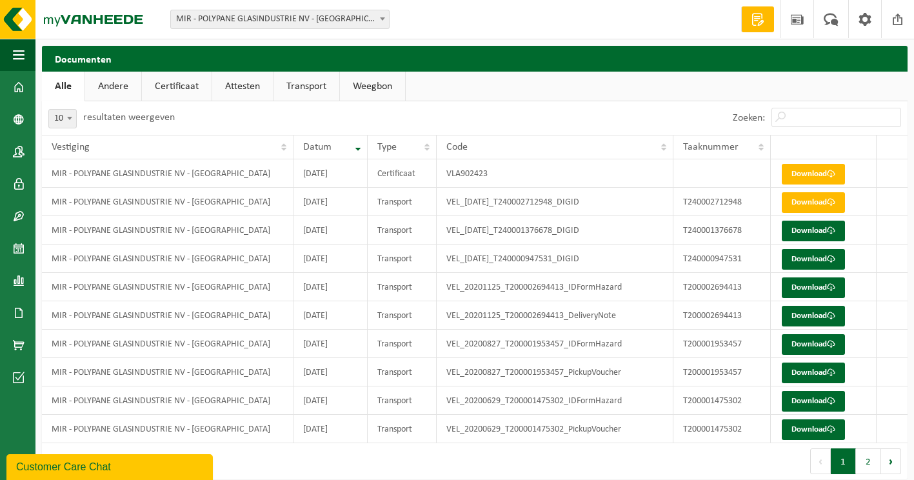
click at [119, 83] on link "Andere" at bounding box center [113, 87] width 56 height 30
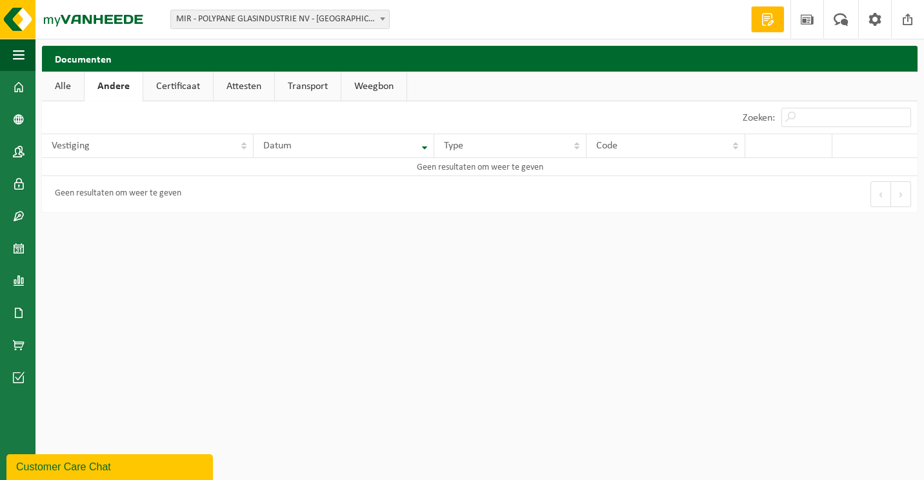
click at [186, 88] on link "Certificaat" at bounding box center [178, 87] width 70 height 30
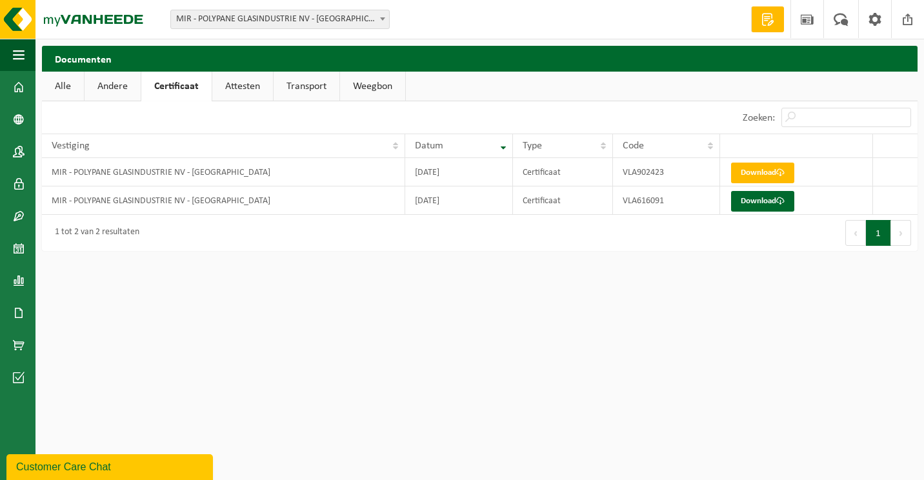
click at [113, 84] on link "Andere" at bounding box center [112, 87] width 56 height 30
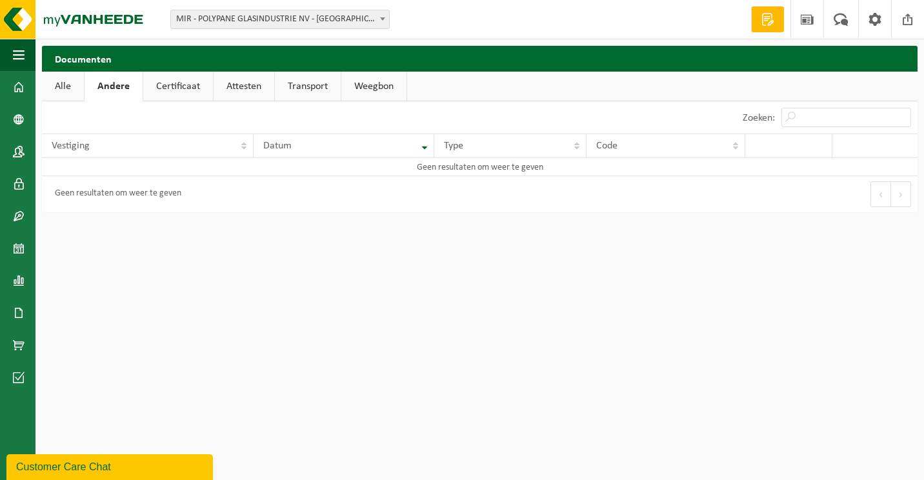
click at [59, 82] on link "Alle" at bounding box center [63, 87] width 42 height 30
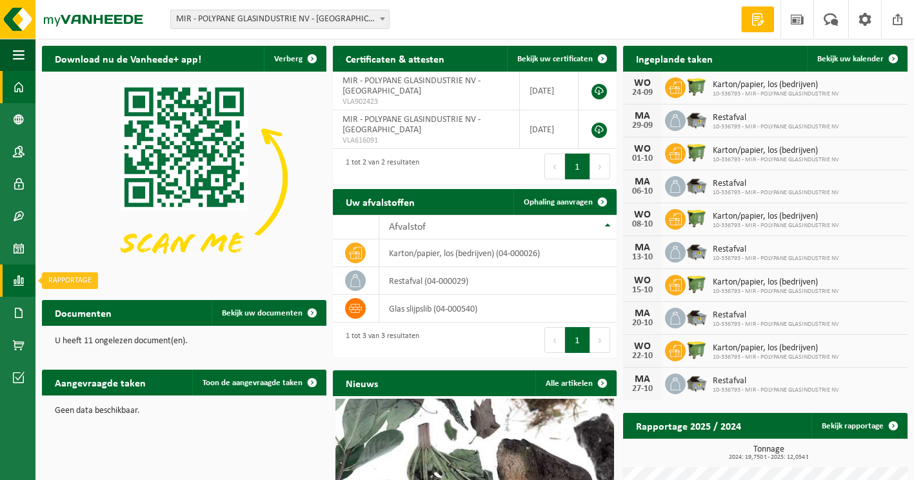
click at [18, 279] on span at bounding box center [19, 280] width 12 height 32
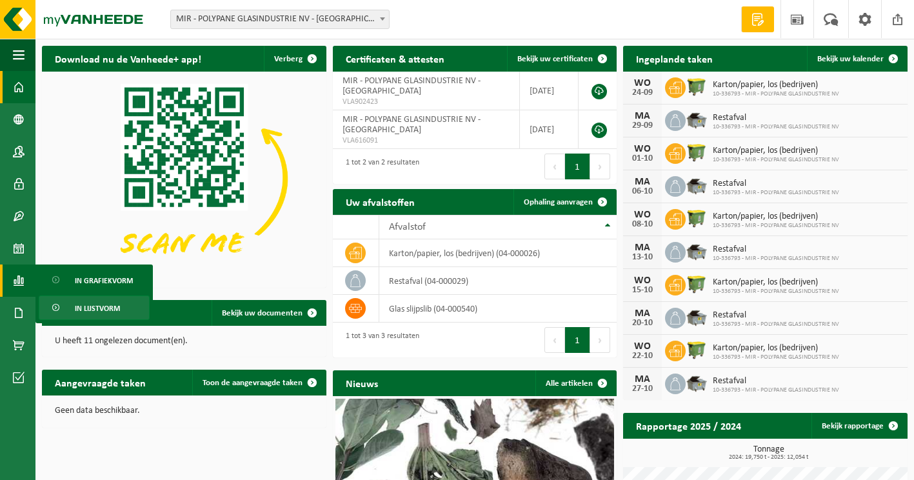
click at [102, 310] on span "In lijstvorm" at bounding box center [97, 308] width 45 height 25
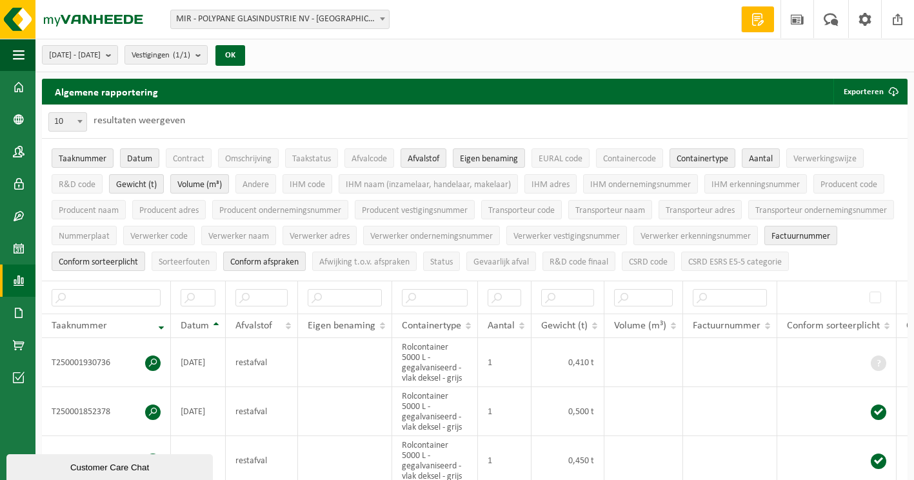
click at [17, 279] on span at bounding box center [19, 280] width 12 height 32
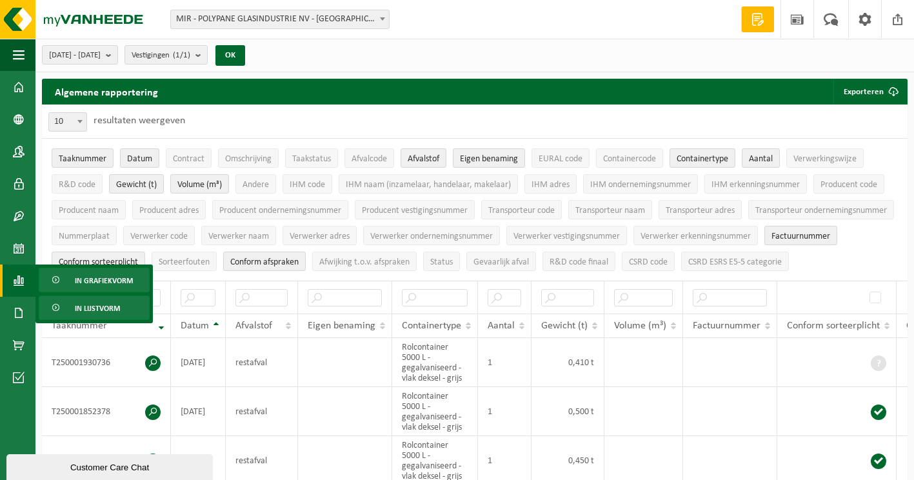
click at [82, 279] on span "In grafiekvorm" at bounding box center [104, 280] width 58 height 25
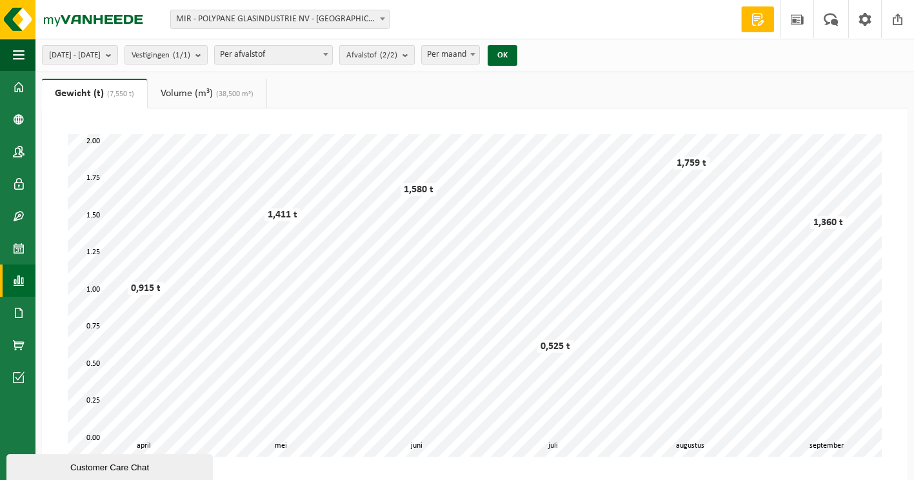
click at [414, 52] on b "submit" at bounding box center [408, 55] width 12 height 18
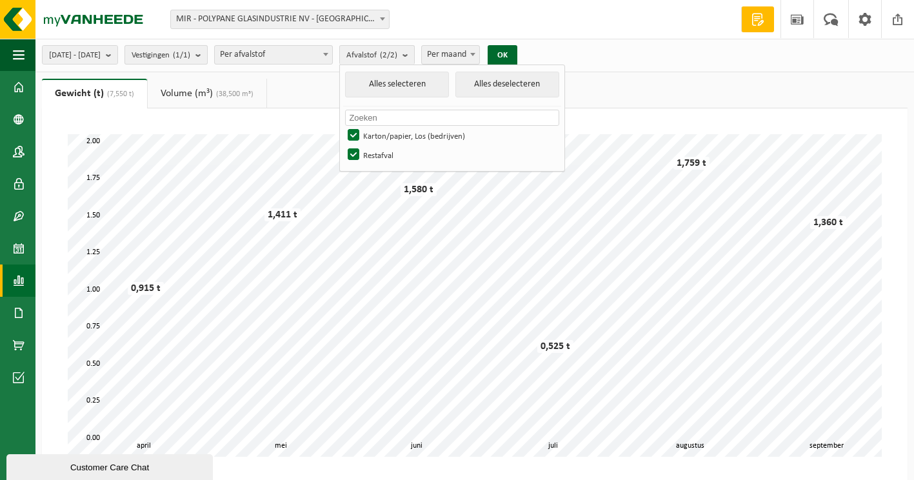
click at [207, 54] on b "submit" at bounding box center [201, 55] width 12 height 18
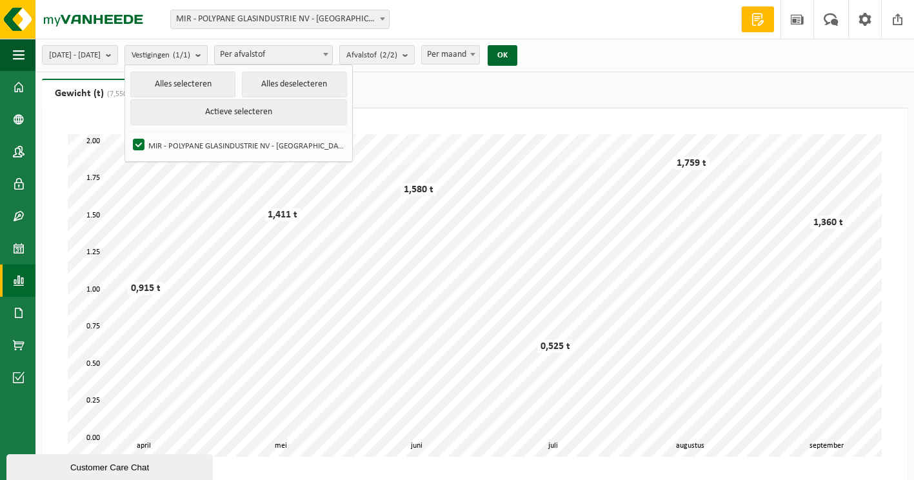
click at [414, 52] on b "submit" at bounding box center [408, 55] width 12 height 18
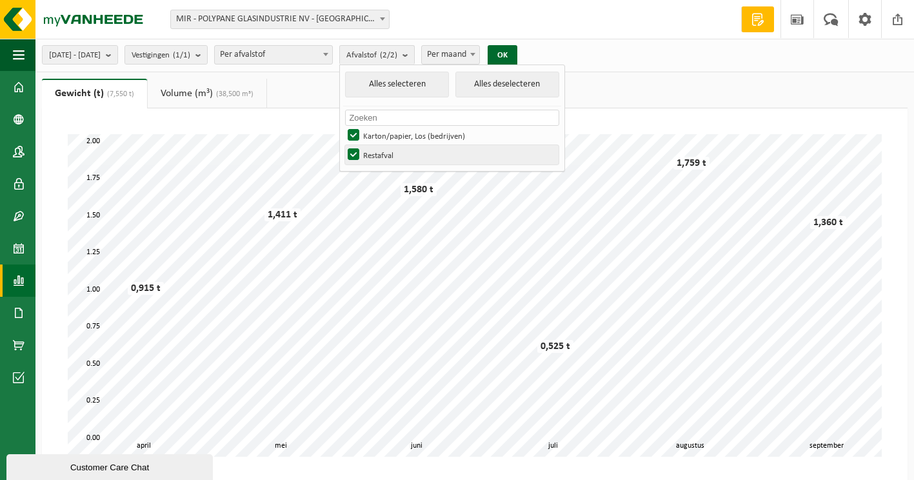
click at [390, 154] on label "Restafval" at bounding box center [451, 154] width 213 height 19
click at [343, 145] on input "Restafval" at bounding box center [342, 144] width 1 height 1
checkbox input "false"
click at [517, 53] on button "OK" at bounding box center [503, 55] width 30 height 21
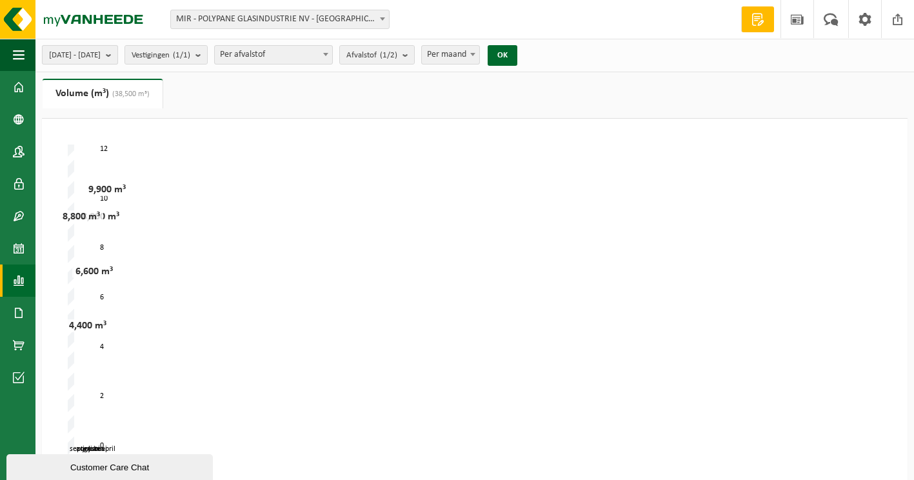
click at [117, 54] on b "submit" at bounding box center [112, 55] width 12 height 18
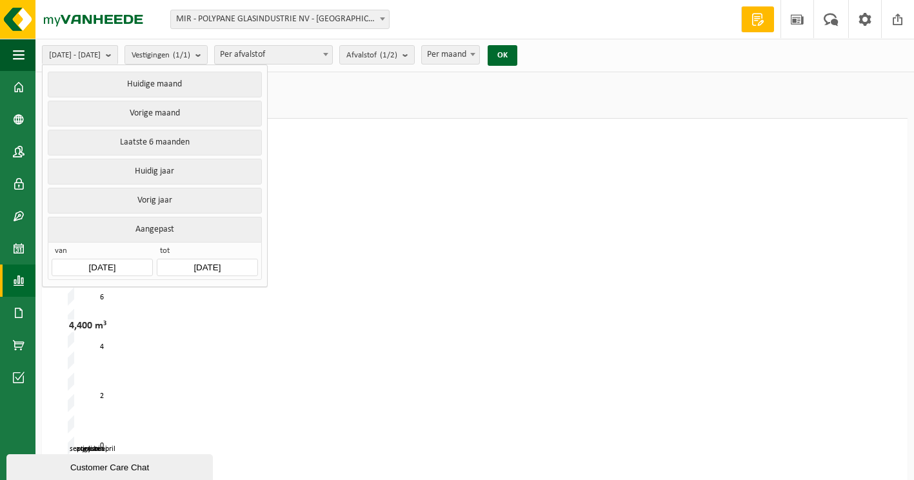
click at [137, 259] on input "[DATE]" at bounding box center [102, 267] width 101 height 17
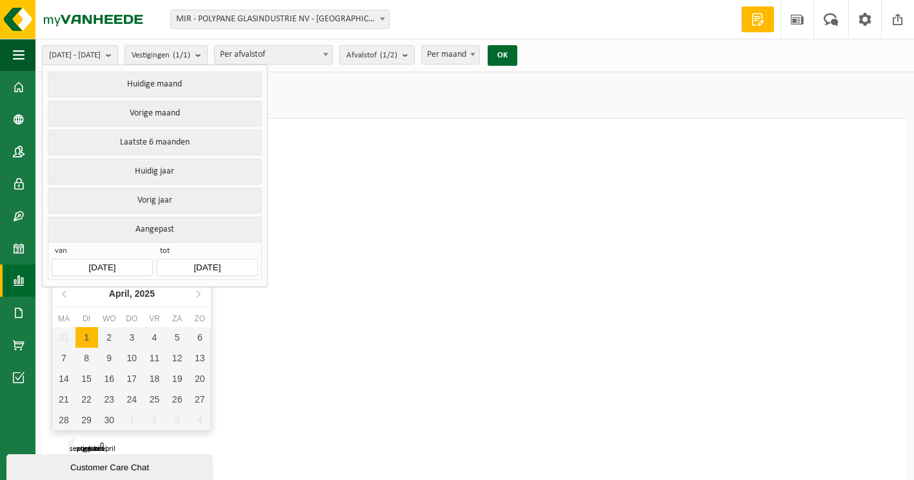
click at [116, 264] on input "[DATE]" at bounding box center [102, 267] width 101 height 17
click at [56, 293] on icon at bounding box center [65, 293] width 21 height 21
click at [60, 292] on icon at bounding box center [65, 293] width 21 height 21
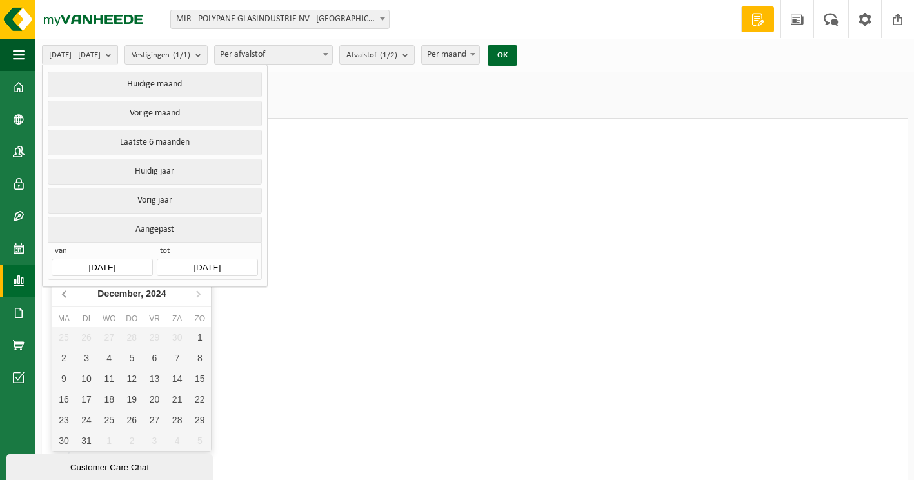
click at [60, 292] on icon at bounding box center [65, 293] width 21 height 21
click at [137, 333] on div "1" at bounding box center [132, 337] width 23 height 21
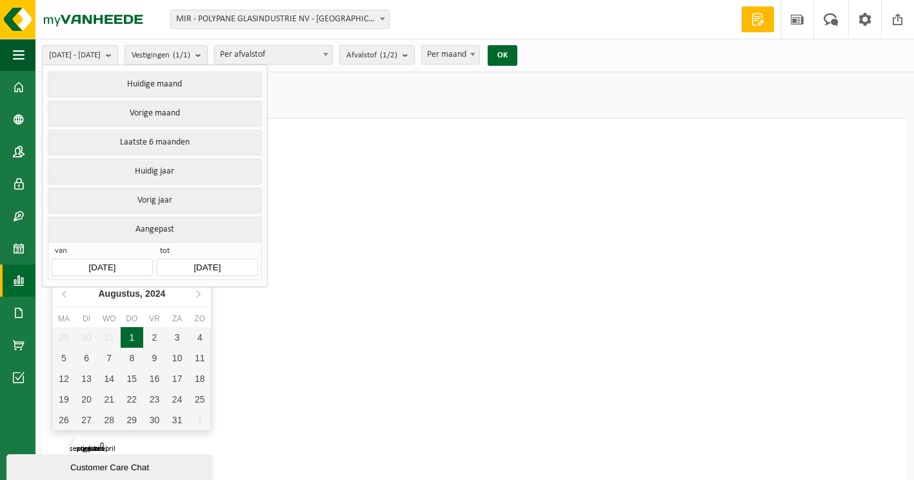
type input "[DATE]"
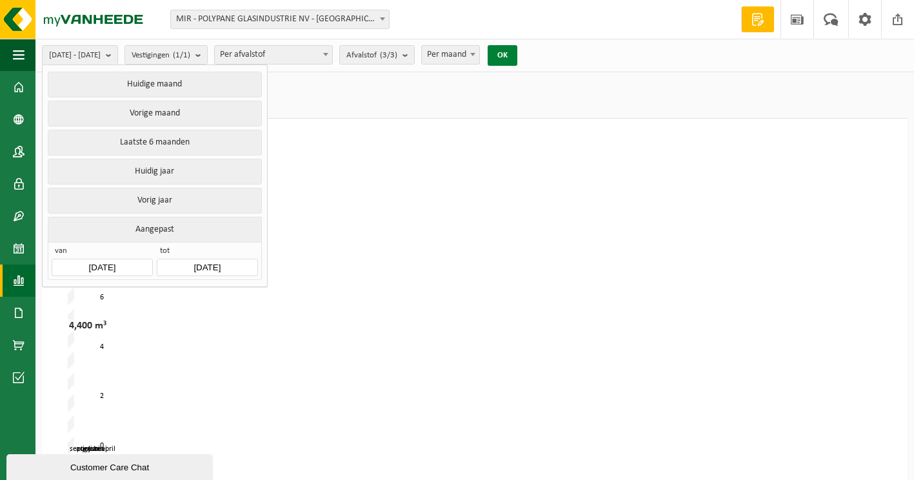
click at [517, 53] on button "OK" at bounding box center [503, 55] width 30 height 21
